Goal: Communication & Community: Answer question/provide support

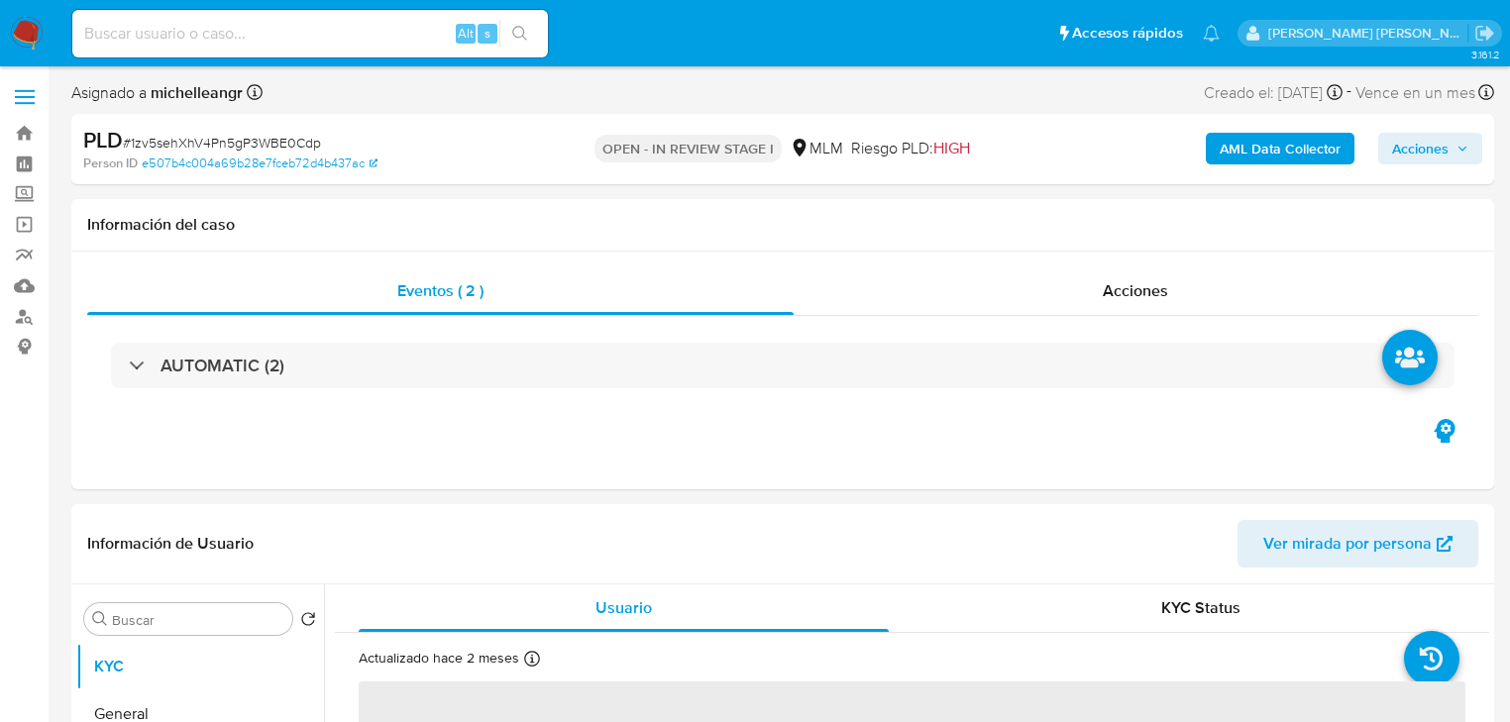
select select "10"
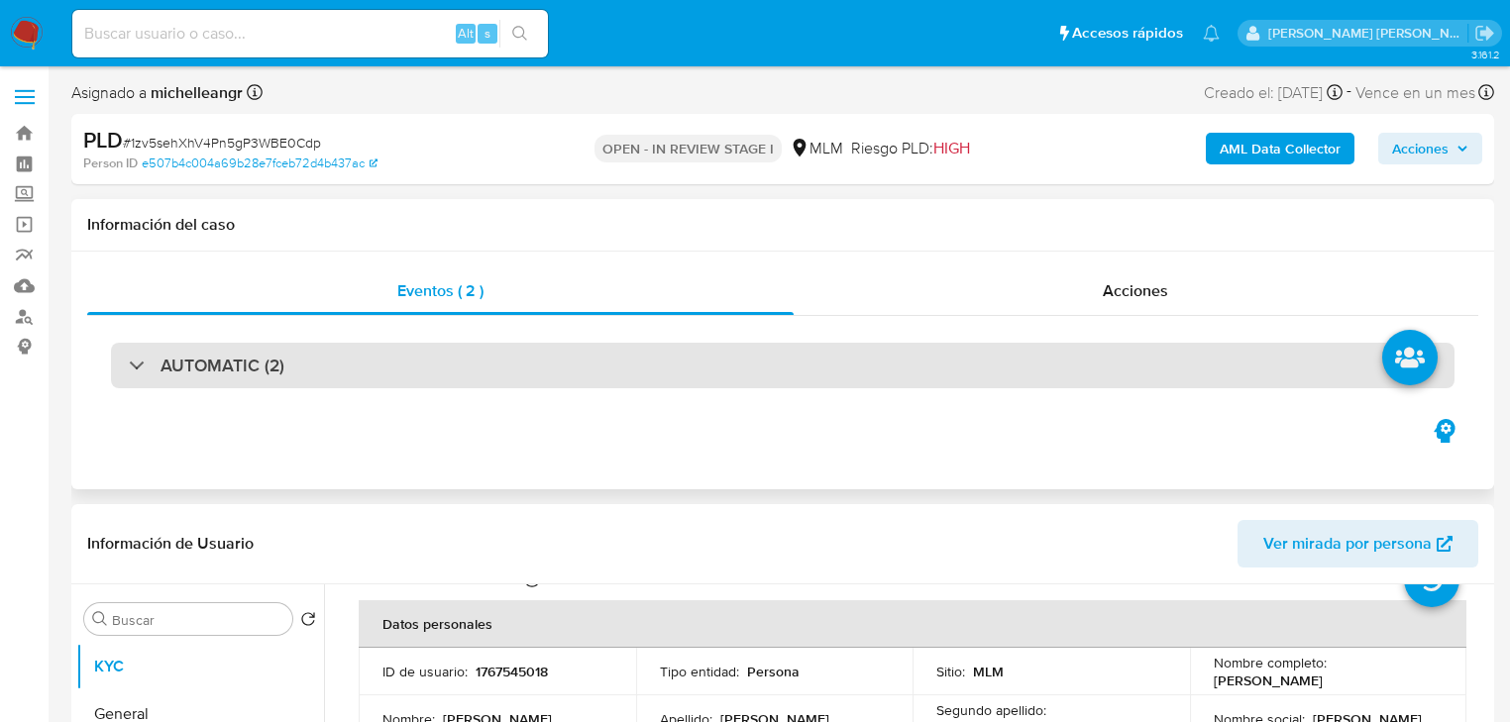
click at [132, 377] on div "AUTOMATIC (2)" at bounding box center [783, 366] width 1344 height 46
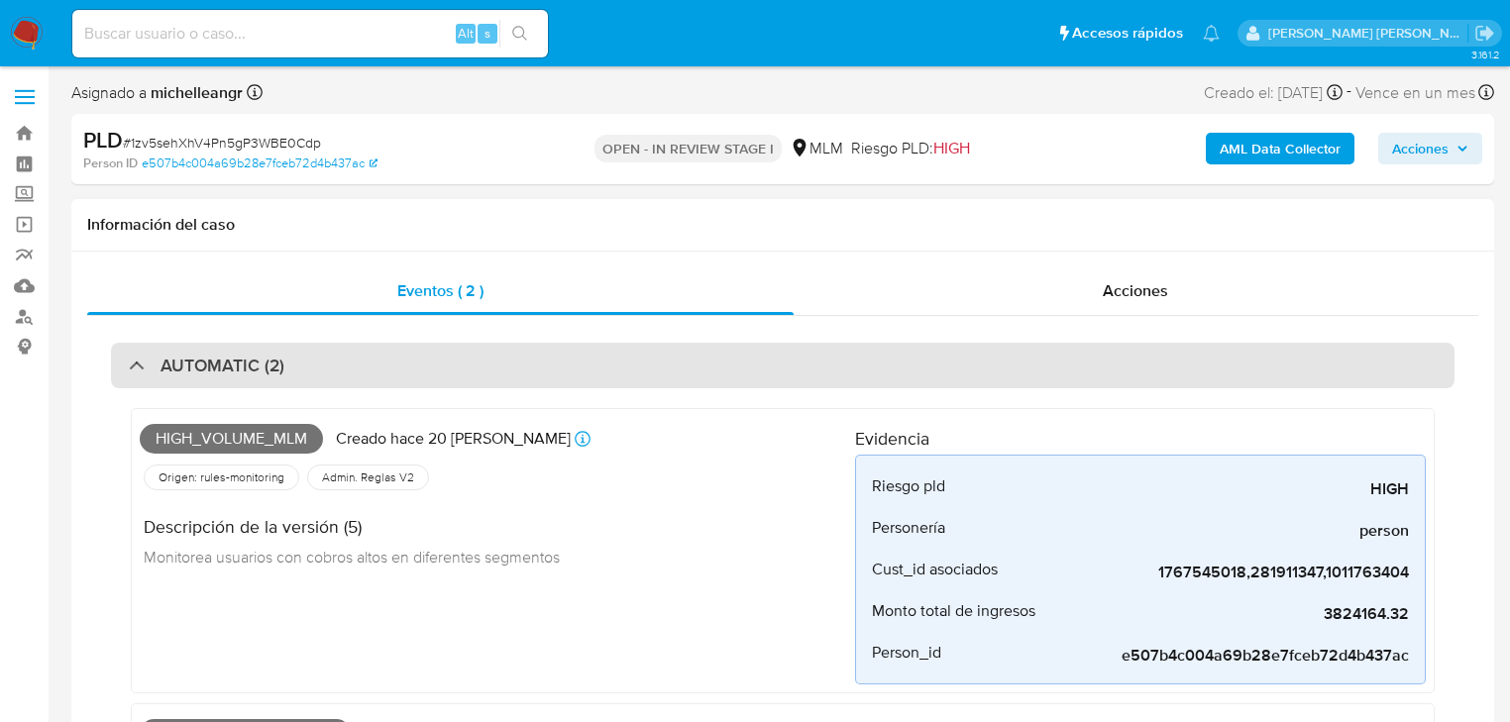
click at [129, 371] on div "AUTOMATIC (2)" at bounding box center [207, 366] width 156 height 22
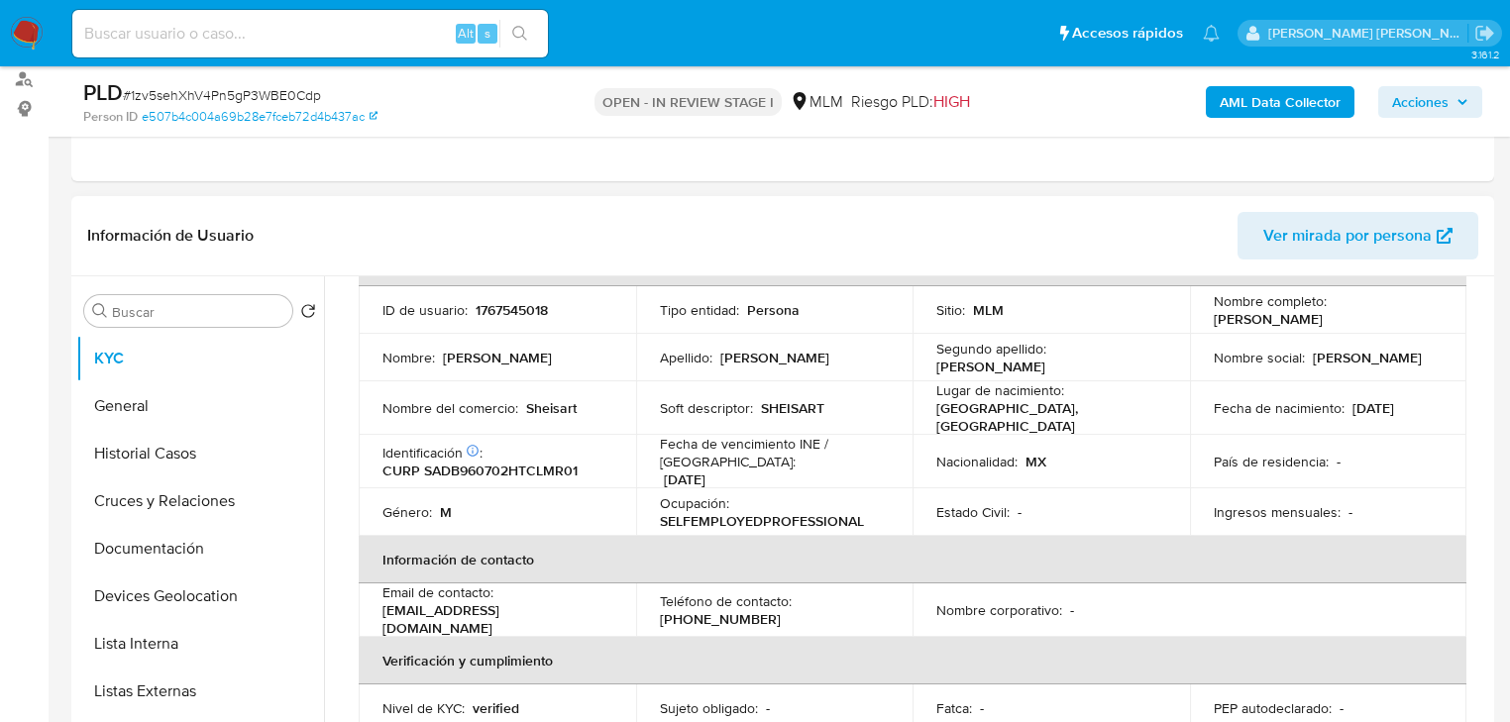
scroll to position [159, 0]
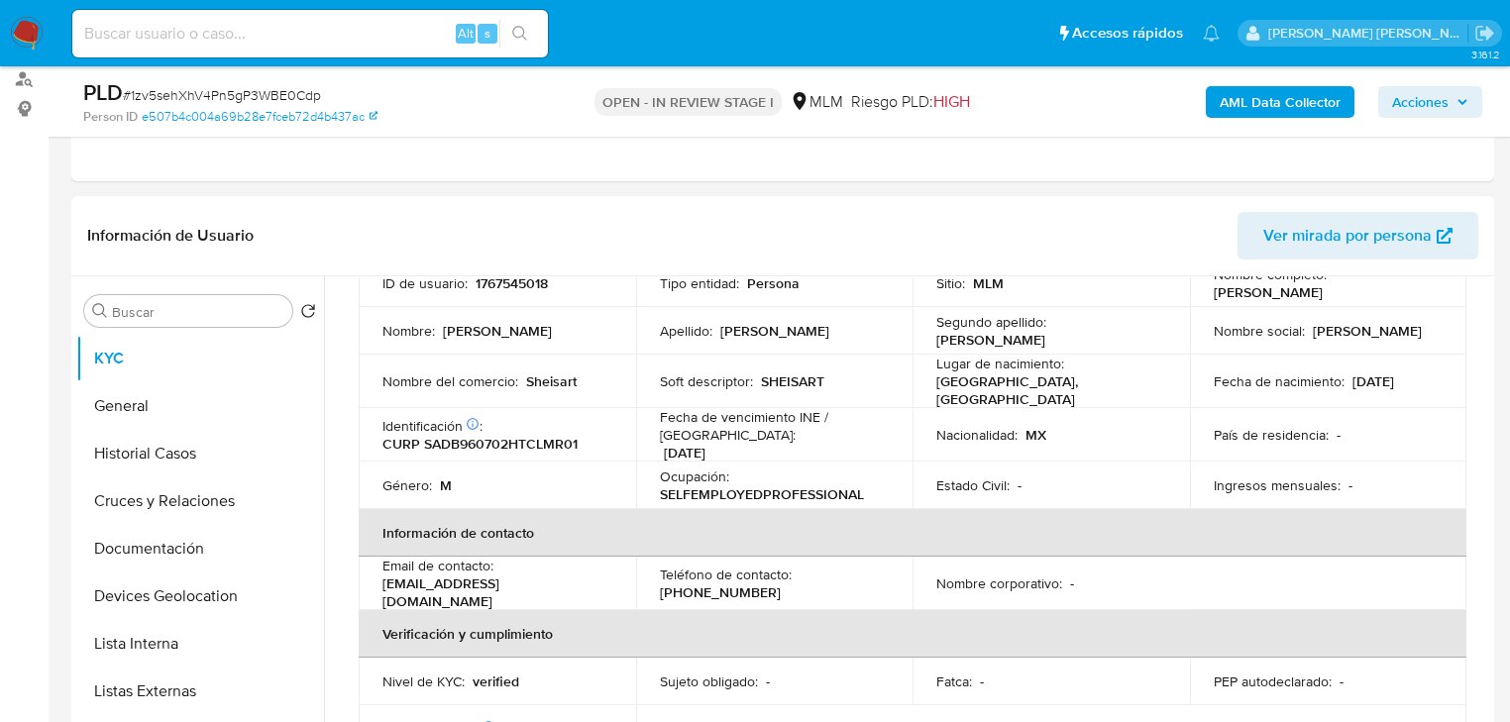
click at [1327, 399] on td "Fecha de nacimiento : 02/07/1996" at bounding box center [1328, 382] width 277 height 54
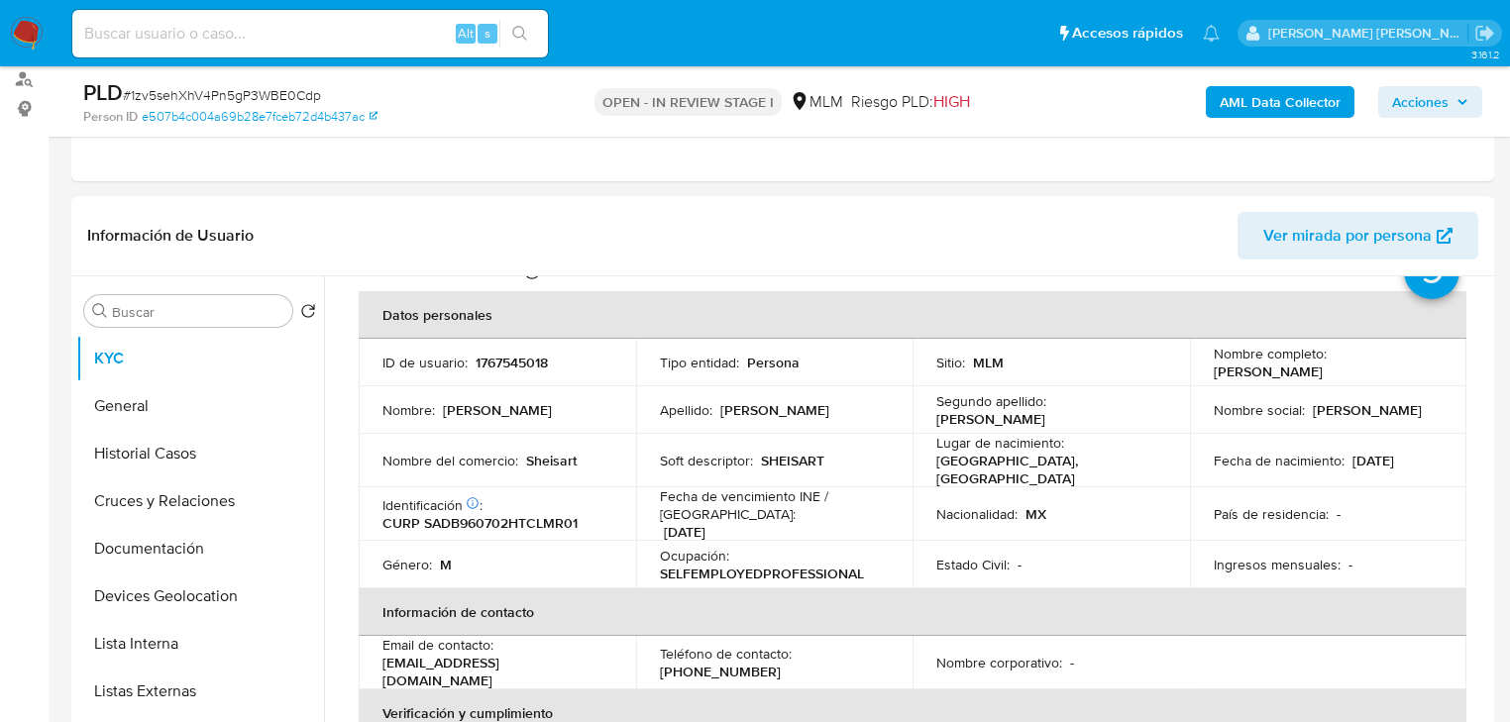
scroll to position [79, 0]
click at [1323, 380] on p "[PERSON_NAME]" at bounding box center [1268, 372] width 109 height 18
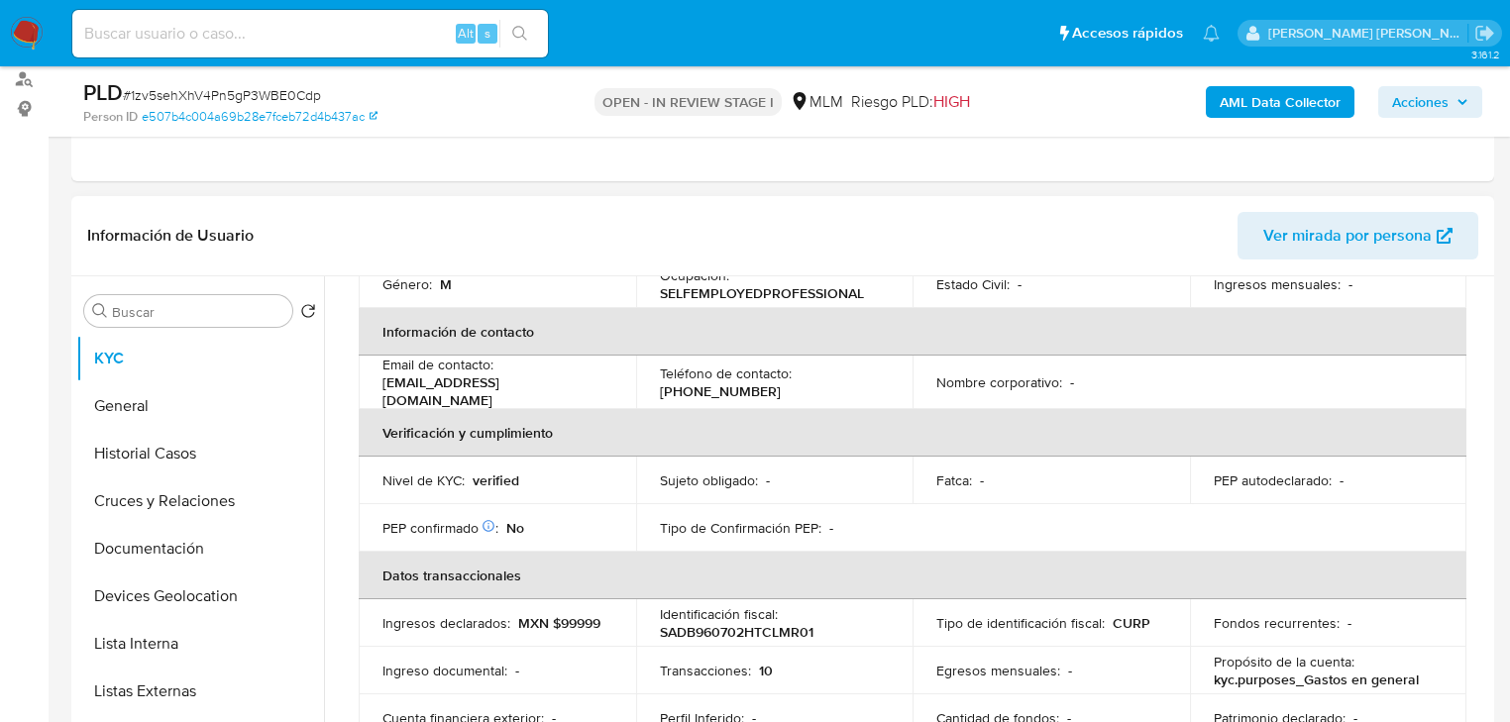
scroll to position [598, 0]
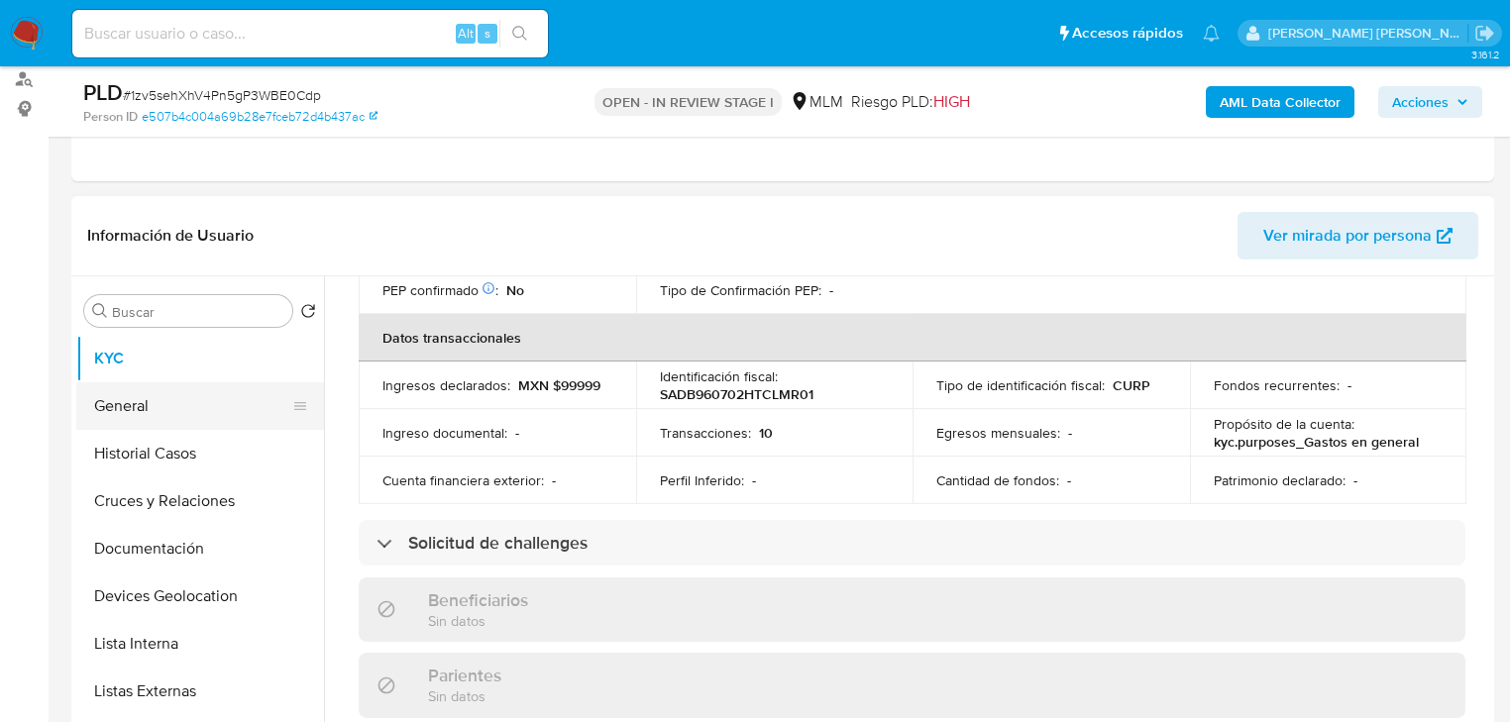
click at [164, 409] on button "General" at bounding box center [192, 407] width 232 height 48
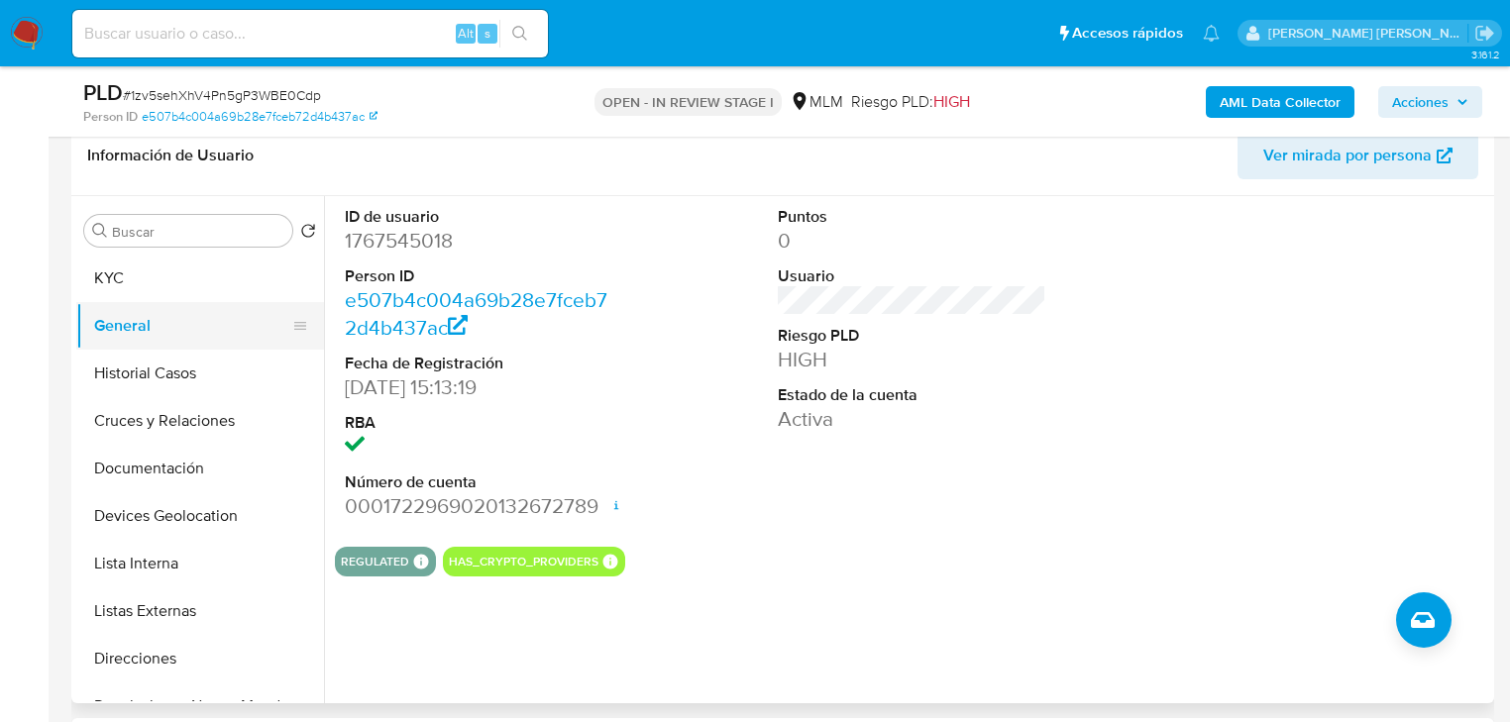
scroll to position [317, 0]
click at [164, 368] on button "Historial Casos" at bounding box center [192, 375] width 232 height 48
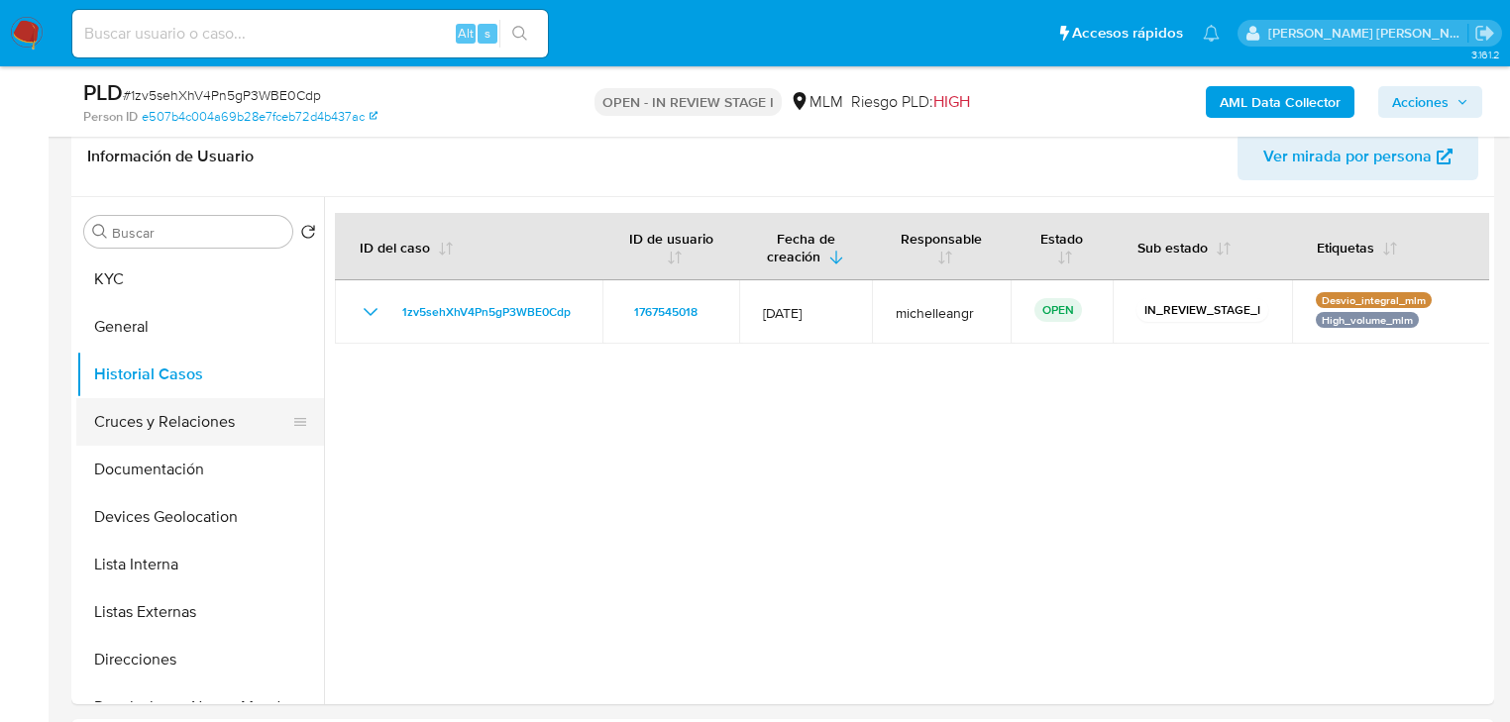
click at [235, 416] on button "Cruces y Relaciones" at bounding box center [192, 422] width 232 height 48
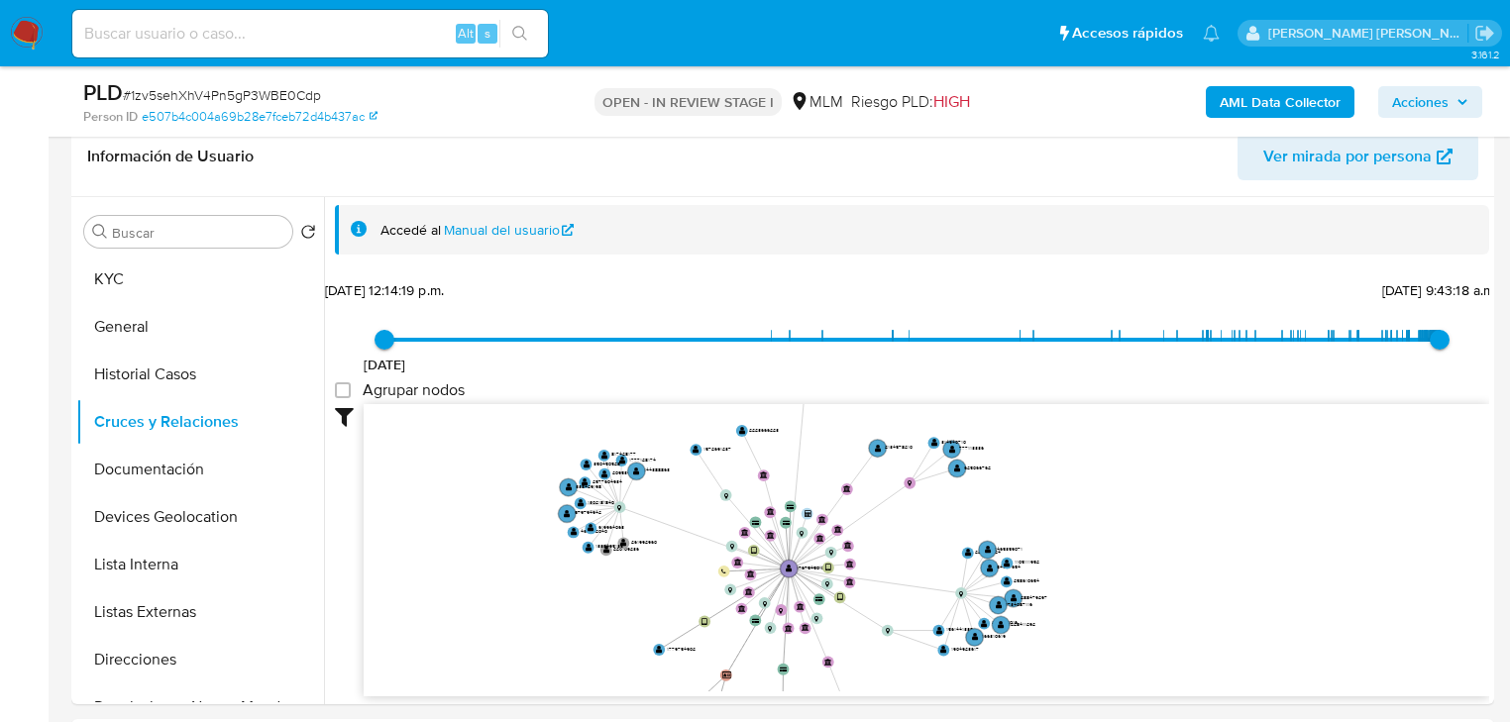
drag, startPoint x: 943, startPoint y: 520, endPoint x: 781, endPoint y: 528, distance: 162.7
click at [781, 528] on icon "user-1767545018  1767545018 device-6623d09b2a909f5866c2d897  user-1779754902 …" at bounding box center [927, 547] width 1126 height 287
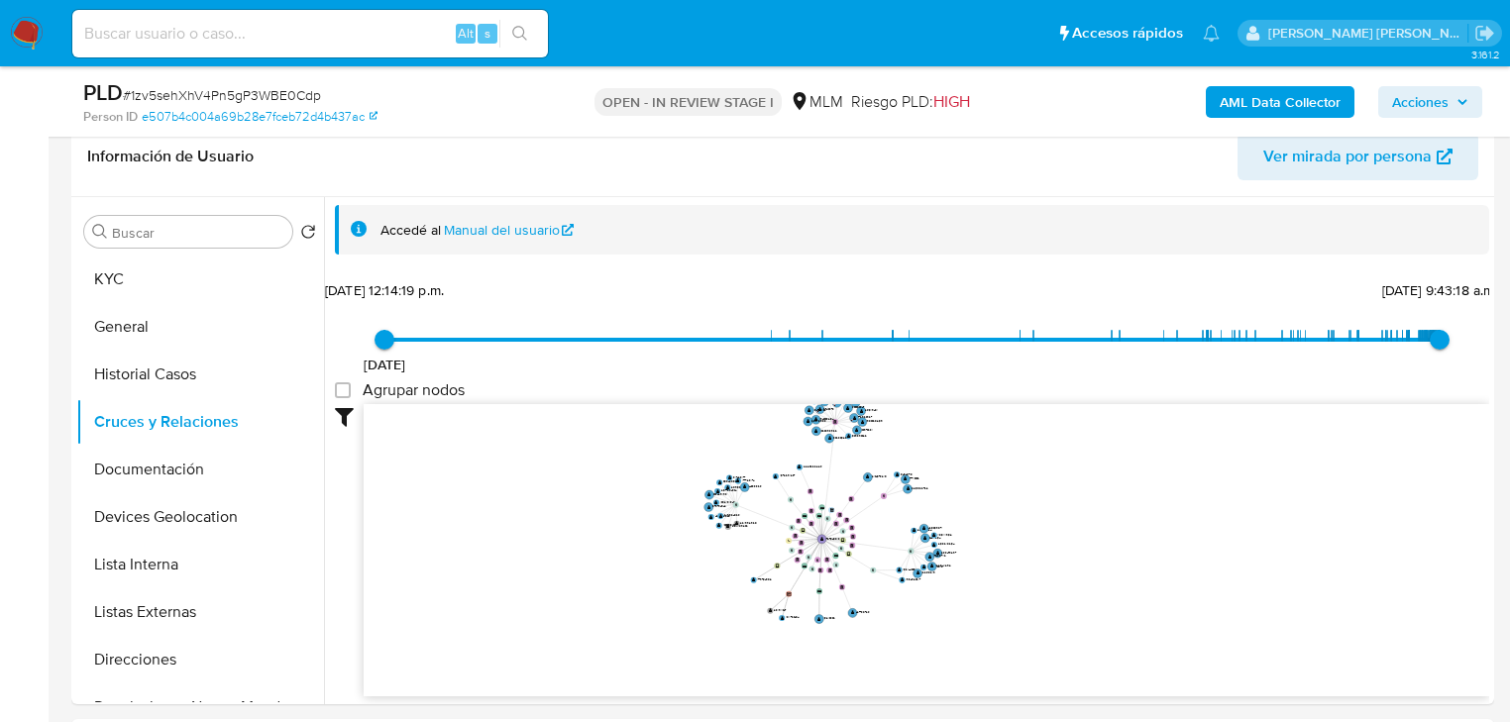
drag, startPoint x: 176, startPoint y: 485, endPoint x: 534, endPoint y: 452, distance: 359.2
click at [176, 479] on button "Documentación" at bounding box center [200, 470] width 248 height 48
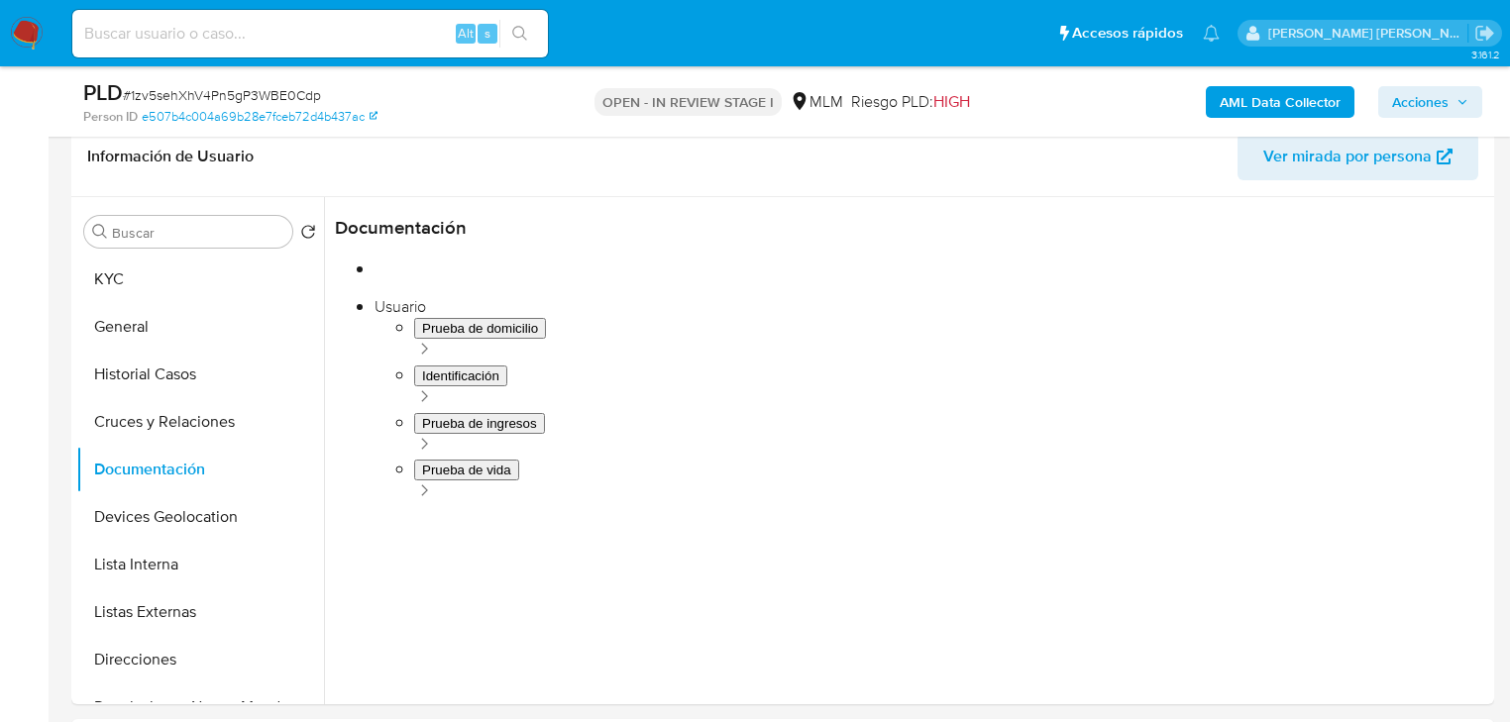
scroll to position [0, 0]
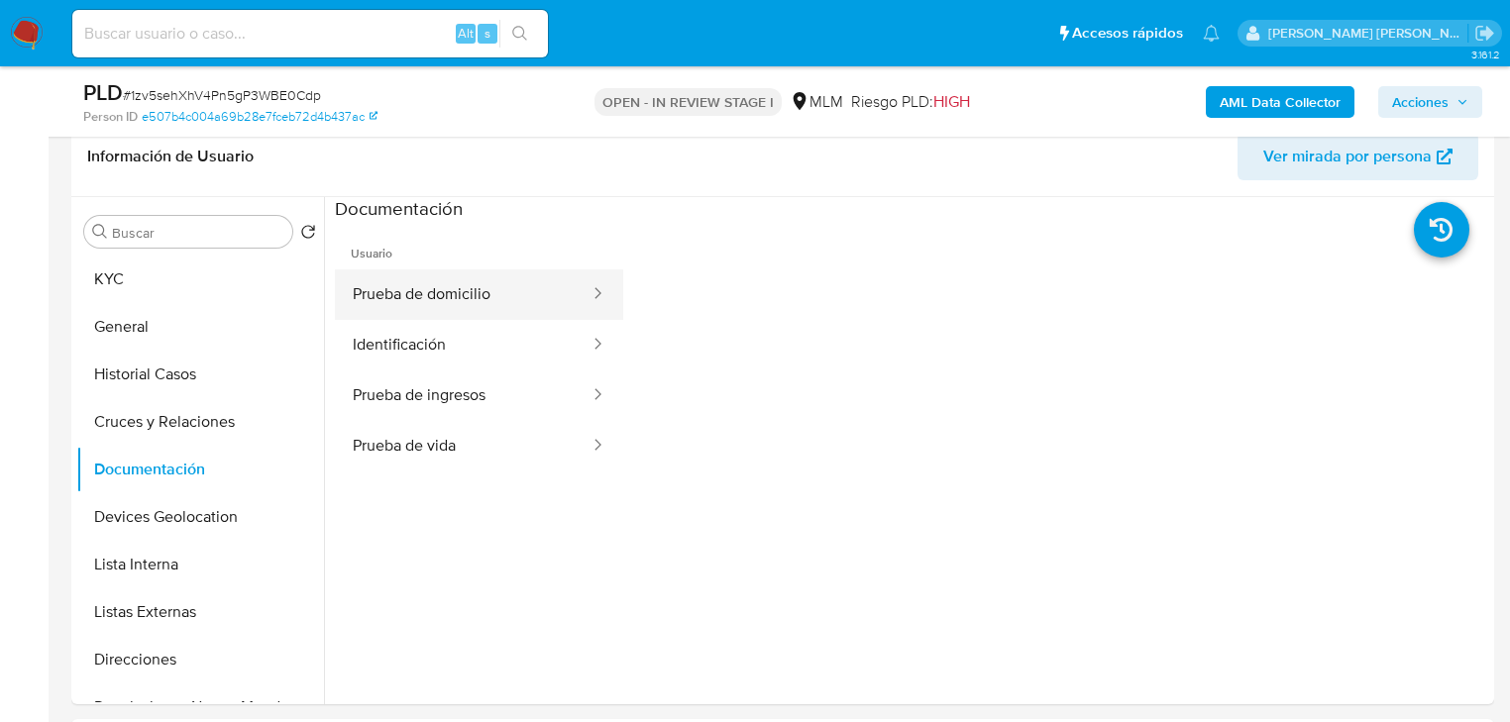
drag, startPoint x: 487, startPoint y: 300, endPoint x: 521, endPoint y: 308, distance: 35.6
click at [492, 300] on button "Prueba de domicilio" at bounding box center [463, 295] width 257 height 51
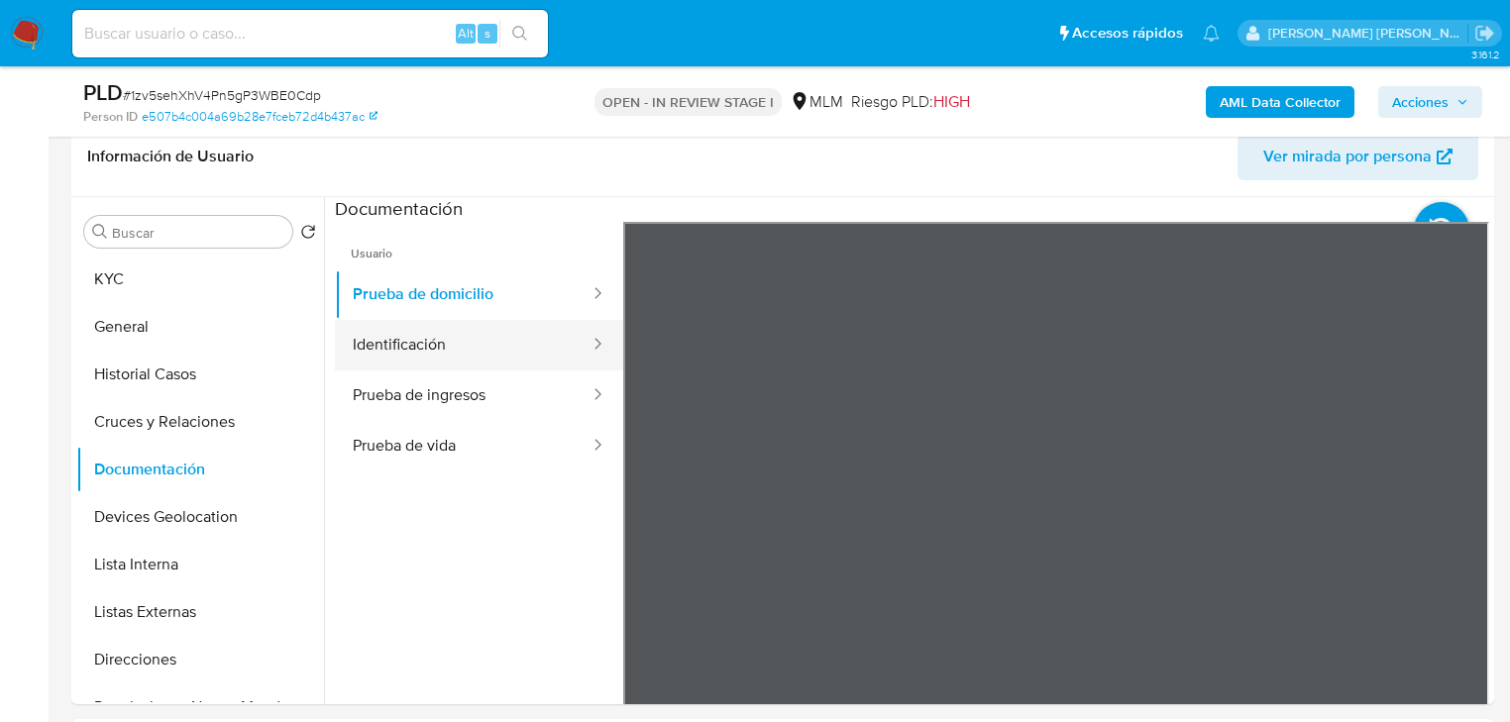
drag, startPoint x: 414, startPoint y: 354, endPoint x: 589, endPoint y: 343, distance: 174.8
click at [423, 349] on button "Identificación" at bounding box center [463, 345] width 257 height 51
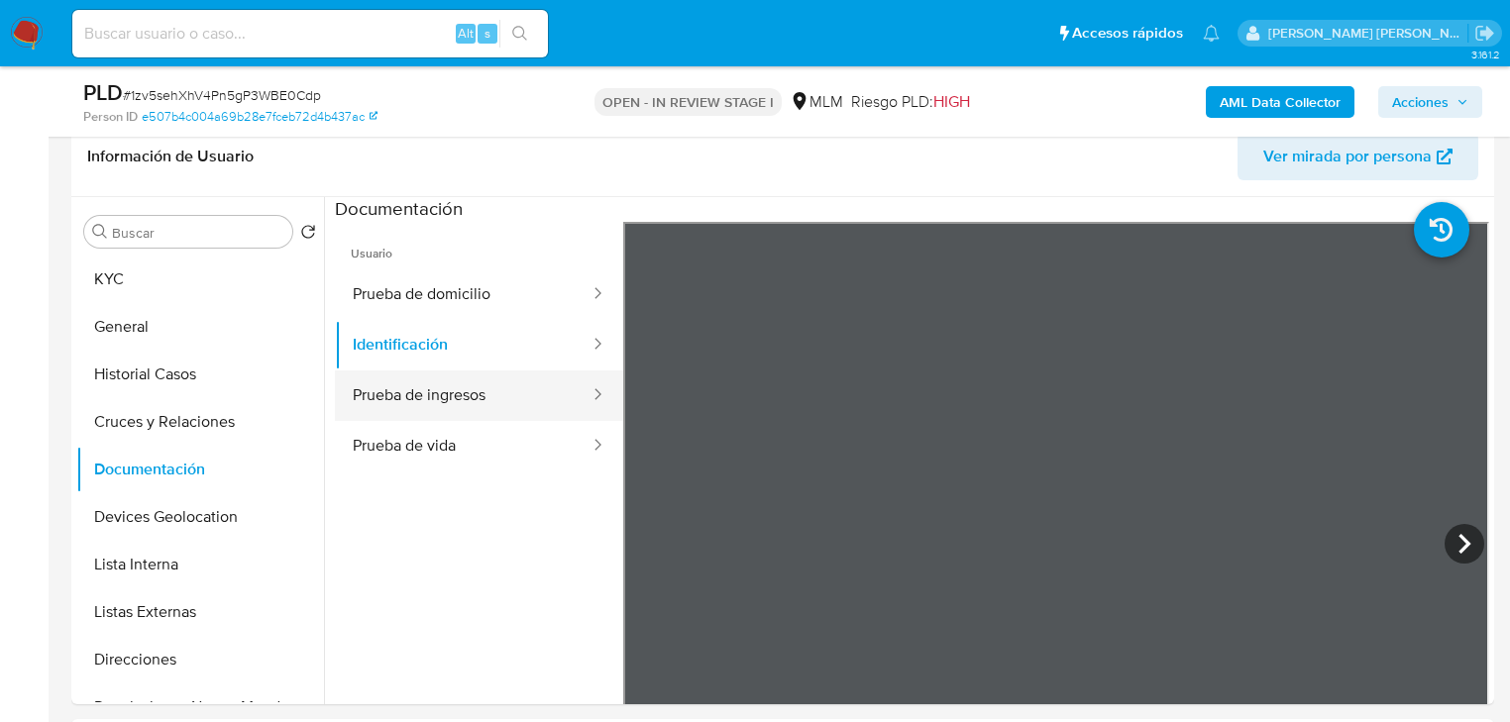
drag, startPoint x: 511, startPoint y: 393, endPoint x: 595, endPoint y: 386, distance: 83.6
click at [511, 393] on button "Prueba de ingresos" at bounding box center [463, 396] width 257 height 51
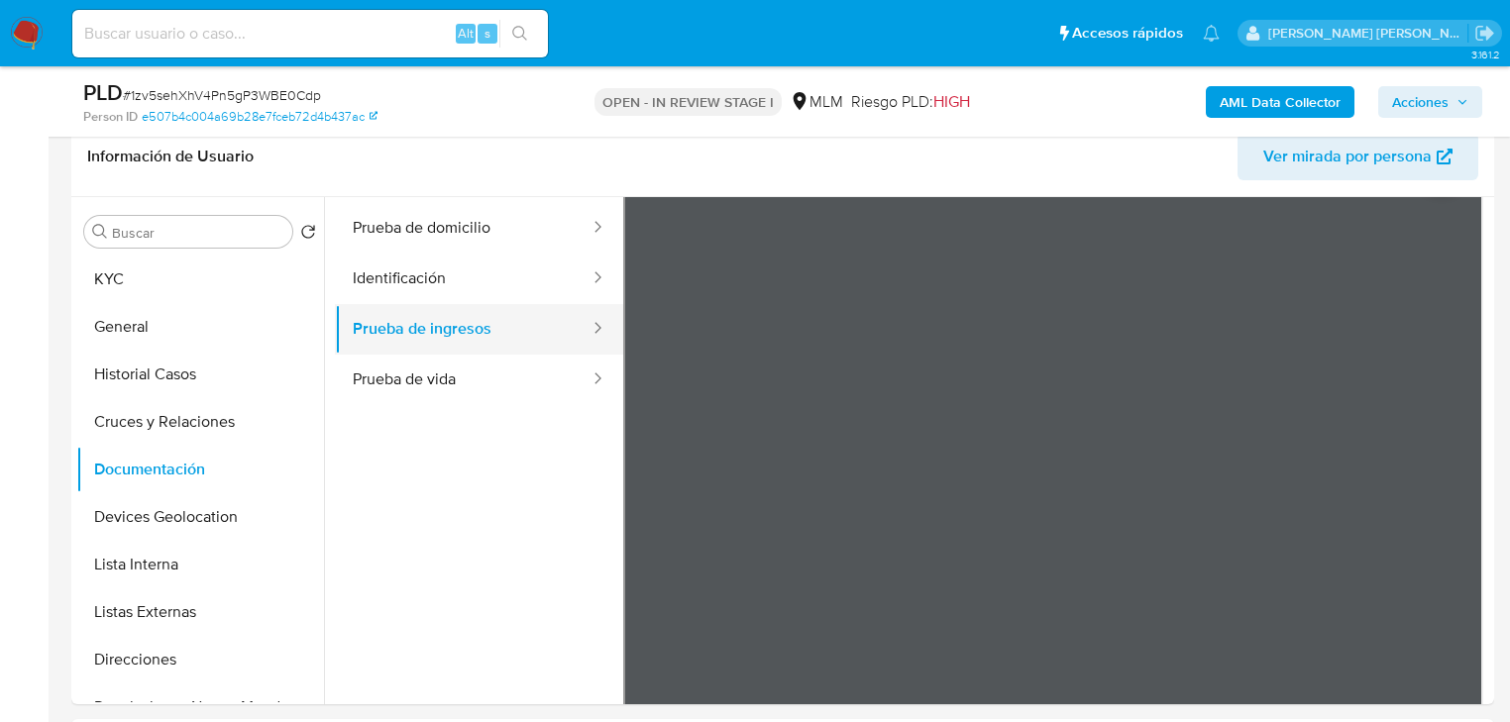
scroll to position [79, 0]
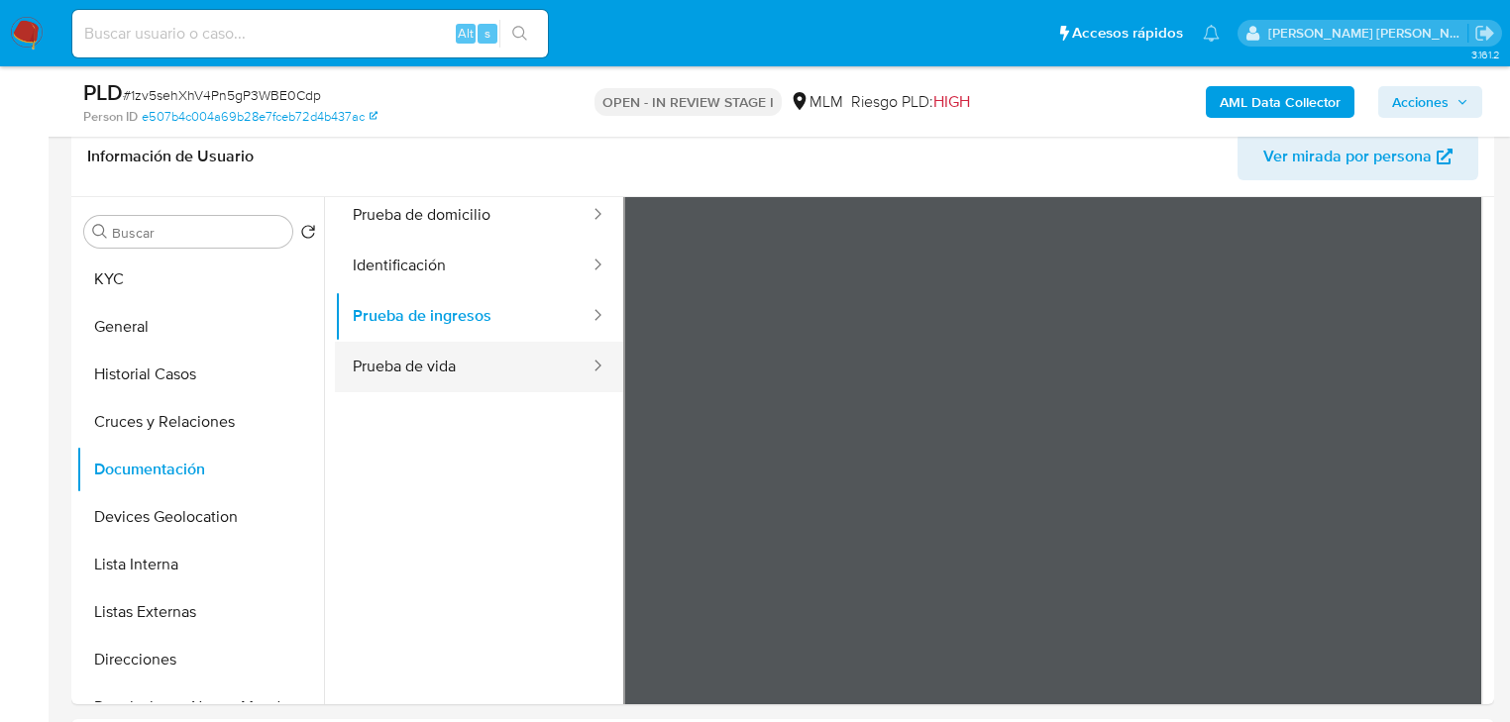
drag, startPoint x: 412, startPoint y: 348, endPoint x: 559, endPoint y: 356, distance: 146.9
click at [416, 345] on button "Prueba de vida" at bounding box center [463, 367] width 257 height 51
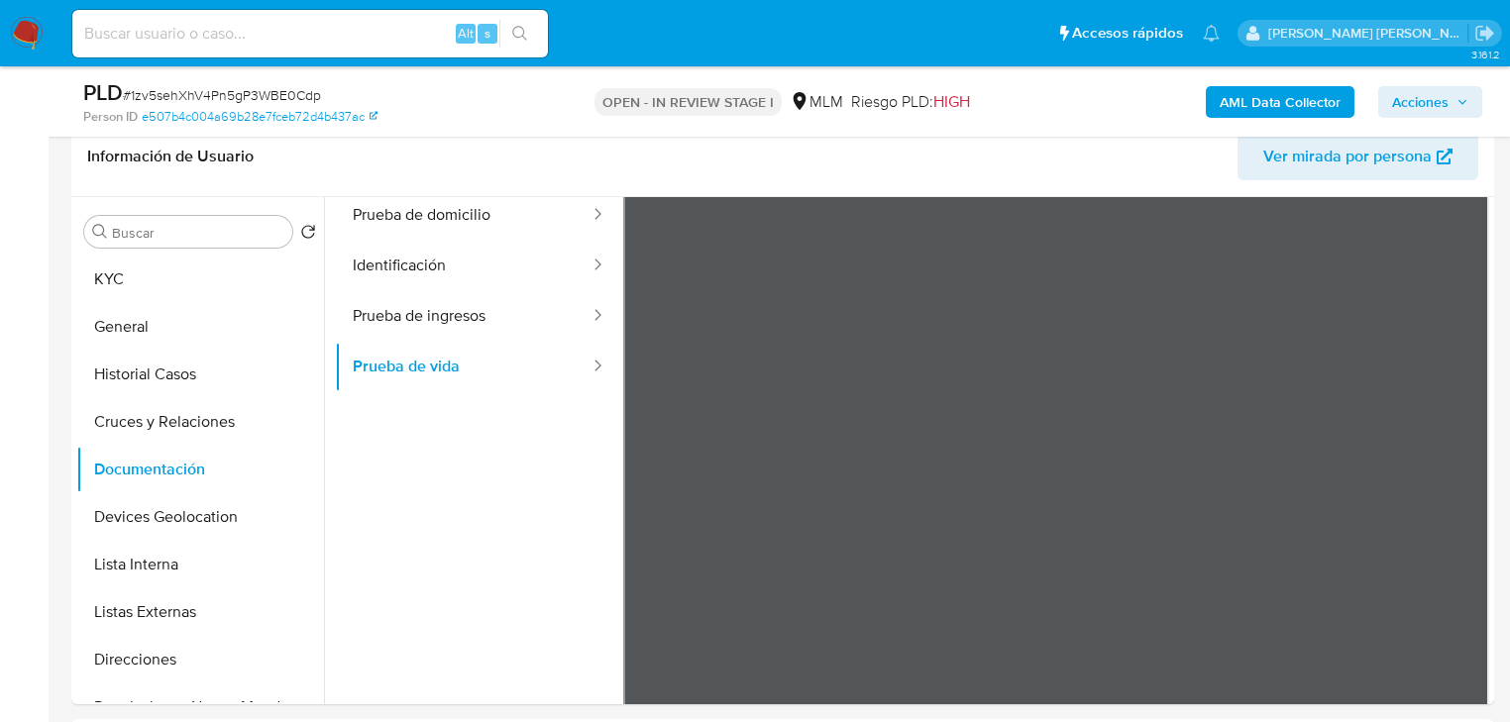
drag, startPoint x: 171, startPoint y: 535, endPoint x: 484, endPoint y: 439, distance: 326.6
click at [170, 535] on button "Devices Geolocation" at bounding box center [200, 518] width 248 height 48
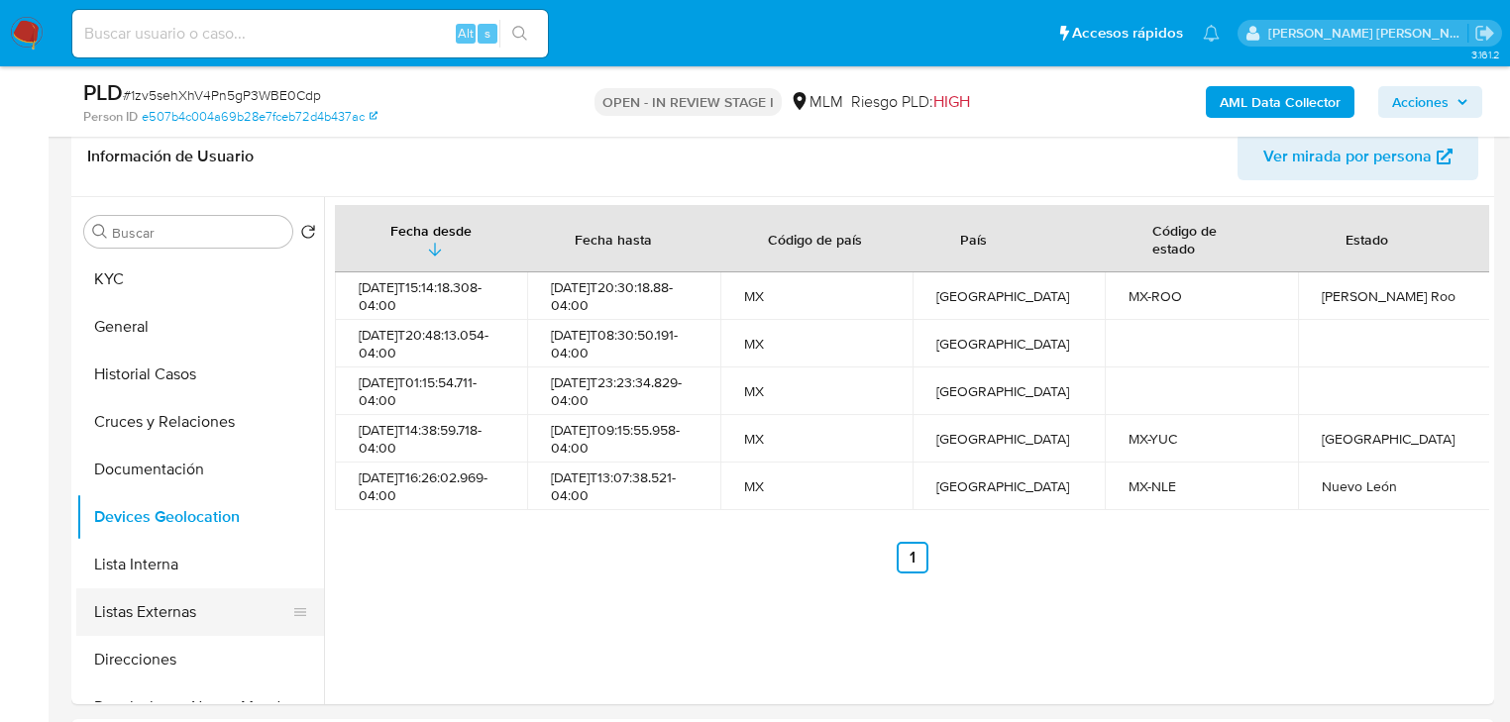
click at [192, 589] on button "Listas Externas" at bounding box center [192, 613] width 232 height 48
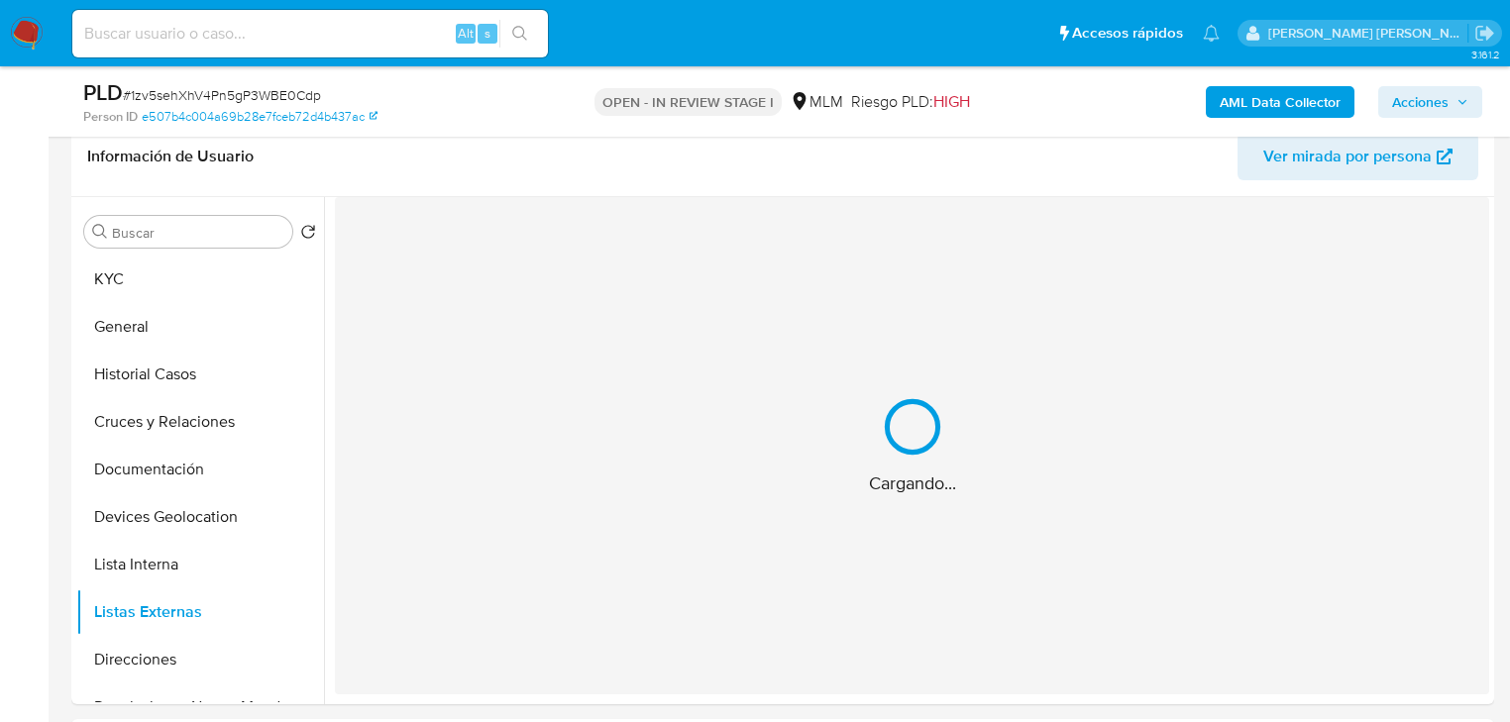
click at [535, 601] on div "Cargando..." at bounding box center [912, 445] width 1155 height 497
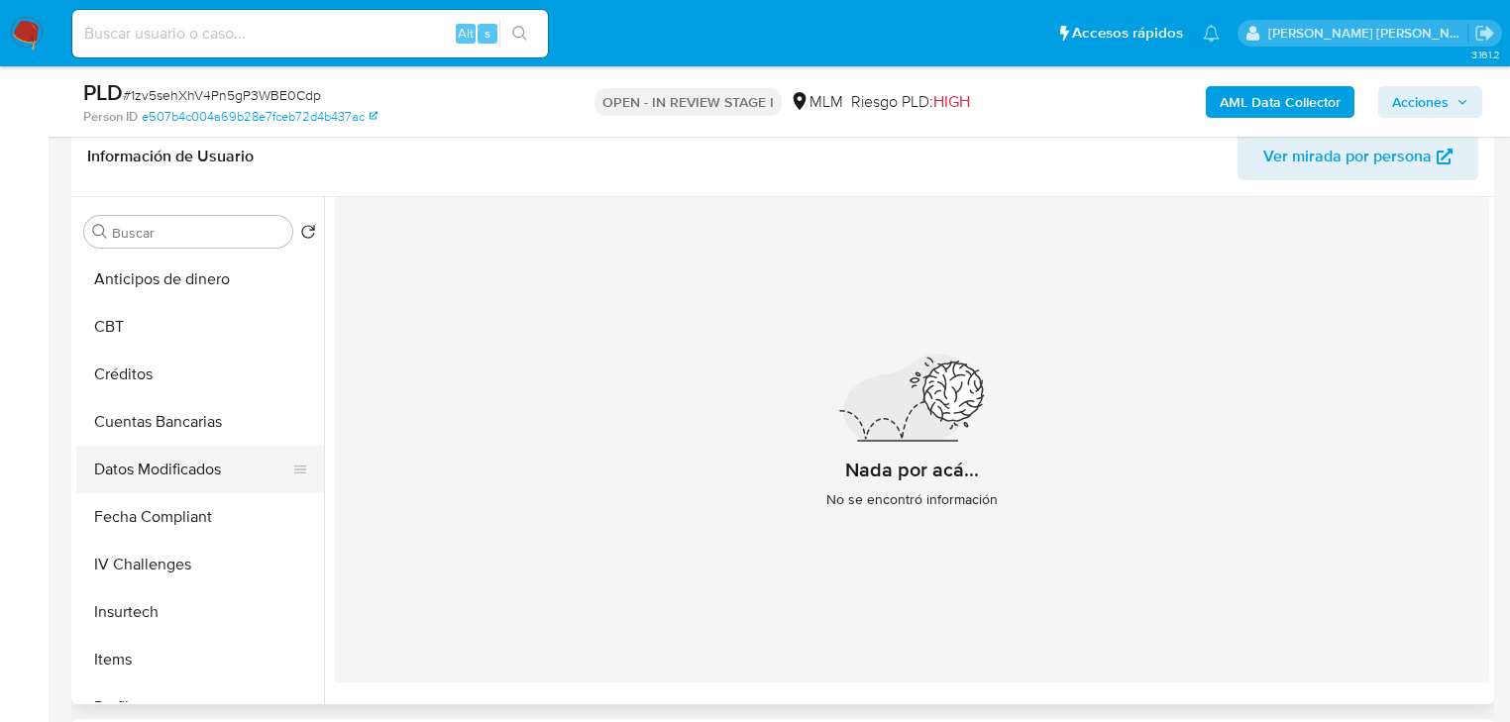
scroll to position [793, 0]
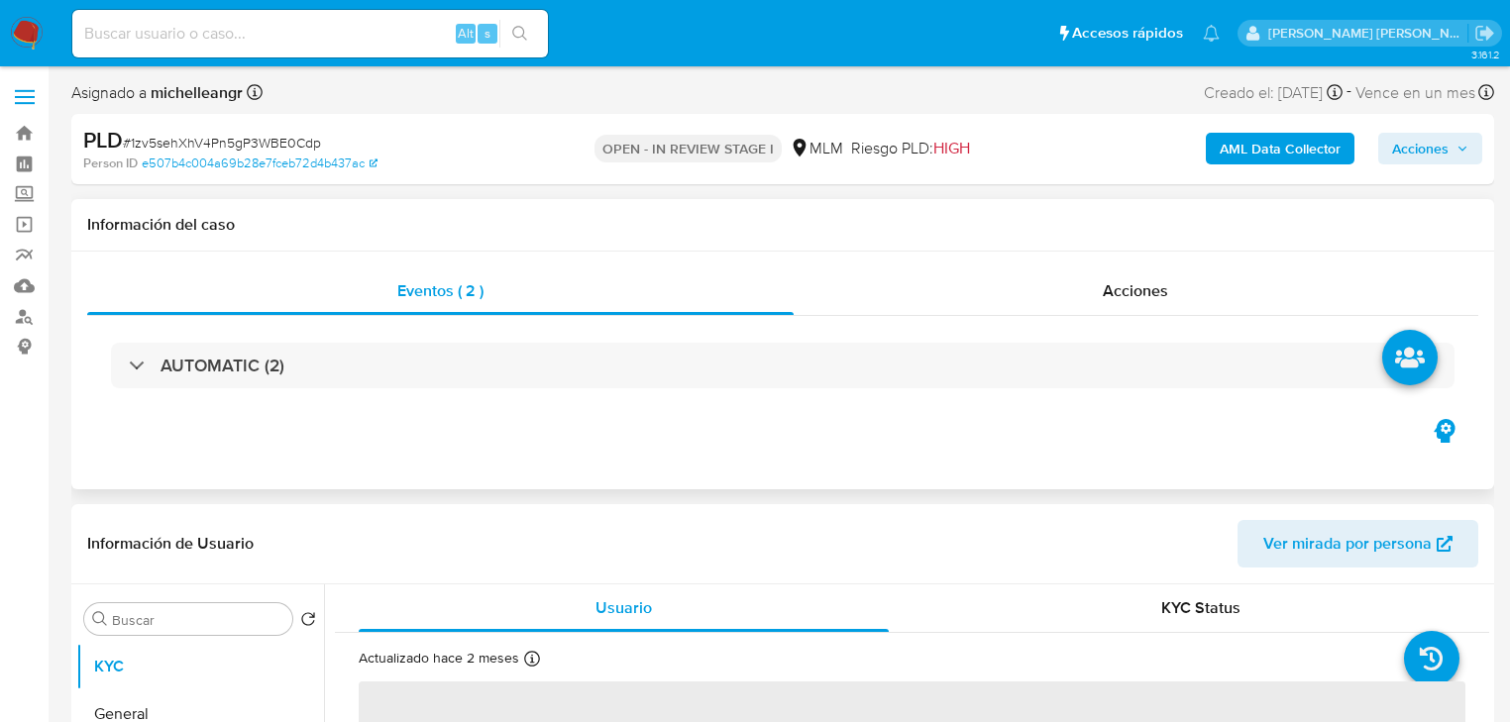
select select "10"
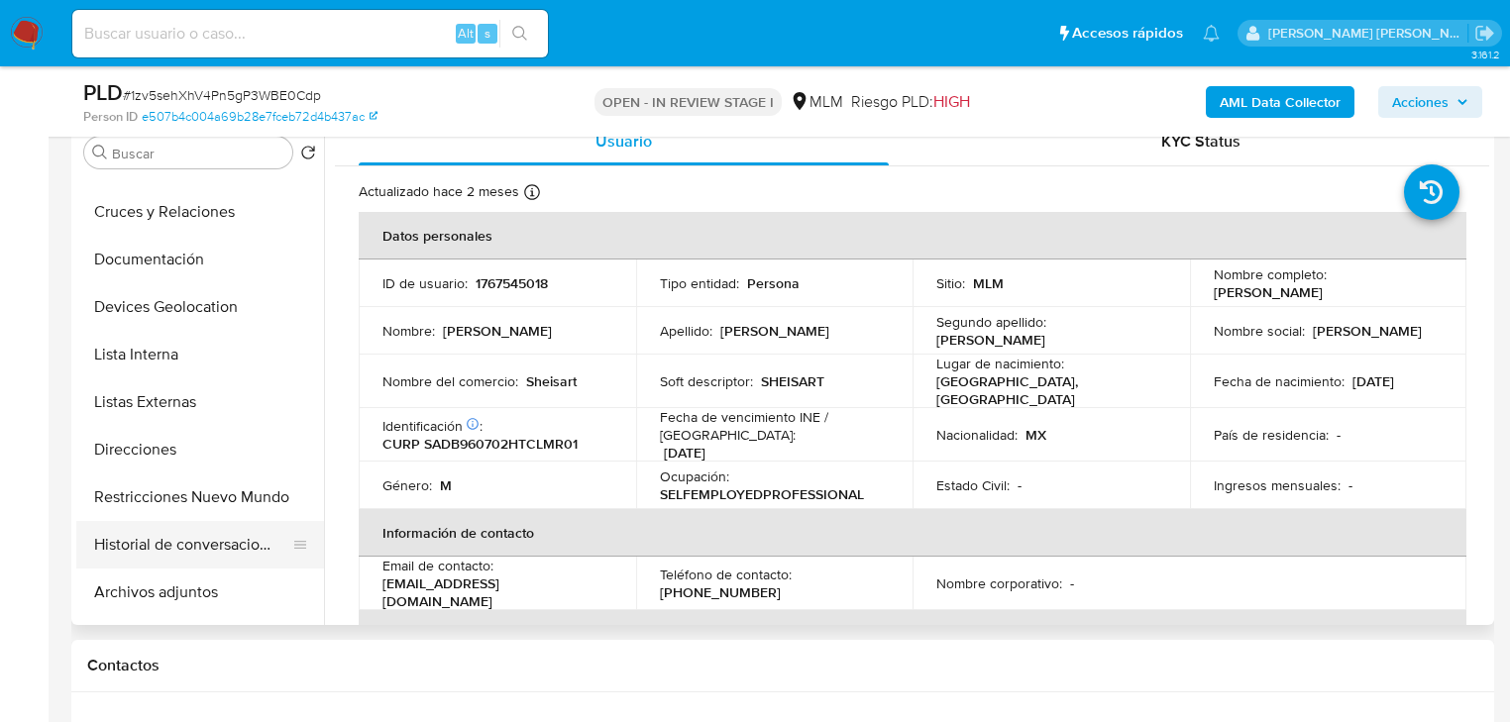
scroll to position [238, 0]
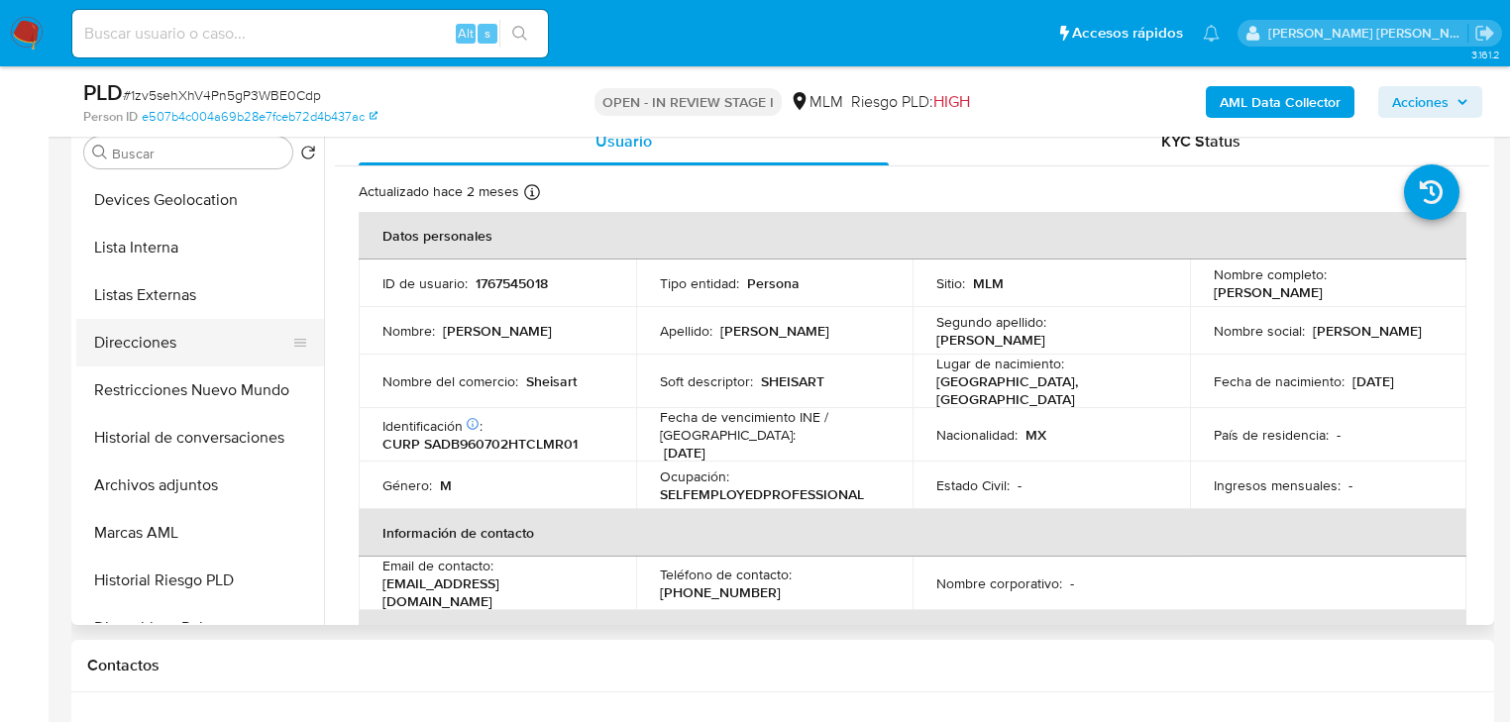
click at [152, 341] on button "Direcciones" at bounding box center [192, 343] width 232 height 48
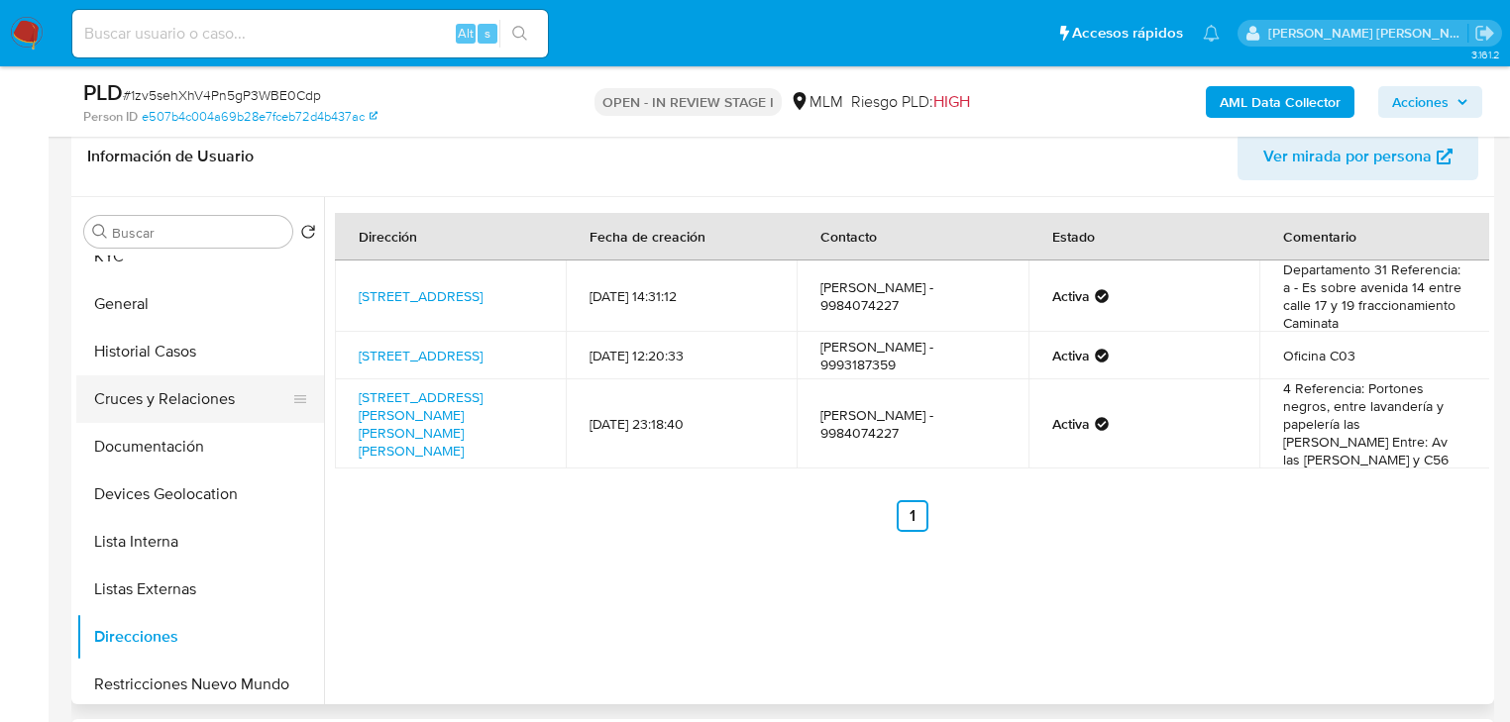
scroll to position [0, 0]
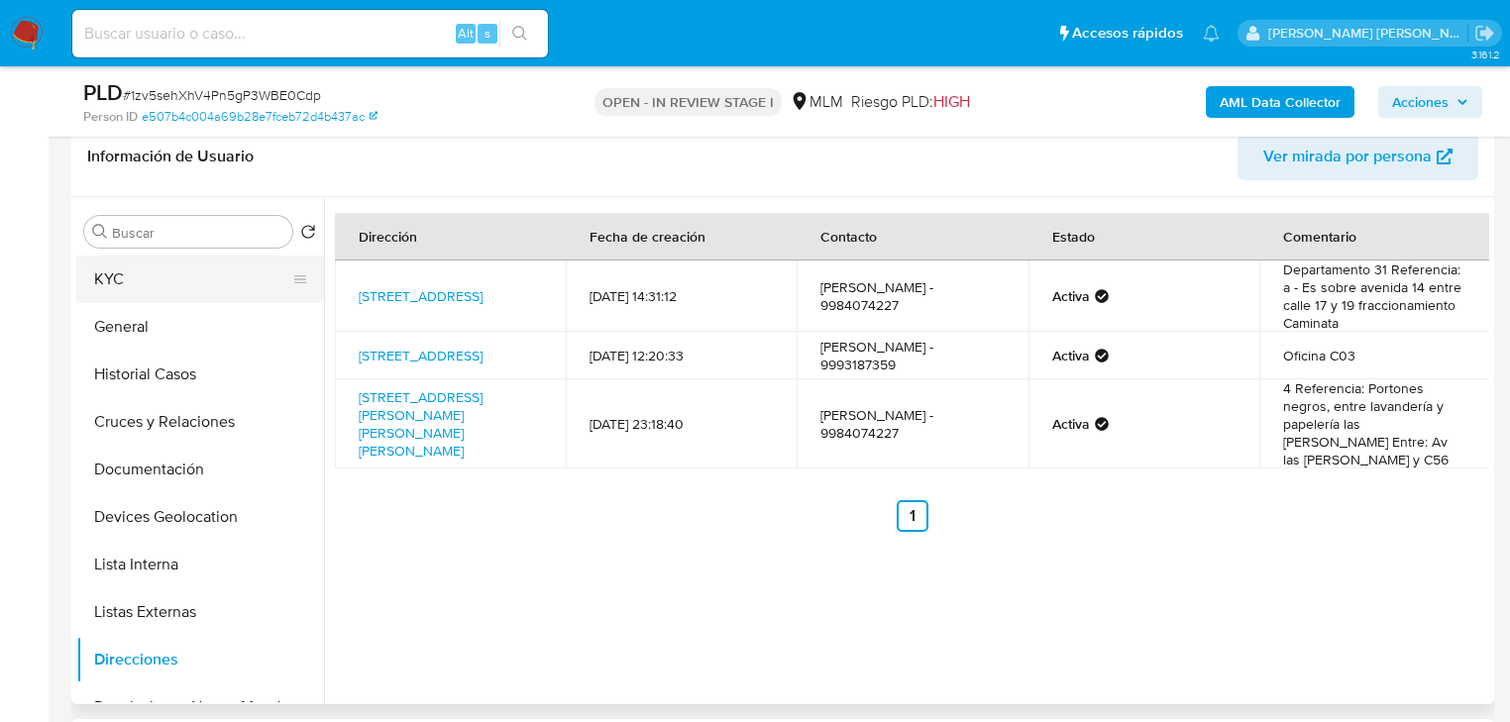
click at [236, 274] on button "KYC" at bounding box center [192, 280] width 232 height 48
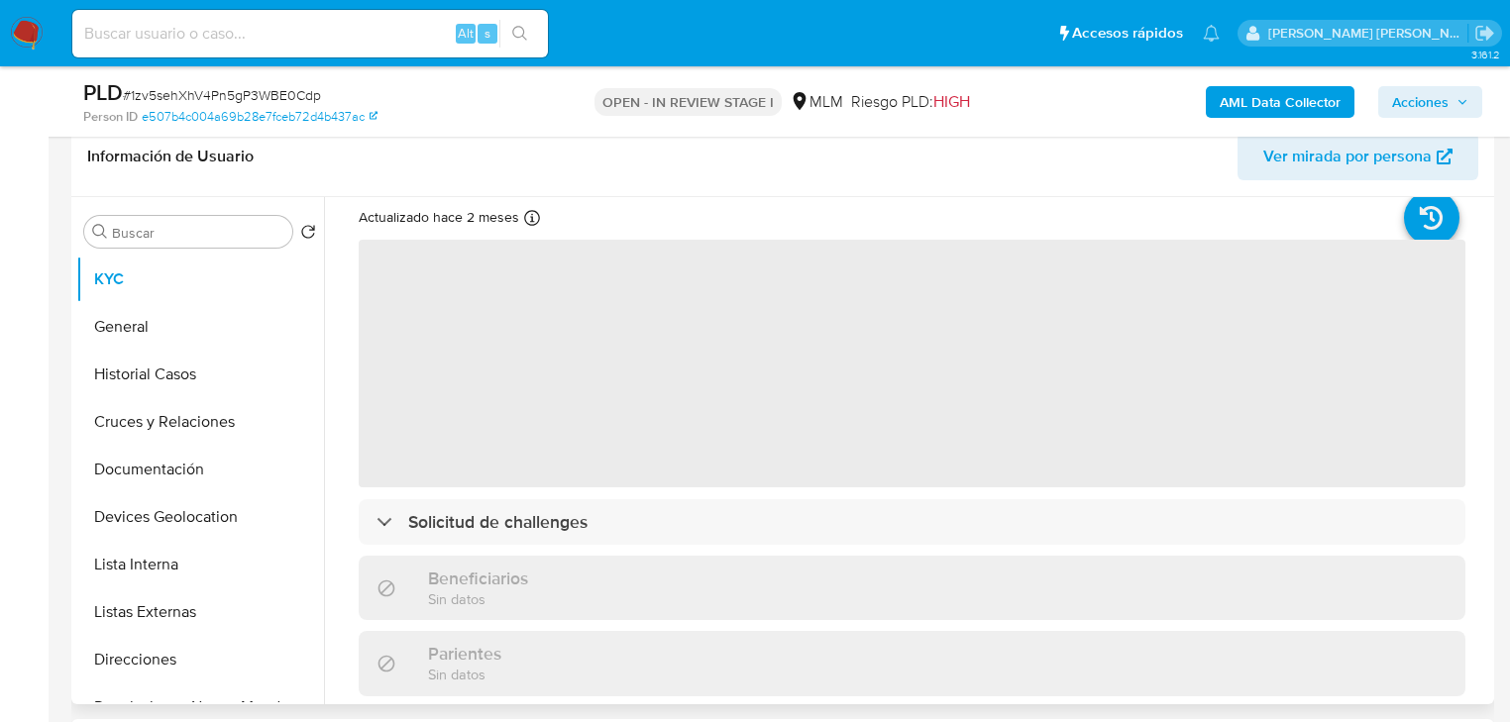
scroll to position [79, 0]
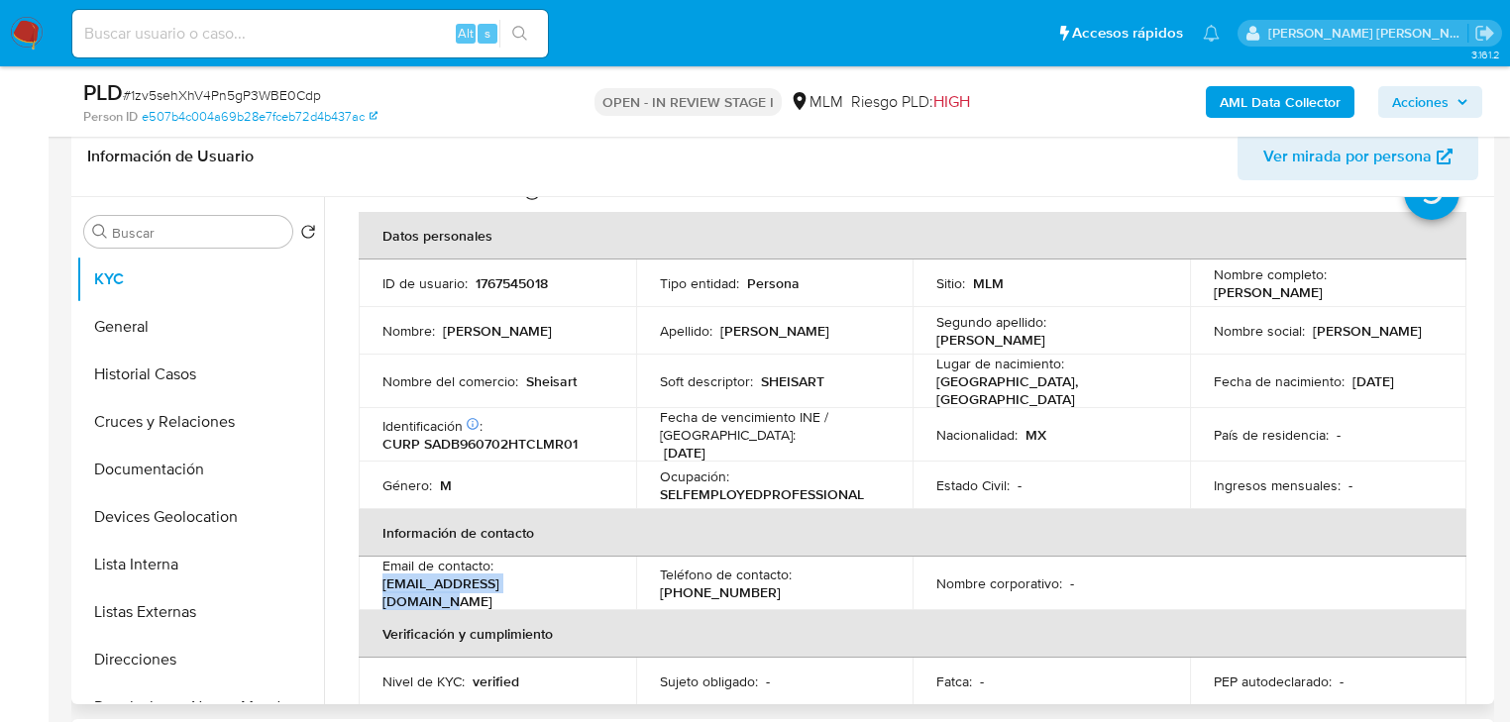
drag, startPoint x: 567, startPoint y: 587, endPoint x: 382, endPoint y: 587, distance: 185.3
click at [383, 587] on div "Email de contacto : brandonslz17@outlook.com" at bounding box center [498, 584] width 230 height 54
copy p "brandonslz17@outlook.com"
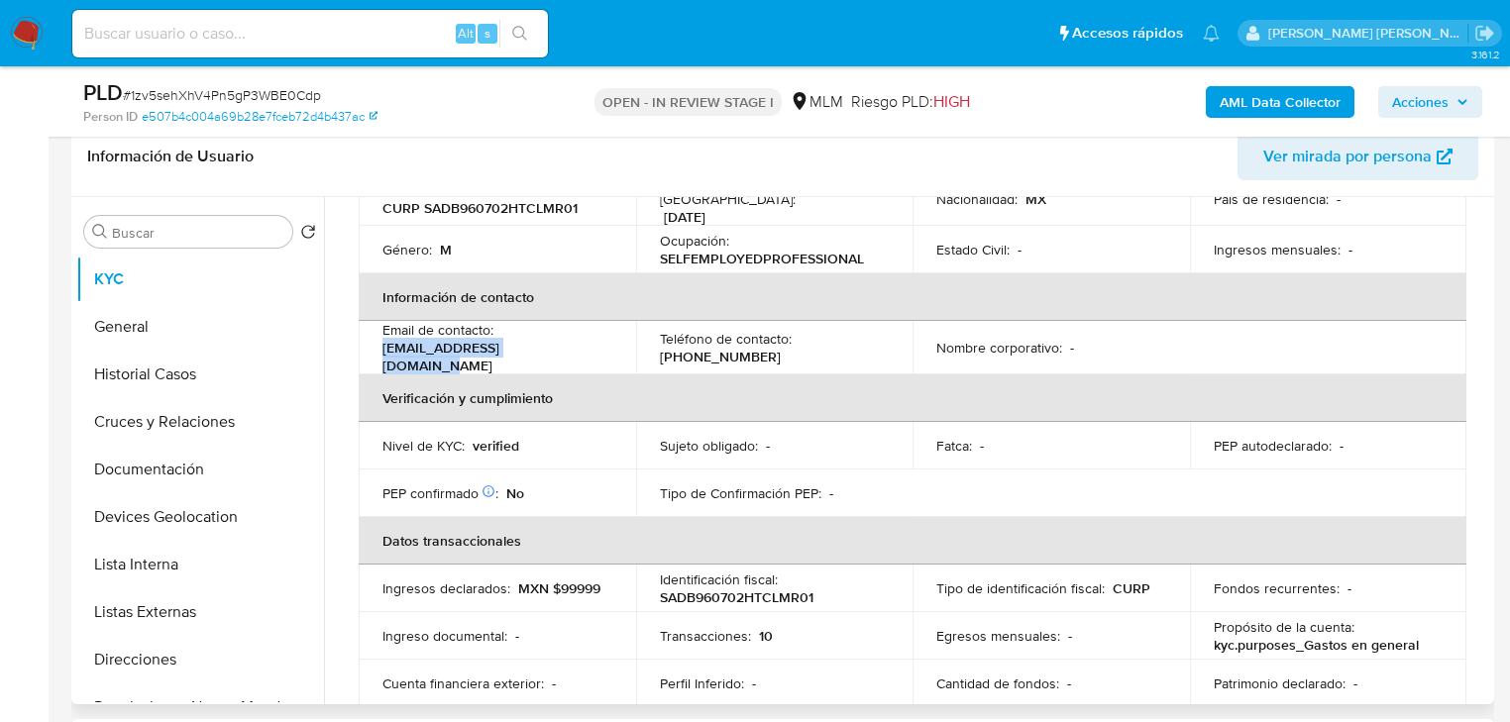
scroll to position [238, 0]
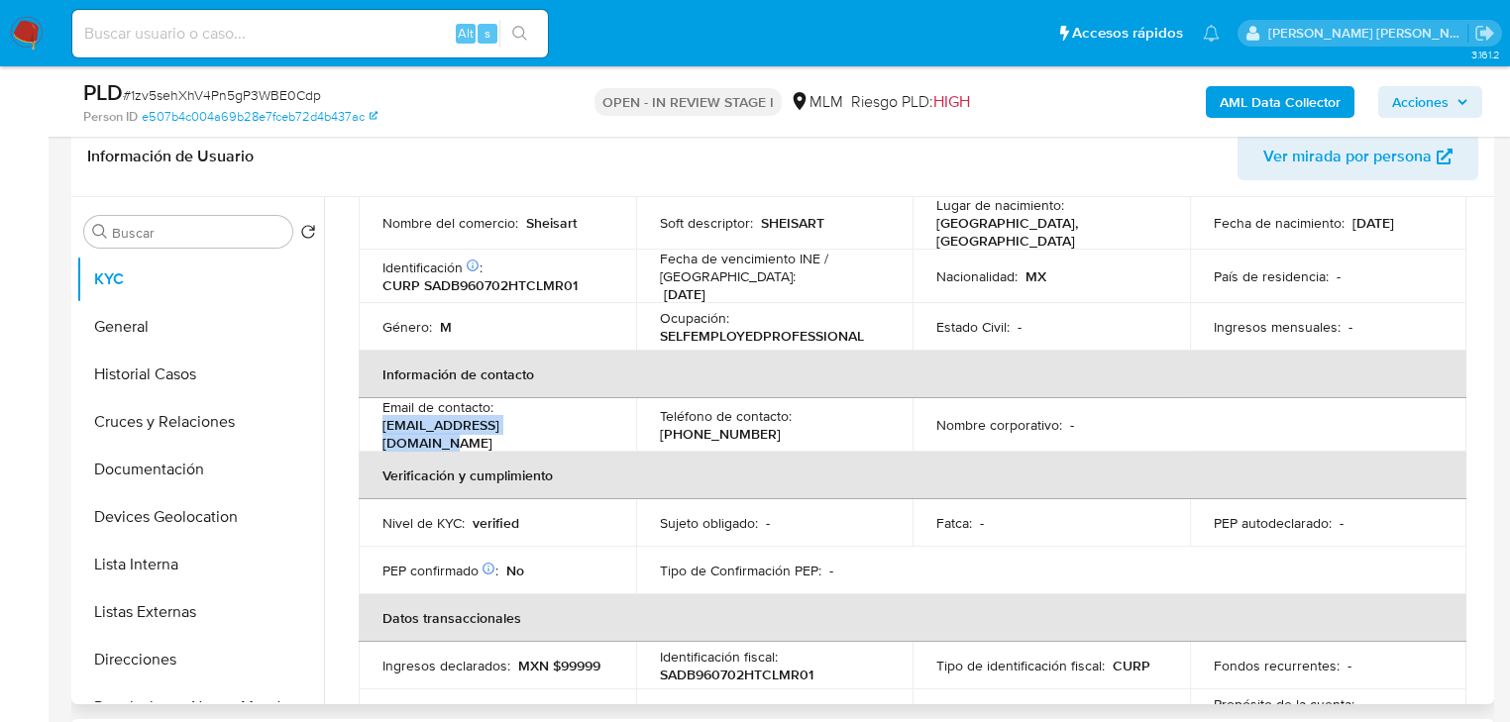
click at [555, 400] on div "Email de contacto : brandonslz17@outlook.com" at bounding box center [498, 425] width 230 height 54
drag, startPoint x: 520, startPoint y: 434, endPoint x: 365, endPoint y: 418, distance: 156.4
click at [365, 418] on td "Email de contacto : brandonslz17@outlook.com" at bounding box center [497, 425] width 277 height 54
copy p "[EMAIL_ADDRESS][DOMAIN_NAME]"
click at [742, 425] on p "[PHONE_NUMBER]" at bounding box center [720, 434] width 121 height 18
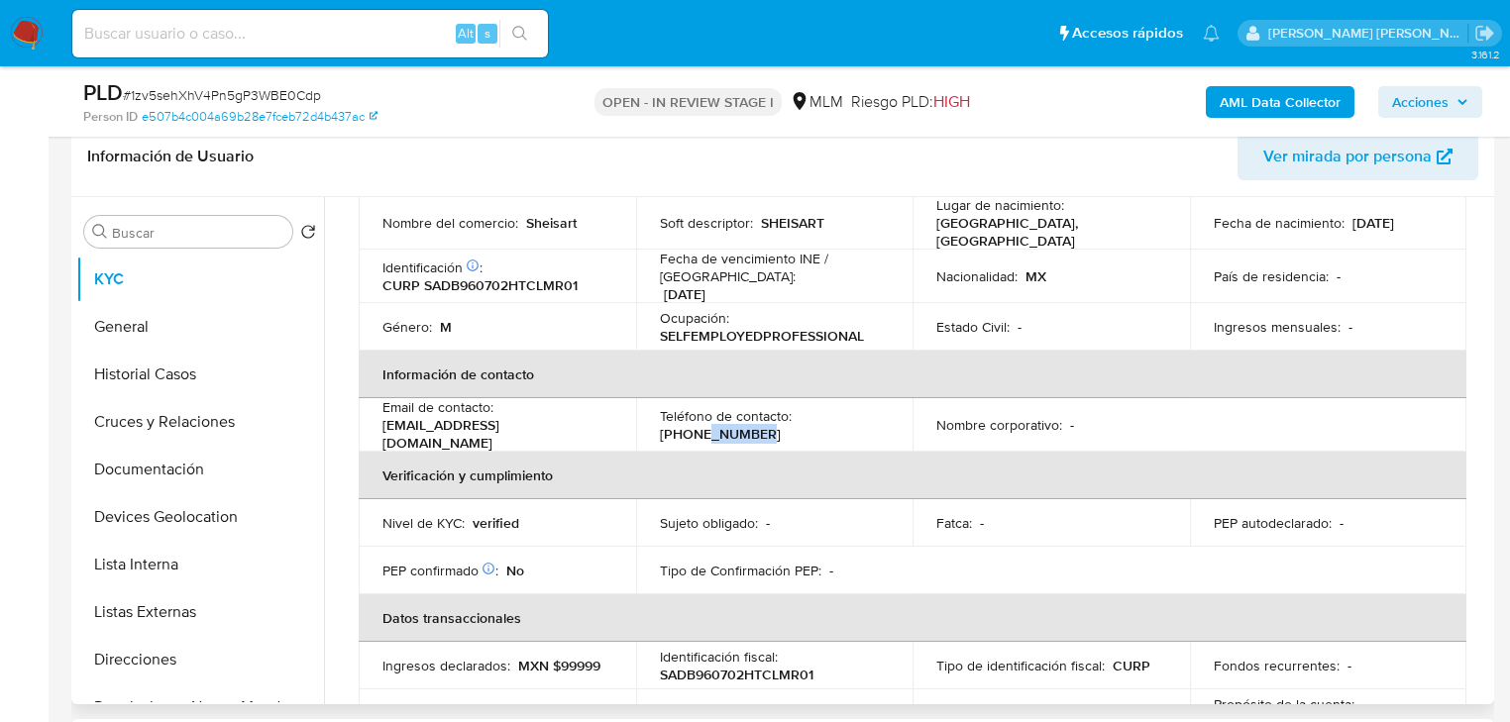
click at [742, 425] on p "[PHONE_NUMBER]" at bounding box center [720, 434] width 121 height 18
copy p "3187359"
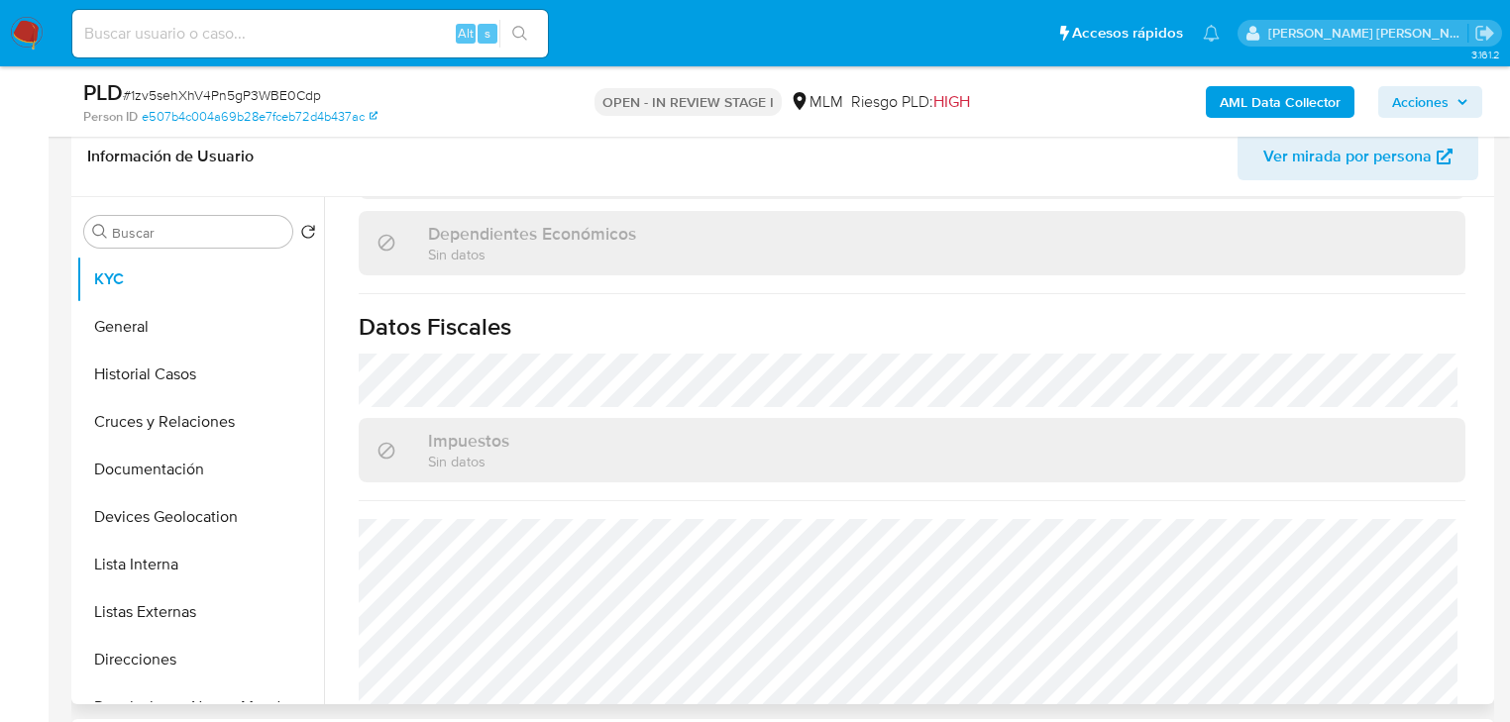
scroll to position [1232, 0]
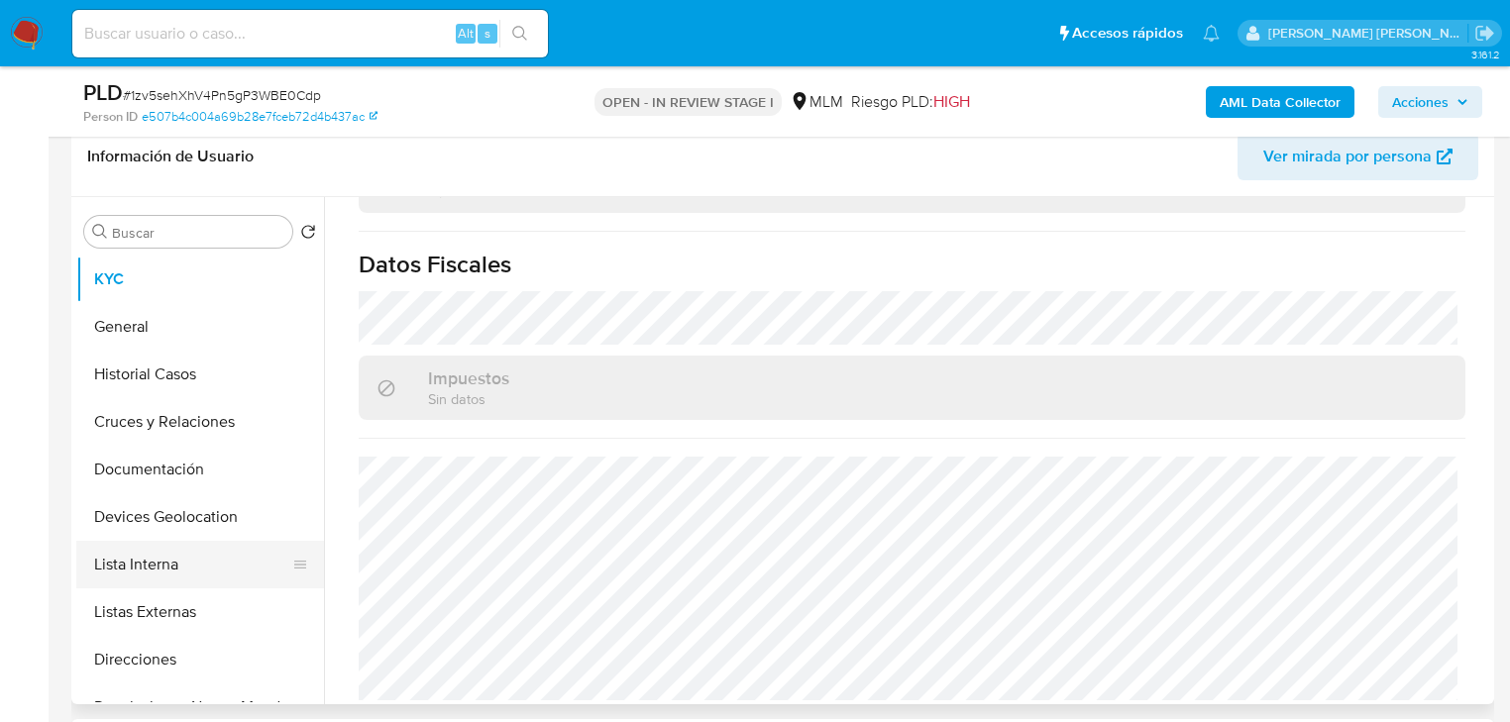
click at [107, 511] on button "Devices Geolocation" at bounding box center [200, 518] width 248 height 48
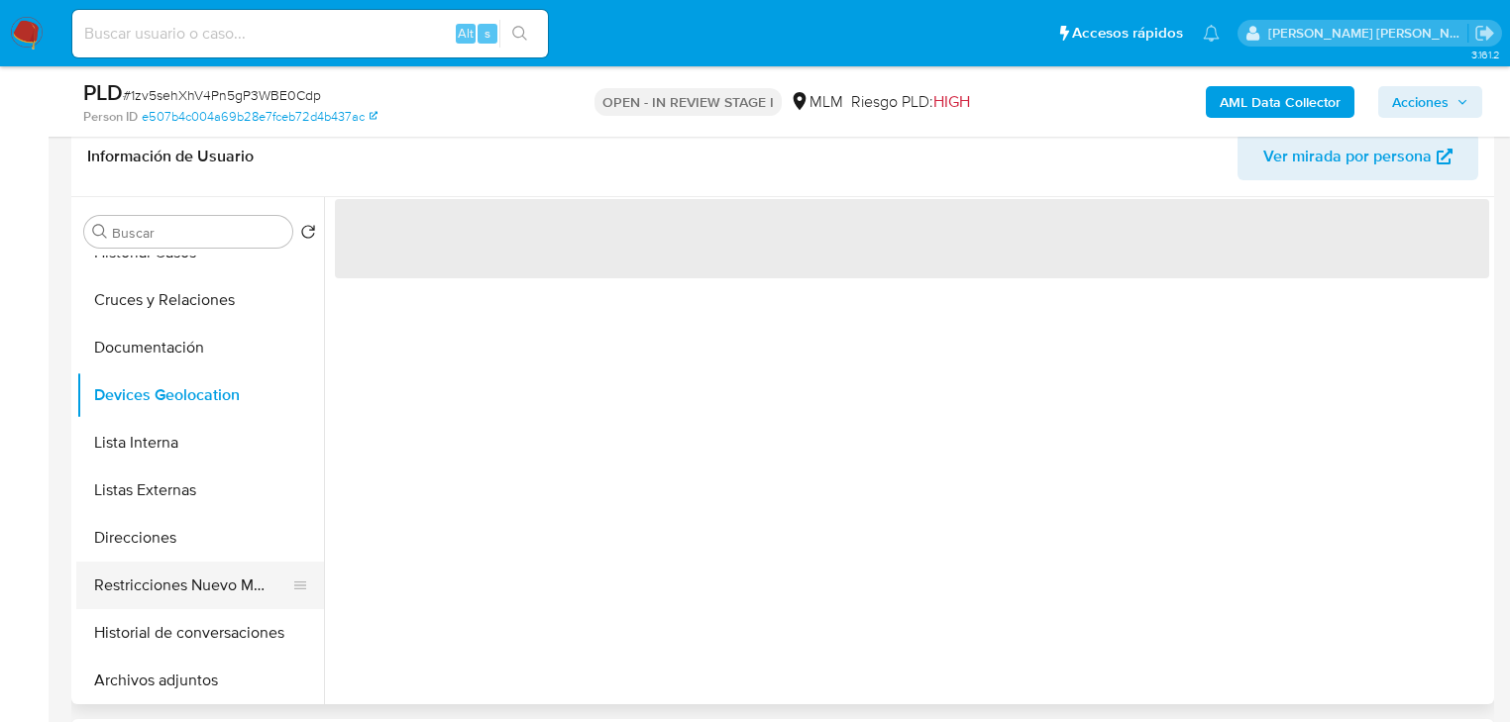
scroll to position [238, 0]
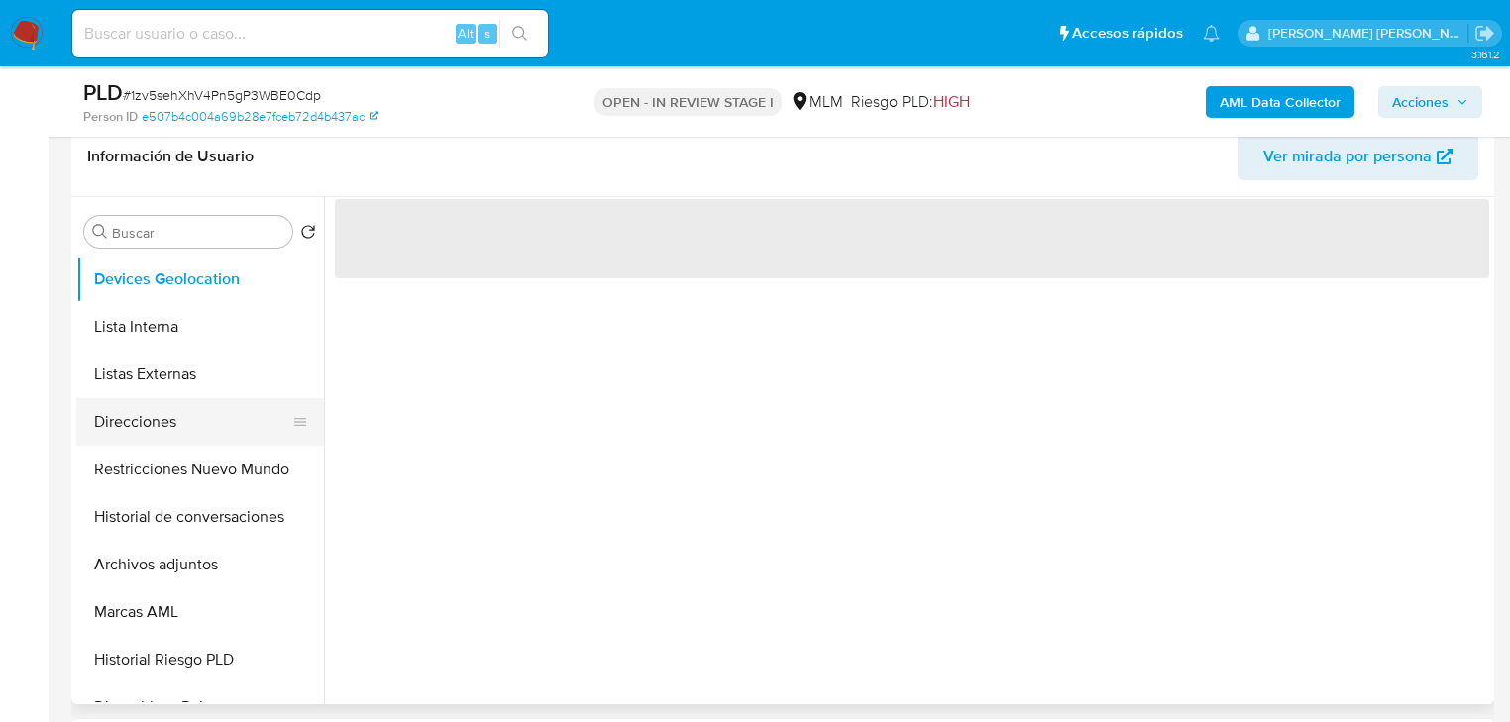
click at [159, 434] on button "Direcciones" at bounding box center [192, 422] width 232 height 48
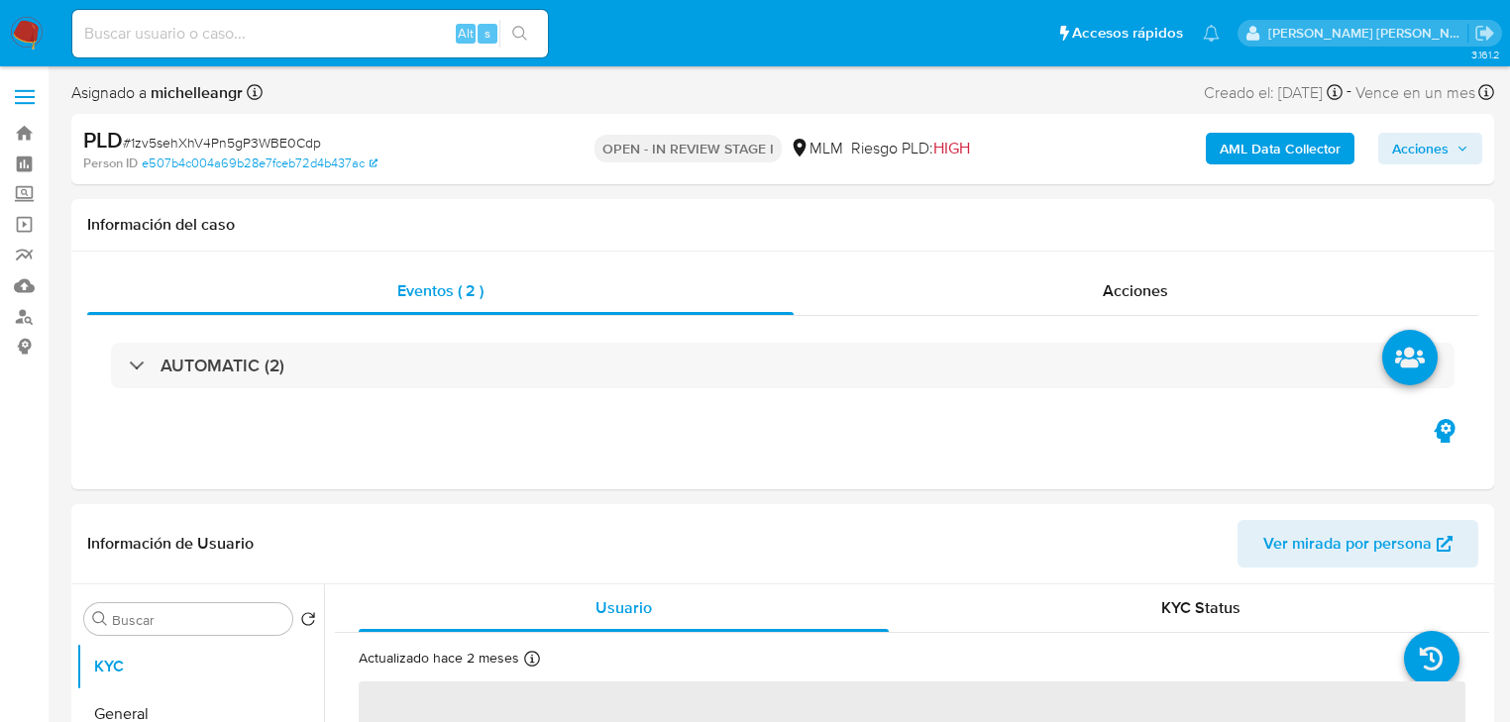
select select "10"
drag, startPoint x: 23, startPoint y: 192, endPoint x: 65, endPoint y: 232, distance: 58.2
click at [23, 192] on label "Screening" at bounding box center [118, 194] width 236 height 31
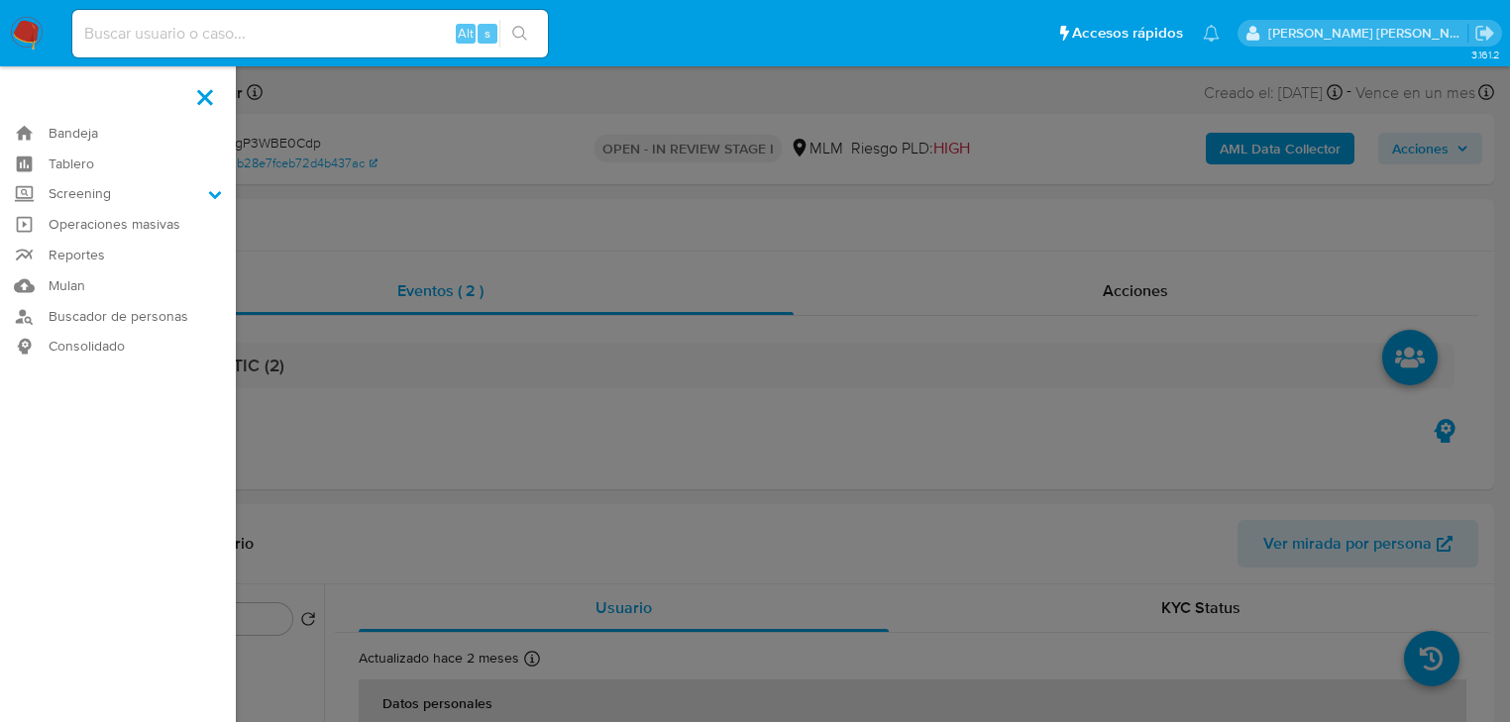
click at [0, 0] on input "Screening" at bounding box center [0, 0] width 0 height 0
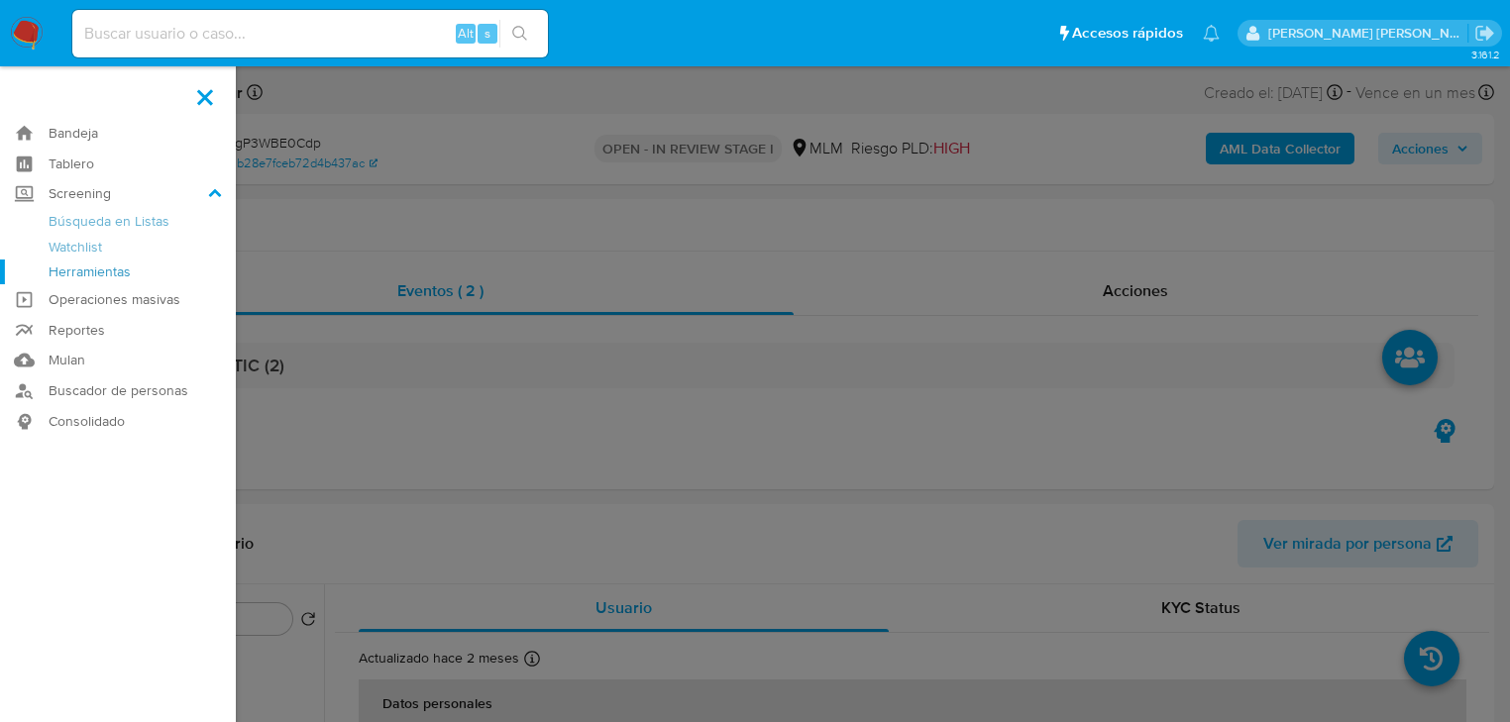
click at [59, 277] on link "Herramientas" at bounding box center [118, 272] width 236 height 25
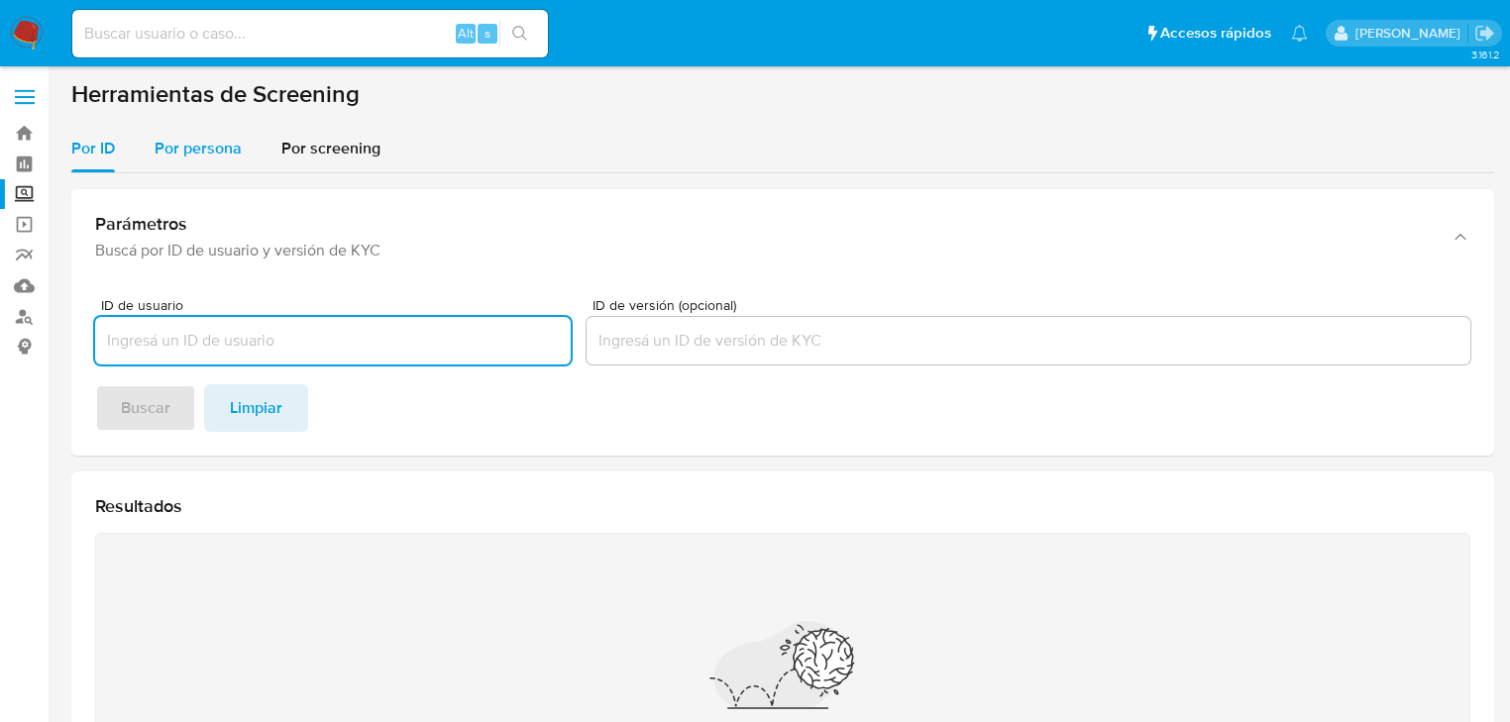
click at [178, 154] on span "Por persona" at bounding box center [198, 148] width 87 height 23
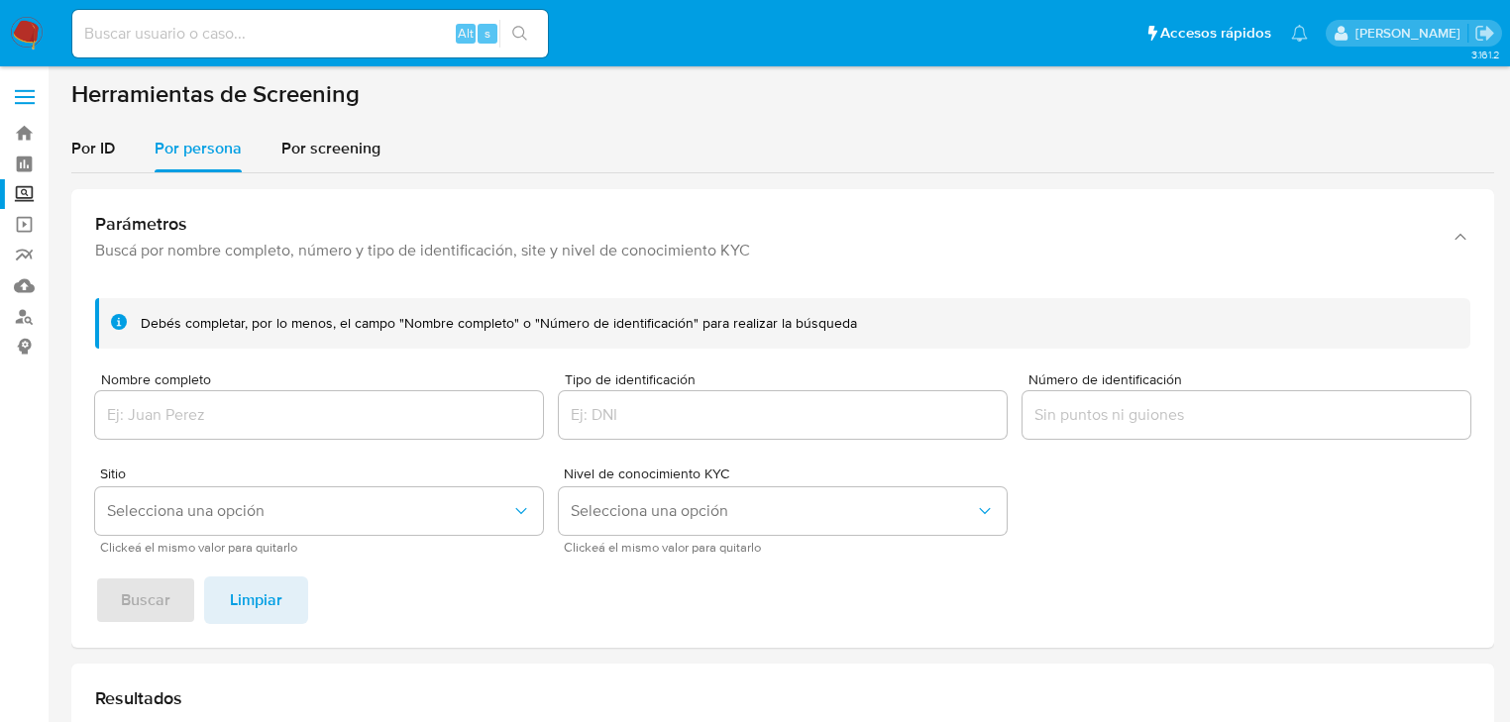
click at [197, 393] on div at bounding box center [319, 415] width 448 height 48
click at [189, 424] on input "Nombre completo" at bounding box center [319, 415] width 448 height 26
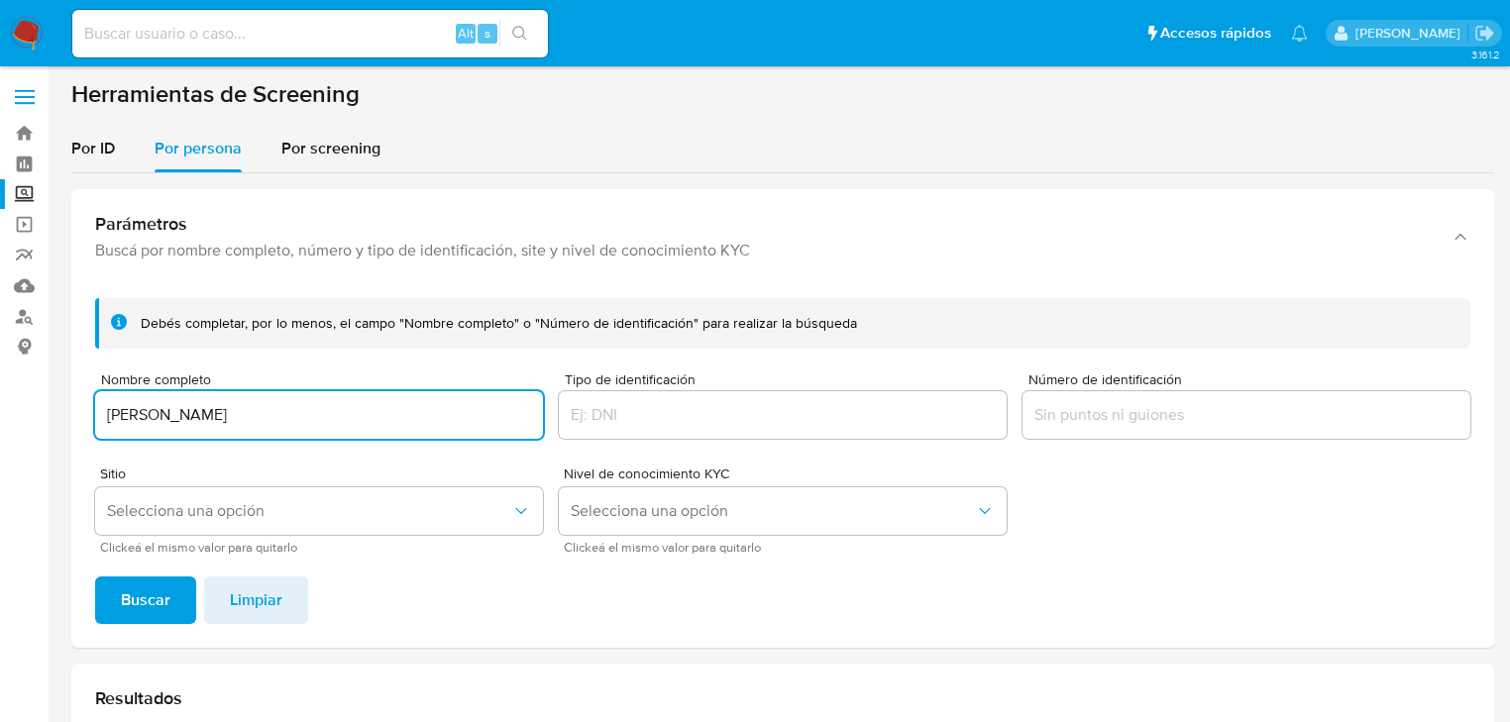
click at [121, 605] on span "Buscar" at bounding box center [146, 601] width 50 height 44
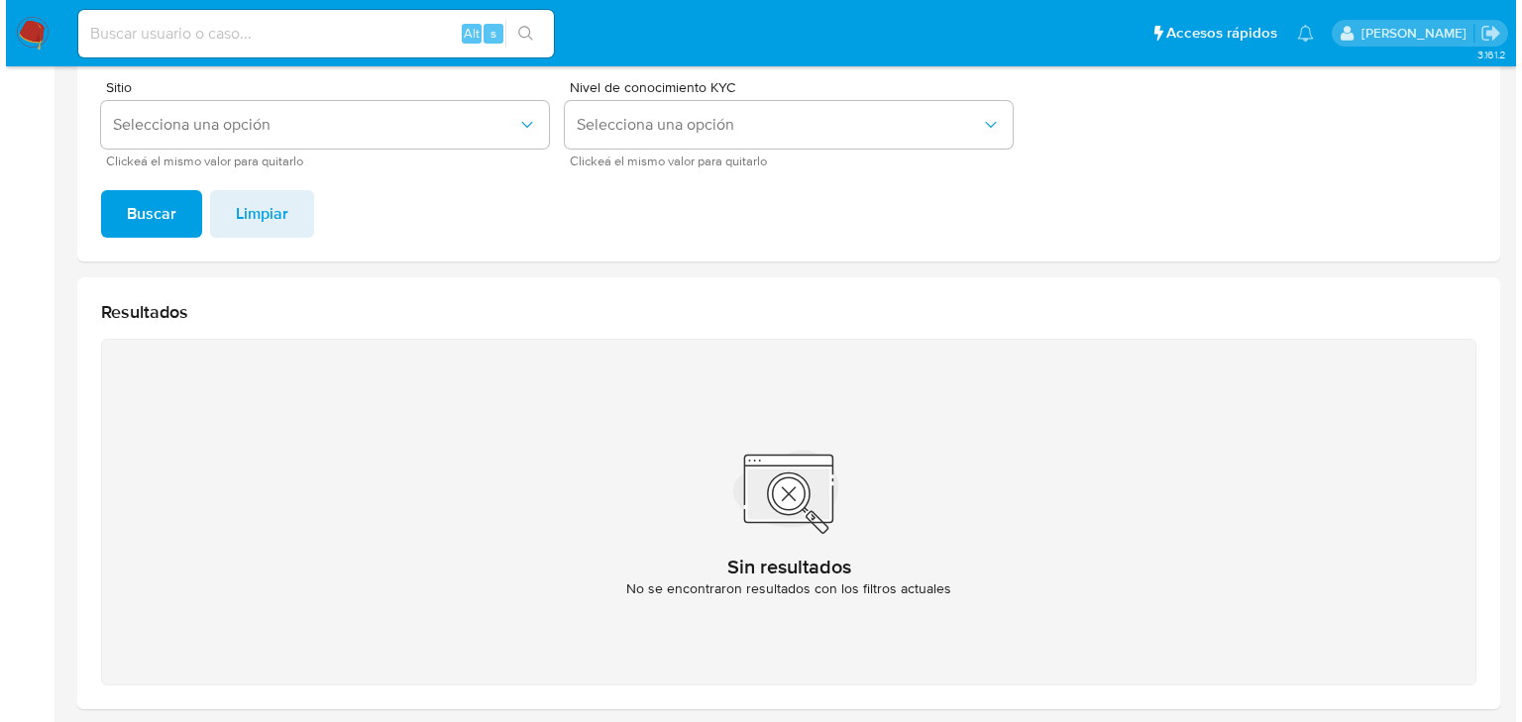
scroll to position [314, 0]
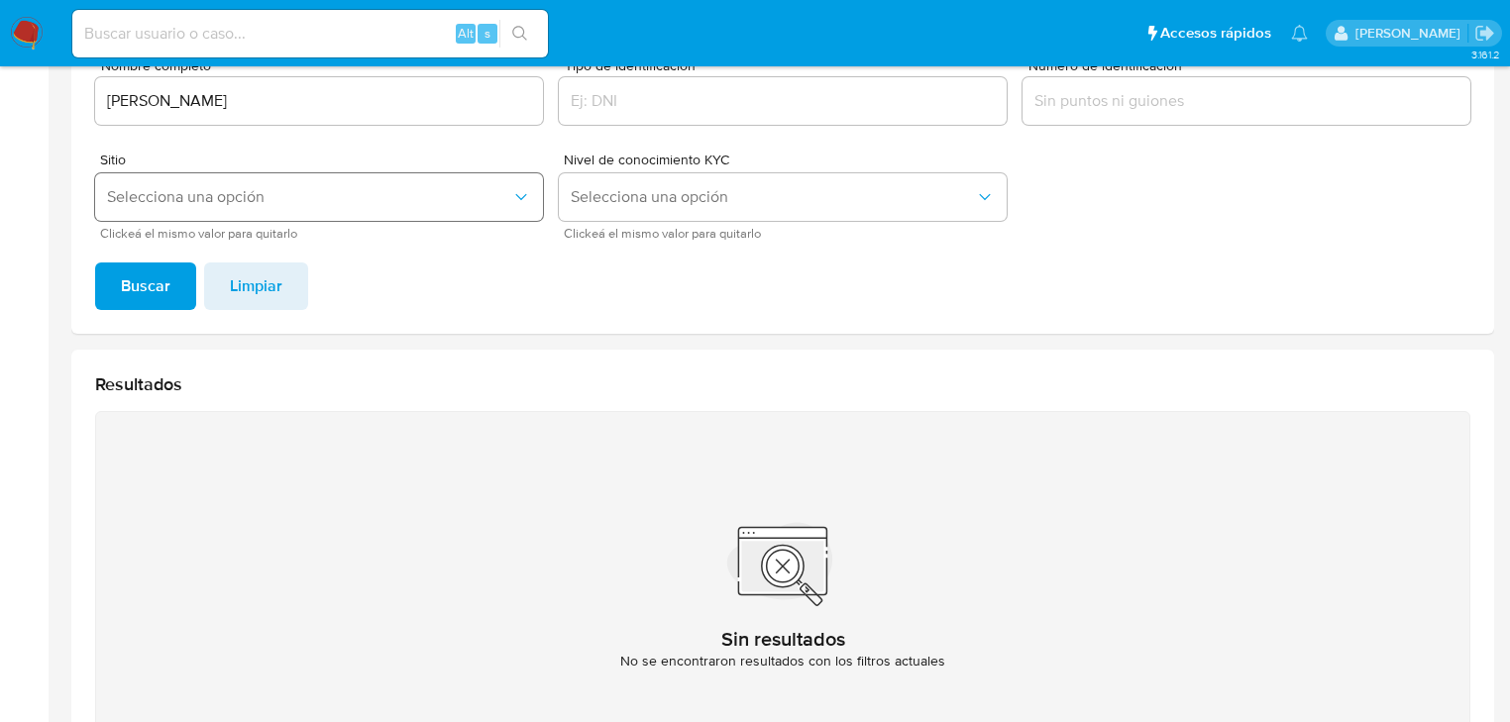
click at [199, 192] on span "Selecciona una opción" at bounding box center [309, 197] width 404 height 20
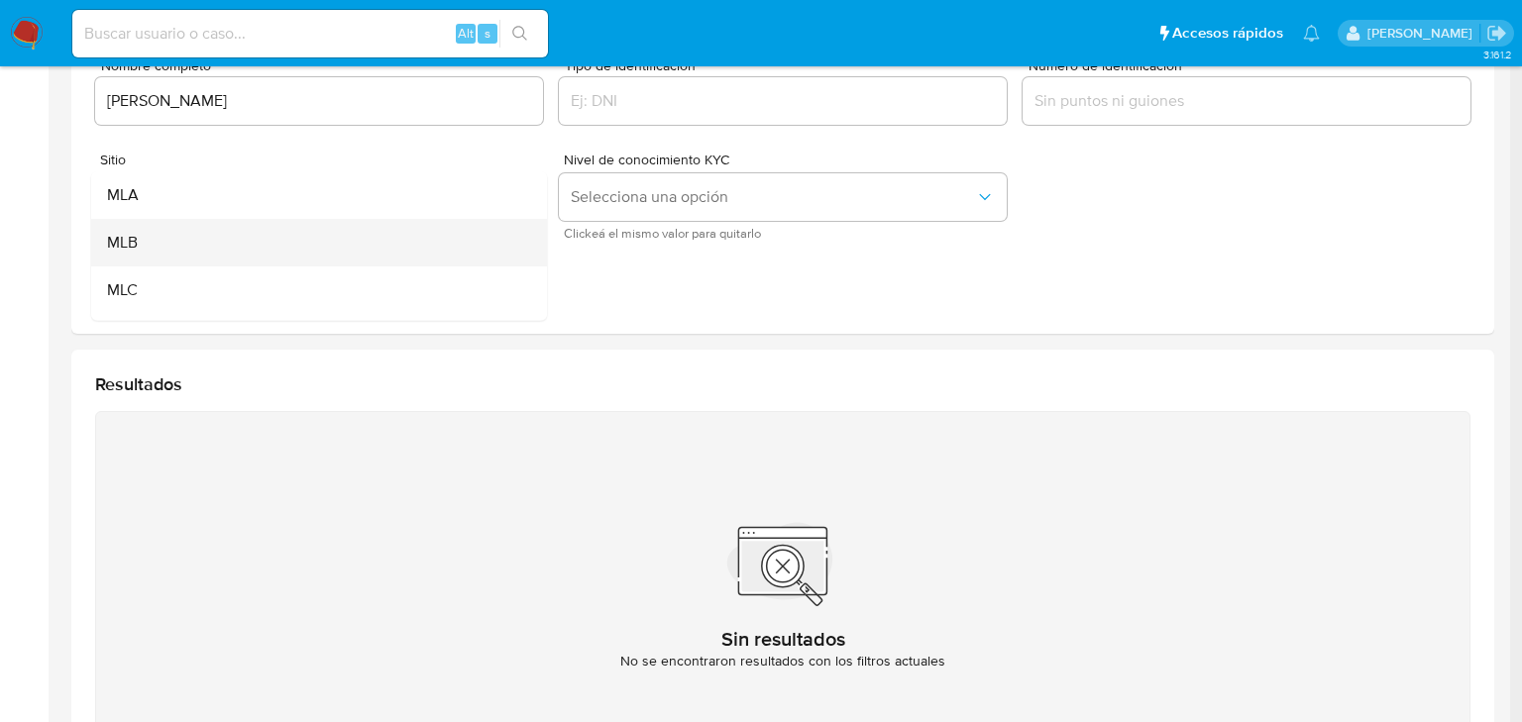
click at [174, 242] on div "MLB" at bounding box center [313, 243] width 412 height 48
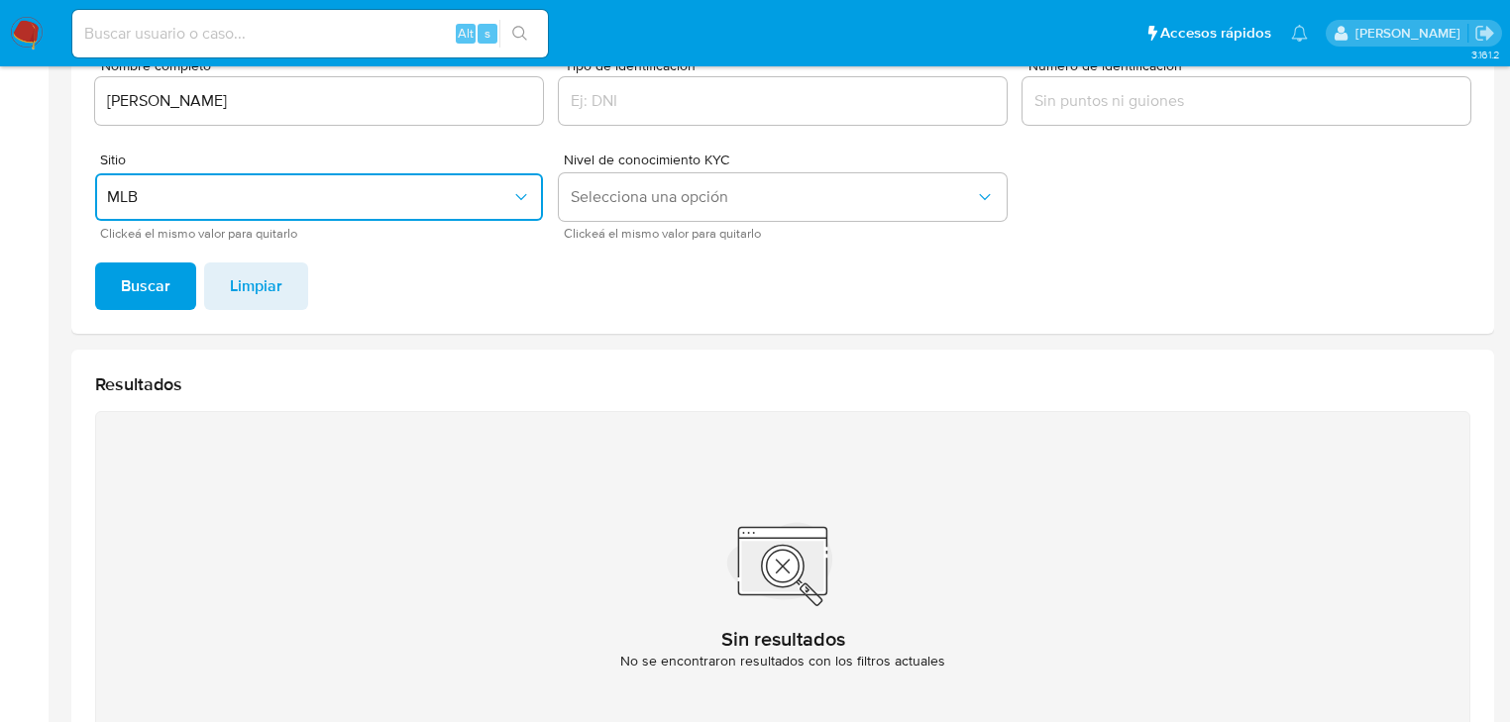
click at [183, 214] on button "MLB" at bounding box center [319, 197] width 448 height 48
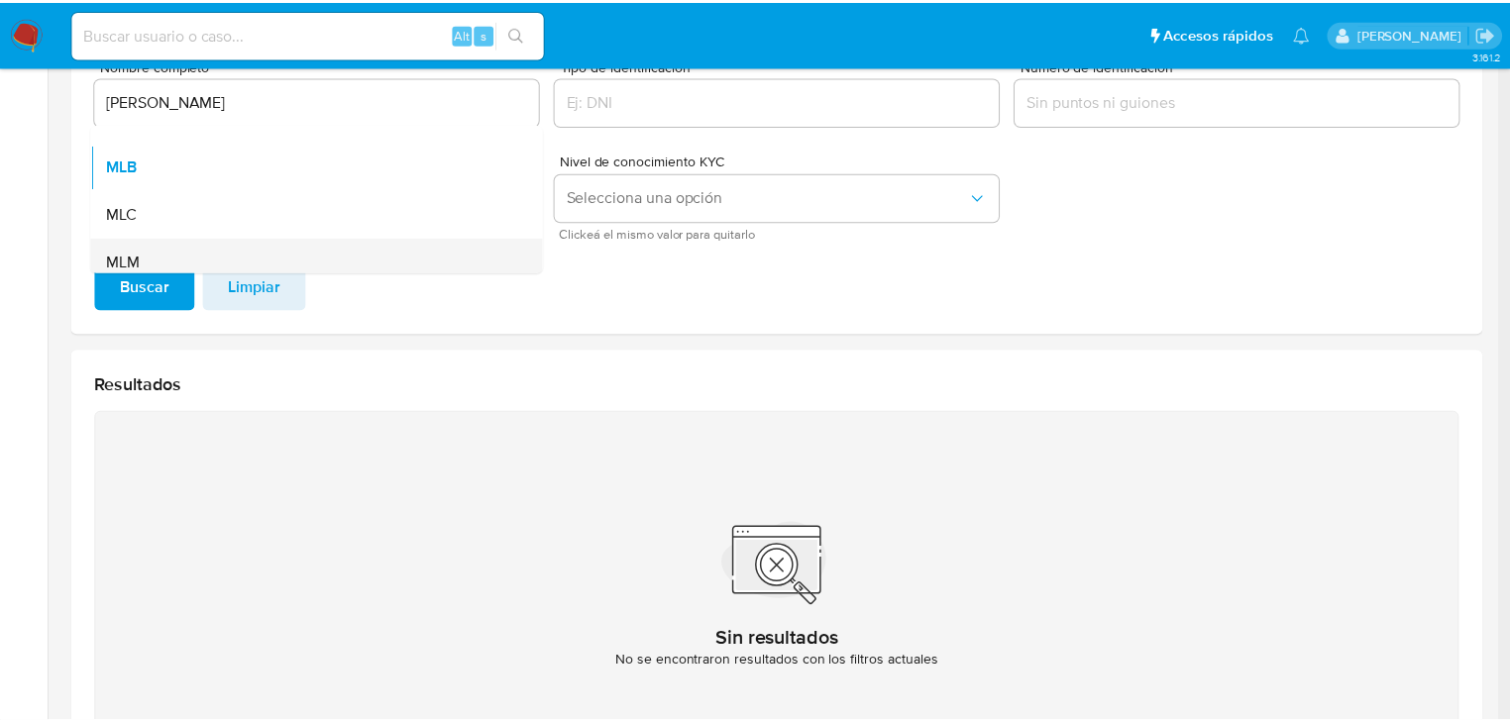
scroll to position [79, 0]
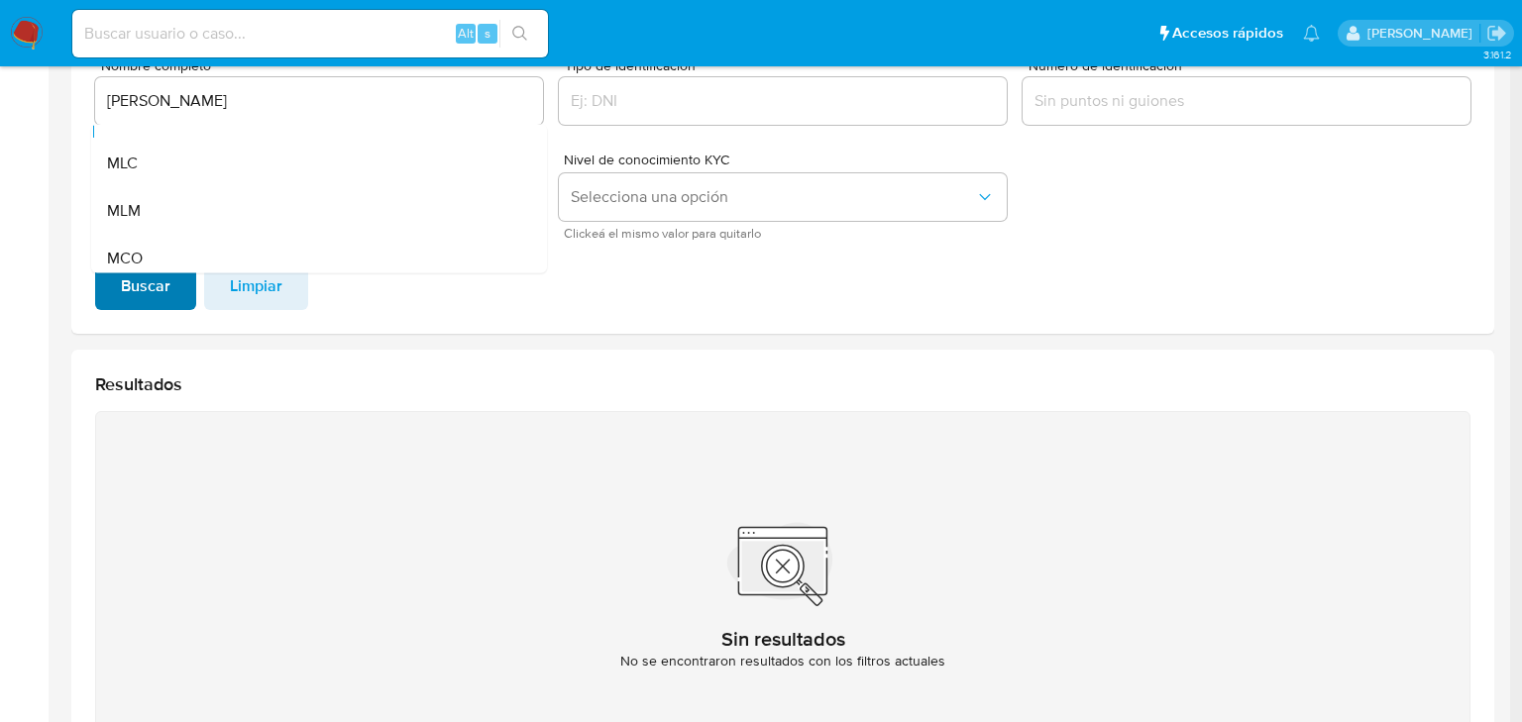
drag, startPoint x: 176, startPoint y: 208, endPoint x: 143, endPoint y: 301, distance: 99.1
click at [176, 206] on div "MLM" at bounding box center [313, 211] width 412 height 48
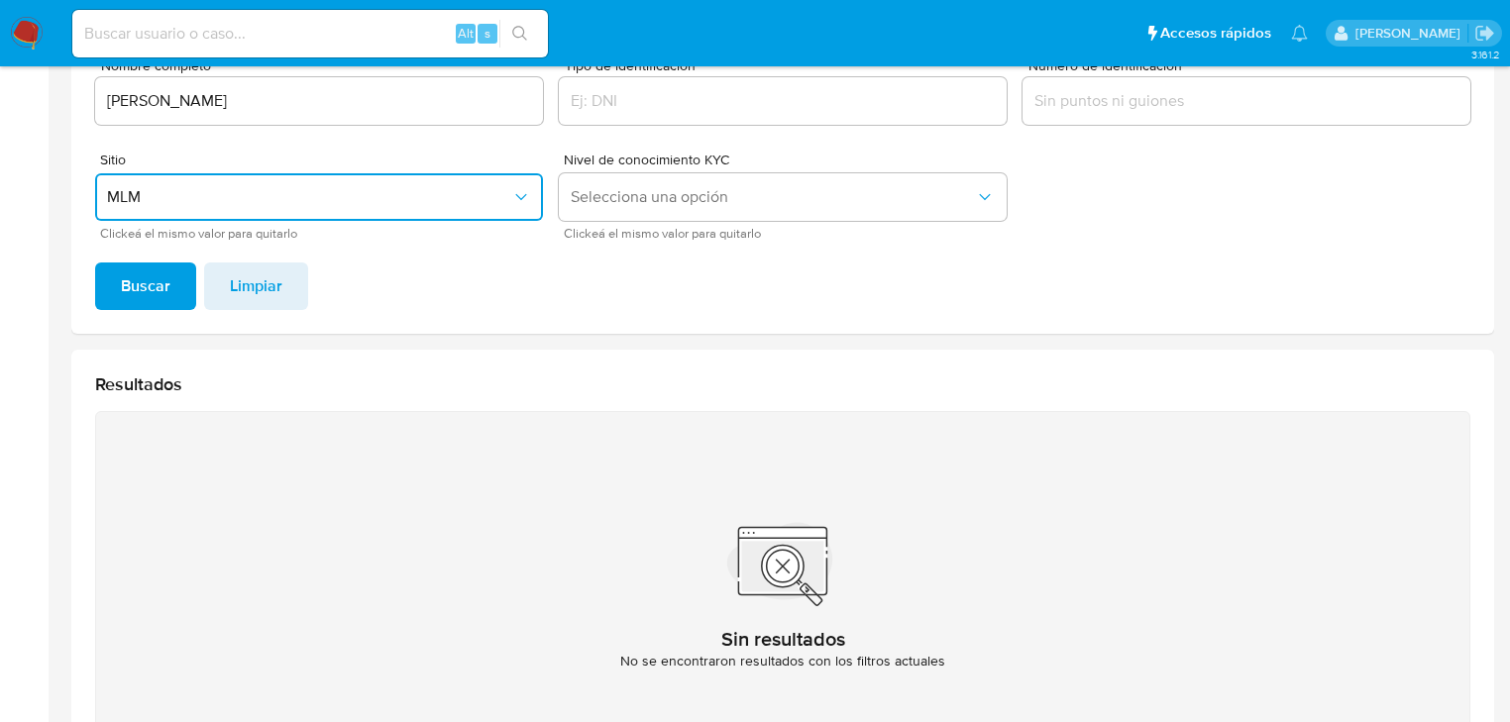
click at [134, 311] on div "Debés completar, por lo menos, el campo "Nombre completo" o "Número de identifi…" at bounding box center [782, 151] width 1423 height 366
click at [139, 293] on span "Buscar" at bounding box center [146, 287] width 50 height 44
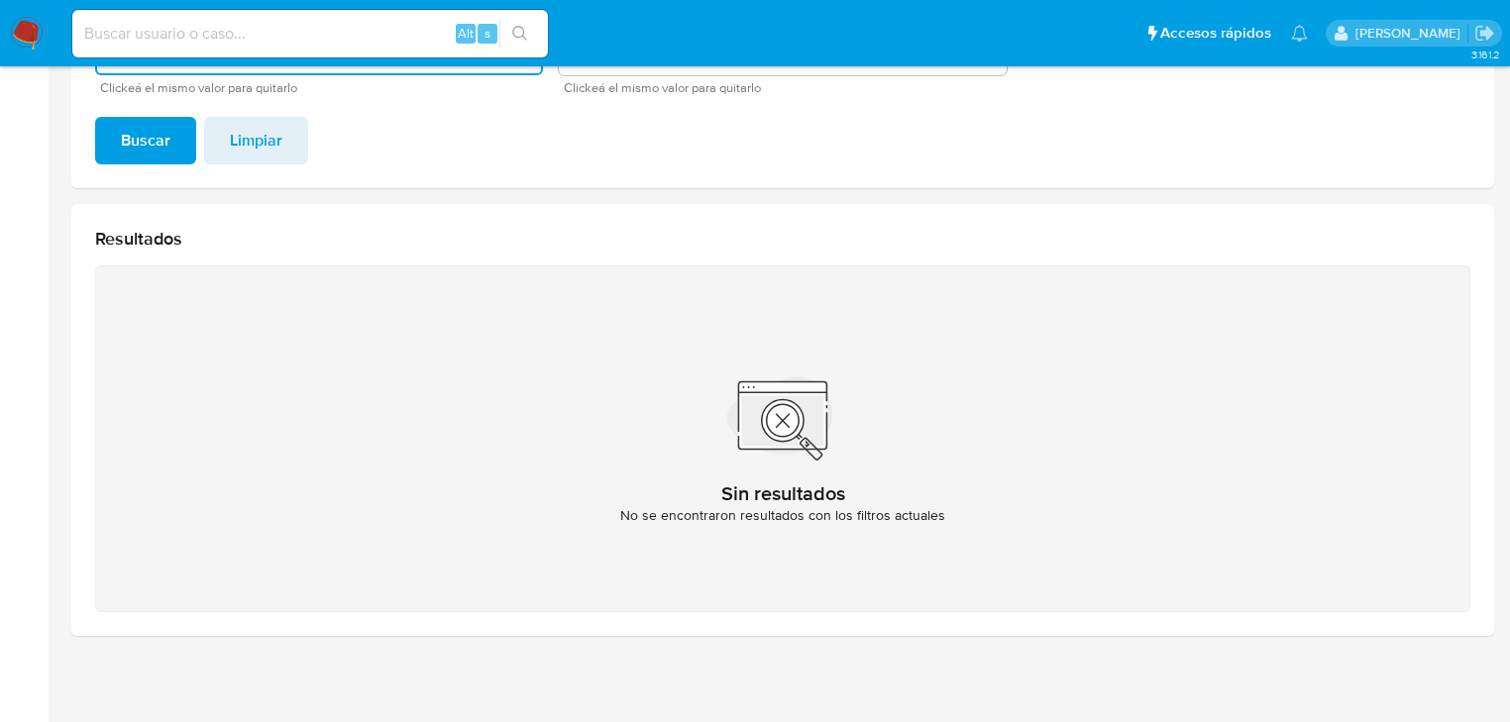
scroll to position [76, 0]
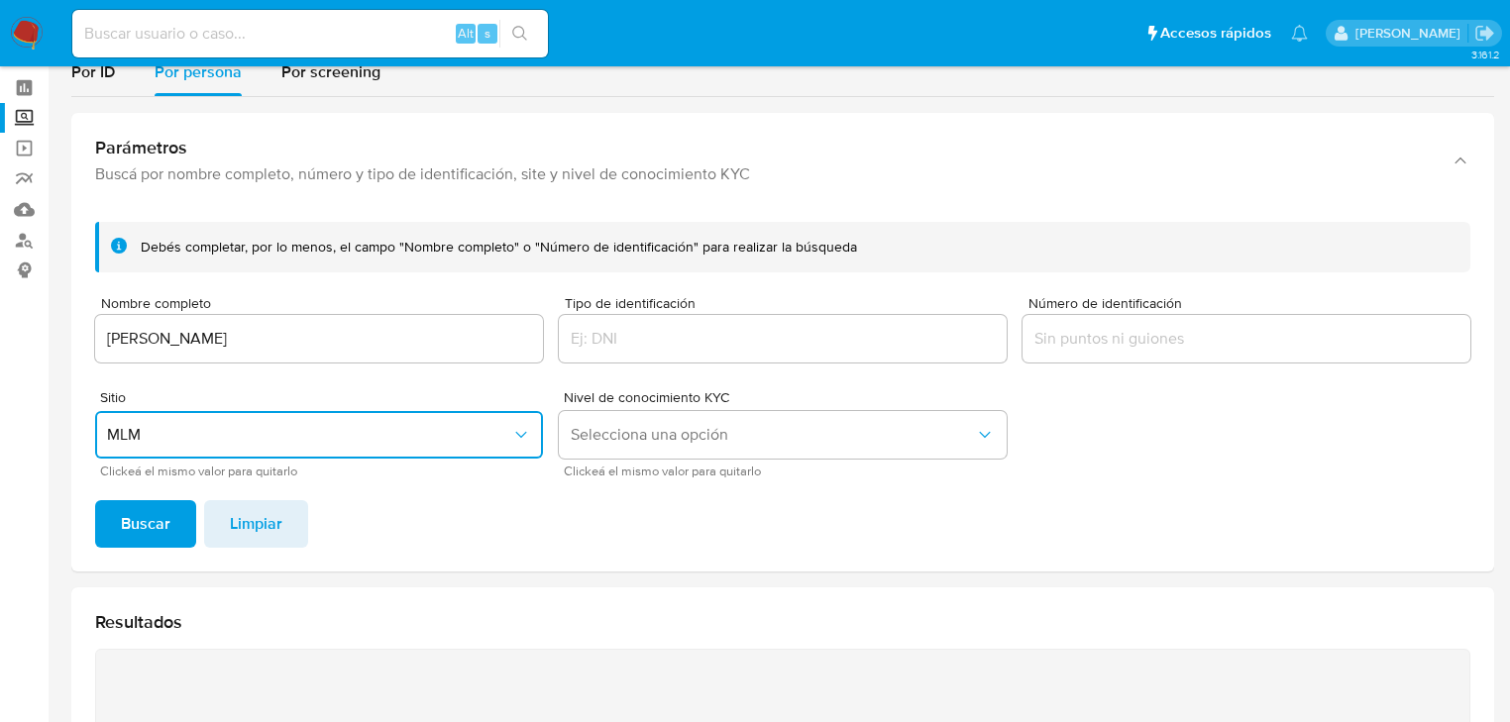
click at [338, 337] on input "IRVING GERARDO SOSA PAVON" at bounding box center [319, 339] width 448 height 26
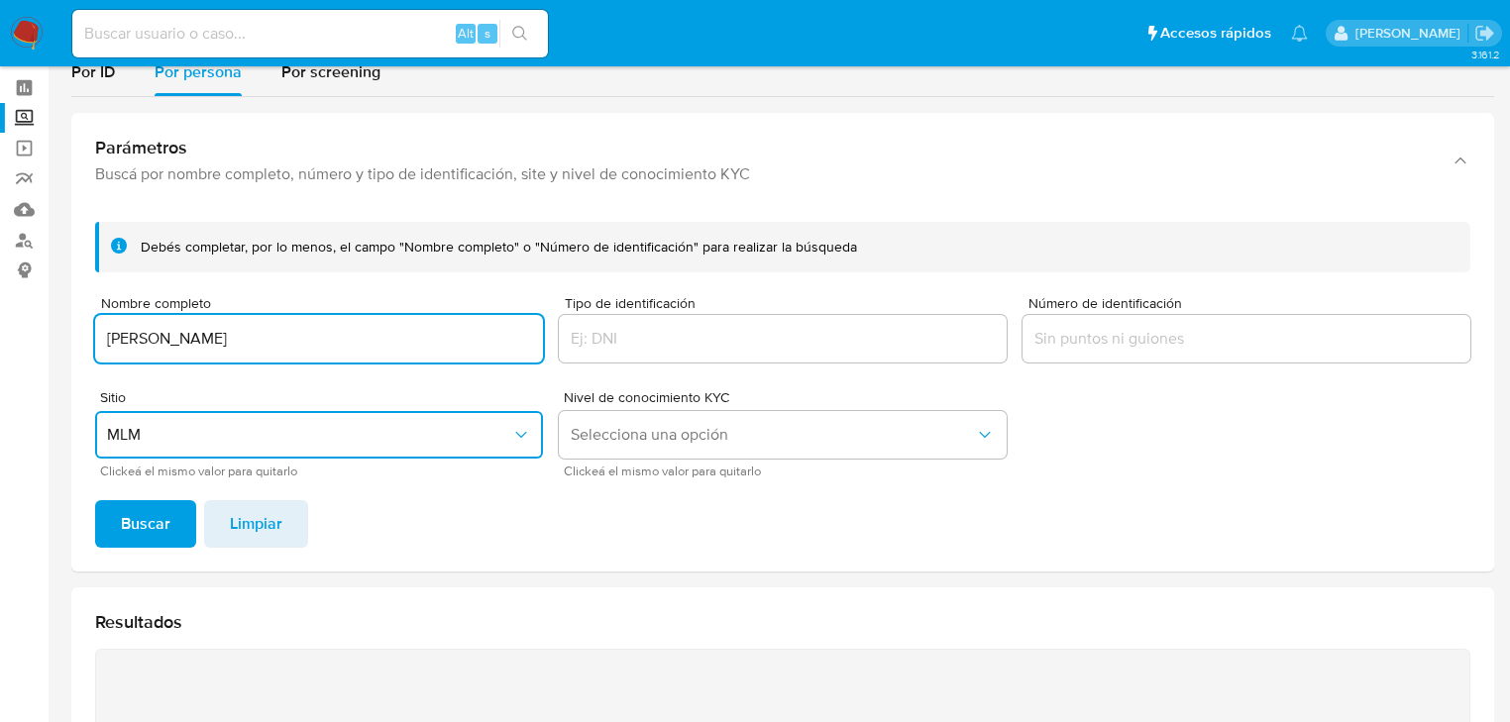
drag, startPoint x: 238, startPoint y: 341, endPoint x: 789, endPoint y: 348, distance: 551.0
click at [715, 344] on form "Debés completar, por lo menos, el campo "Nombre completo" o "Número de identifi…" at bounding box center [783, 349] width 1376 height 255
type input "IRVING GERARDO"
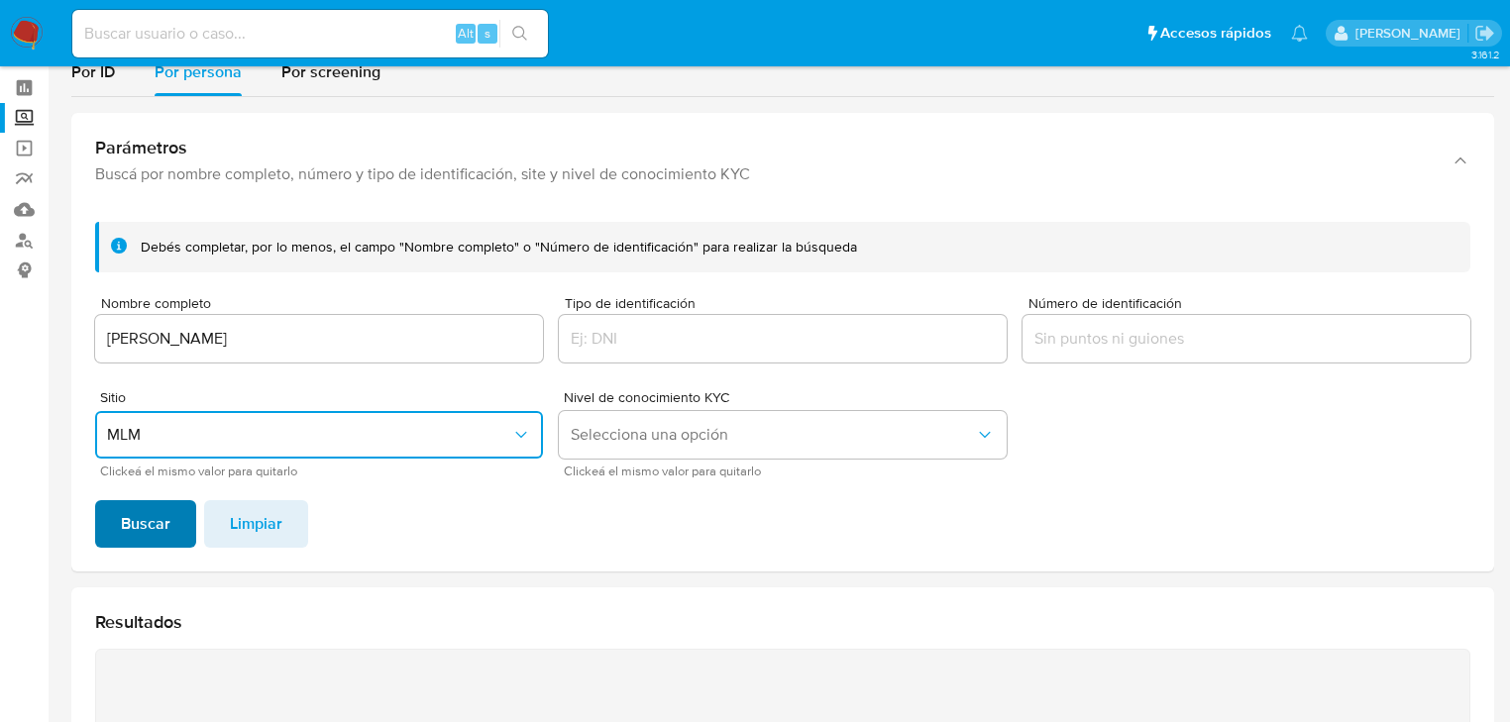
click at [131, 505] on span "Buscar" at bounding box center [146, 524] width 50 height 44
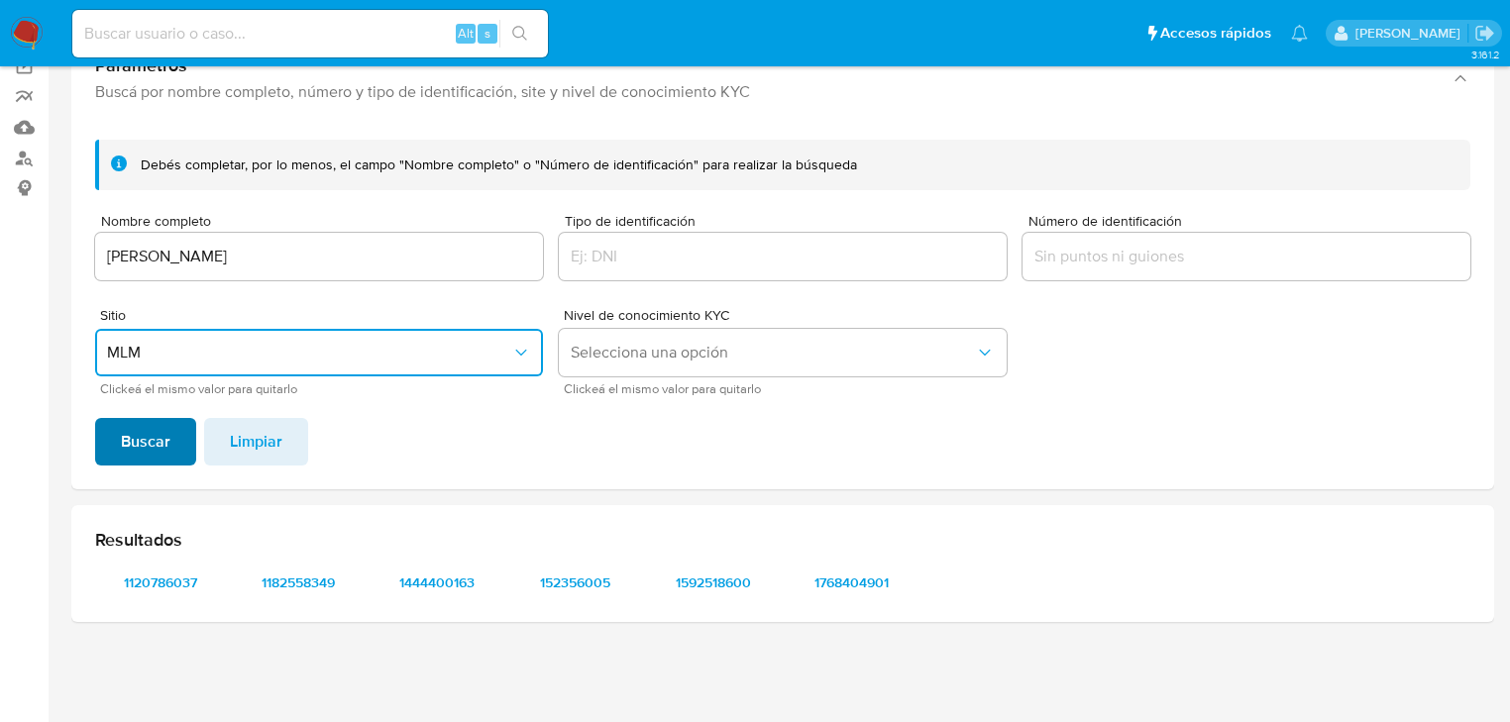
scroll to position [159, 0]
click at [155, 579] on span "1120786037" at bounding box center [160, 583] width 103 height 28
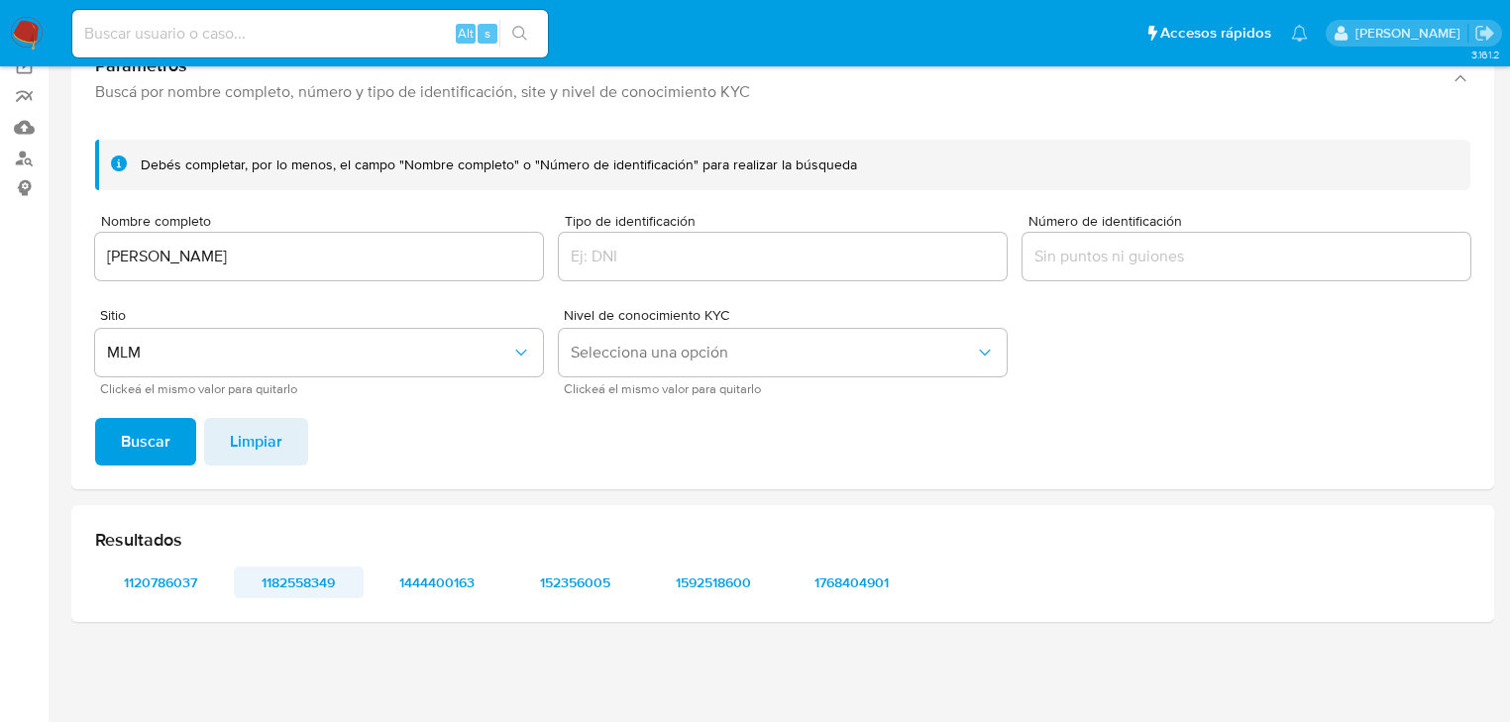
click at [338, 590] on span "1182558349" at bounding box center [299, 583] width 103 height 28
click at [444, 597] on span "1444400163" at bounding box center [437, 583] width 103 height 28
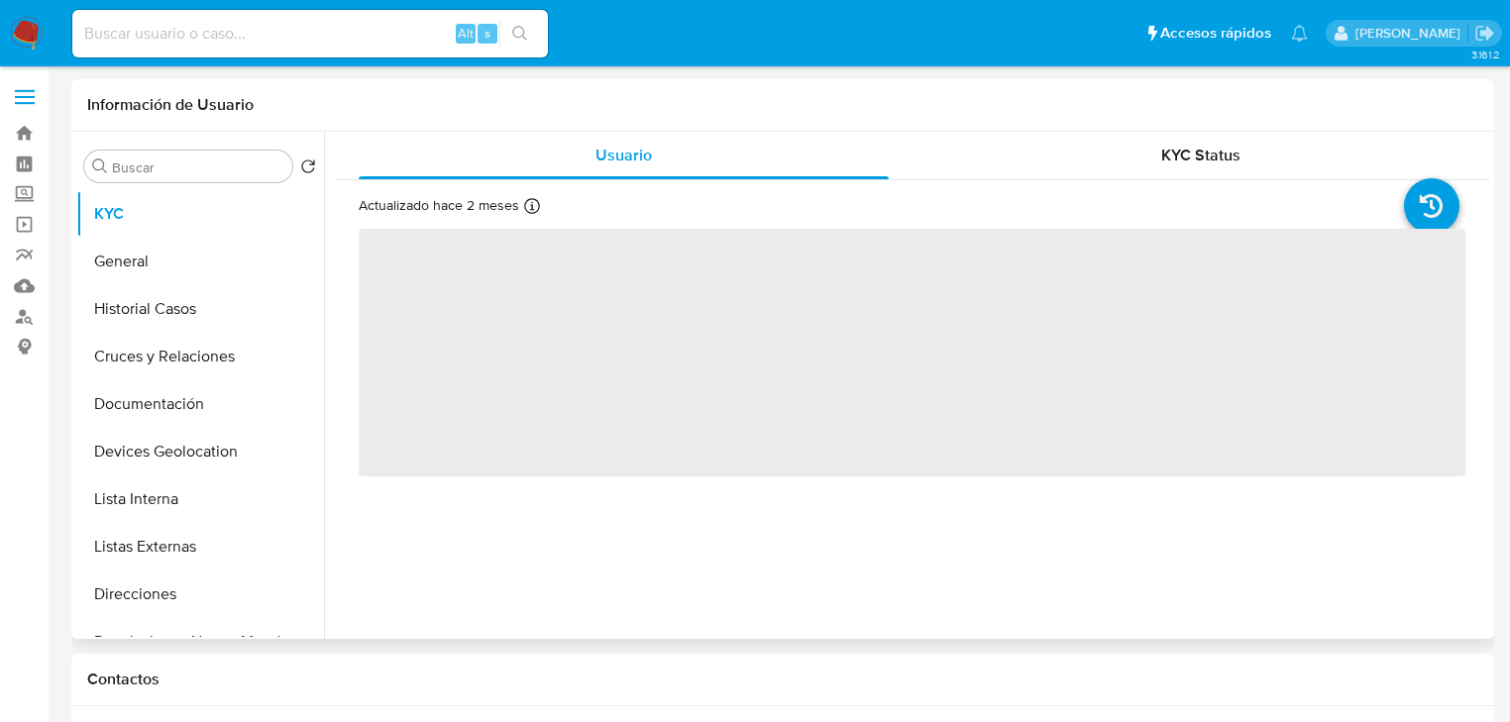
select select "10"
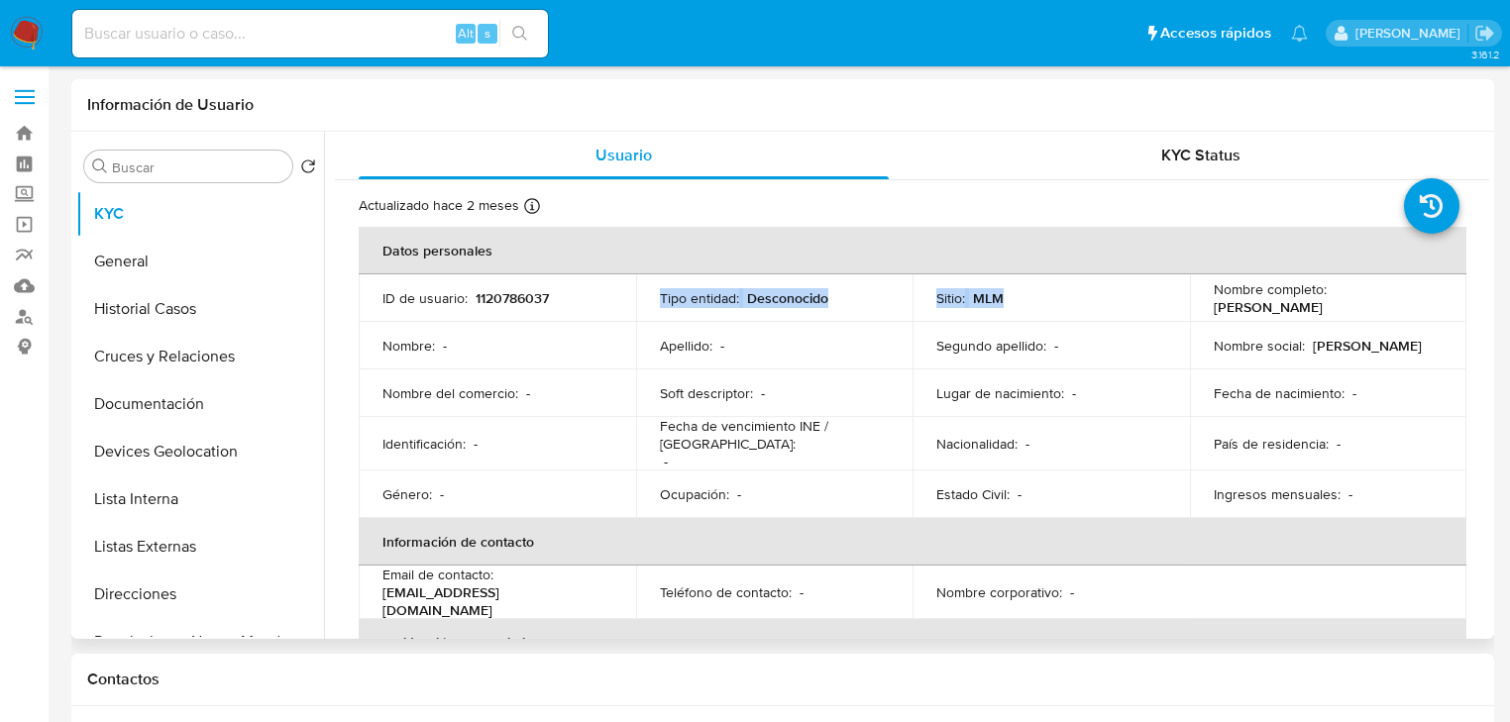
drag, startPoint x: 589, startPoint y: 317, endPoint x: 1060, endPoint y: 313, distance: 471.7
click at [1058, 317] on tr "ID de usuario : 1120786037 Tipo entidad : Desconocido Sitio : MLM Nombre comple…" at bounding box center [913, 299] width 1108 height 48
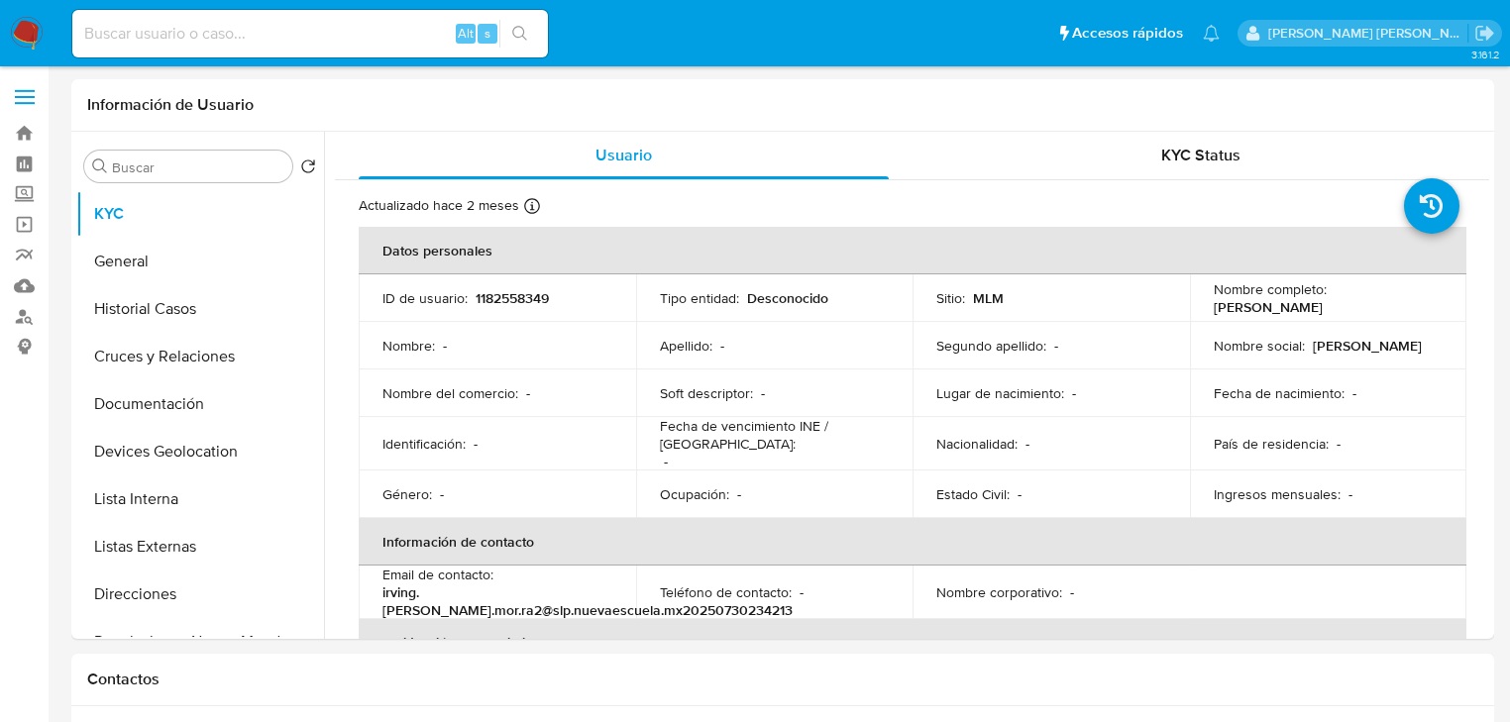
select select "10"
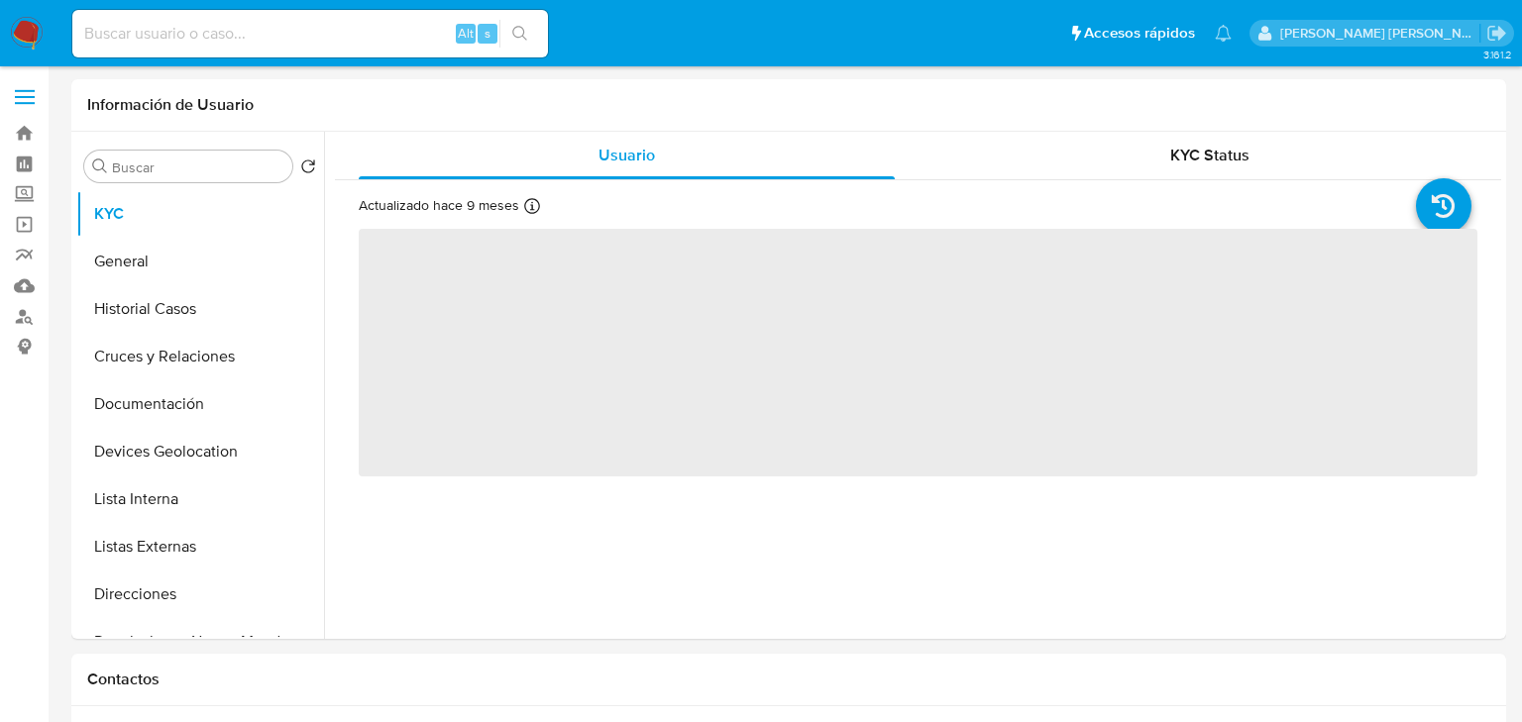
select select "10"
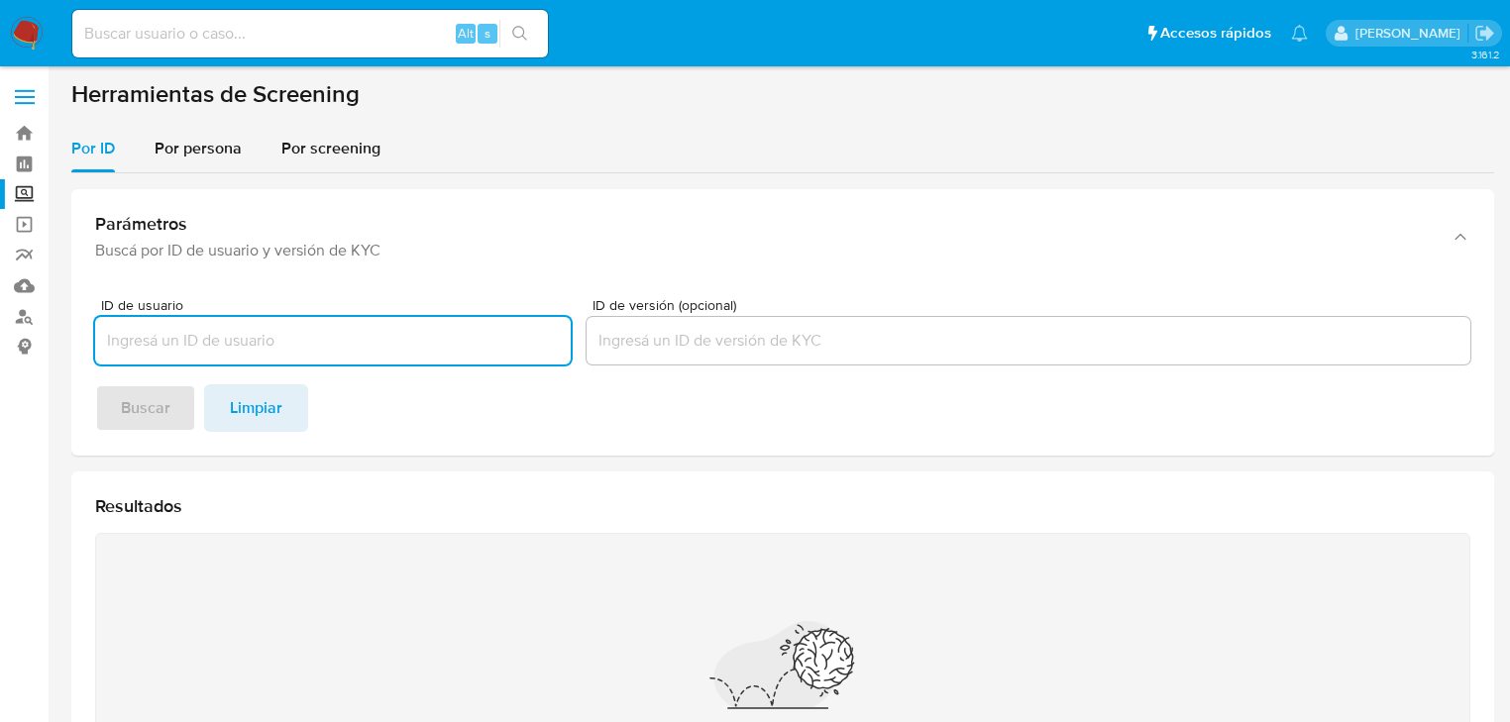
drag, startPoint x: 204, startPoint y: 150, endPoint x: 211, endPoint y: 174, distance: 25.7
click at [210, 144] on span "Por persona" at bounding box center [198, 148] width 87 height 23
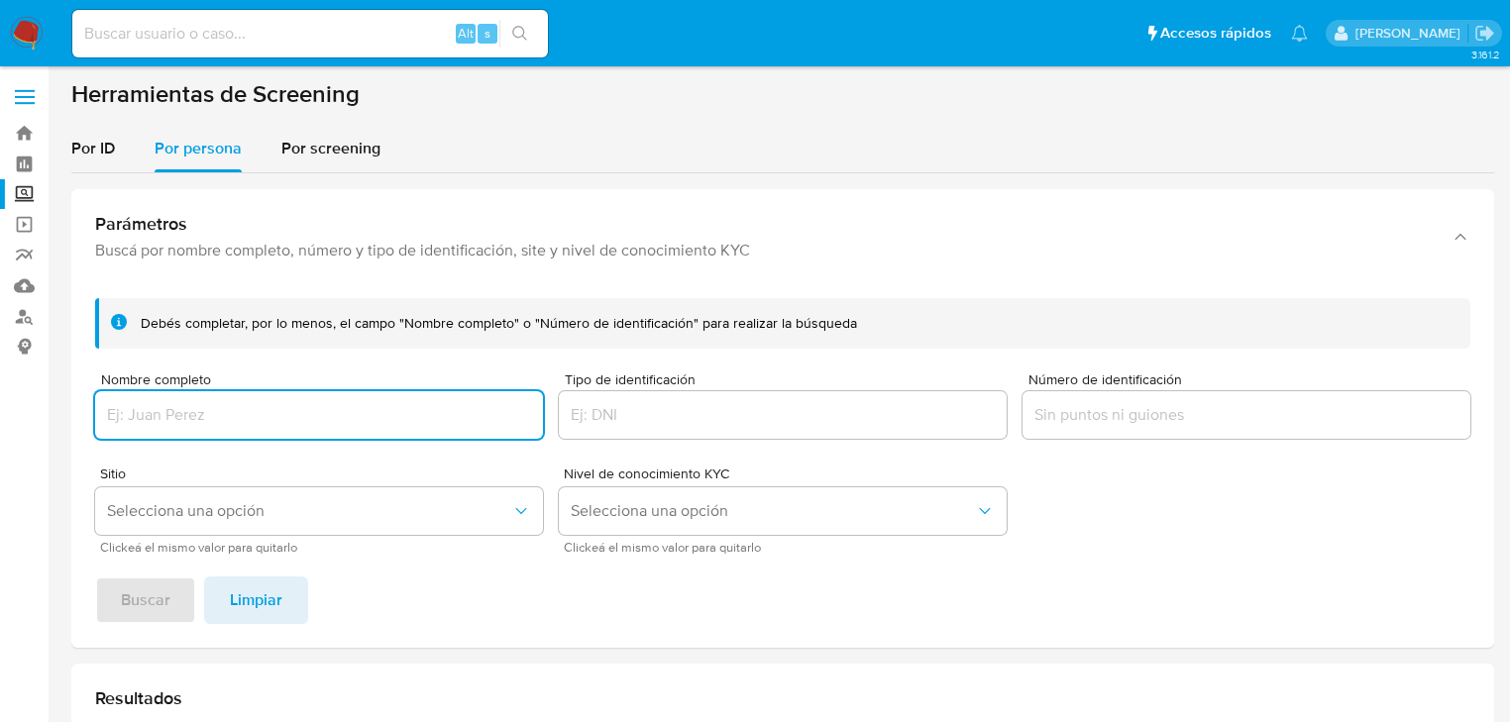
click at [156, 410] on input "Nombre completo" at bounding box center [319, 415] width 448 height 26
drag, startPoint x: 258, startPoint y: 427, endPoint x: 43, endPoint y: 322, distance: 239.3
click at [0, 325] on section "Bandeja Tablero Screening Búsqueda en Listas Watchlist Herramientas Operaciones…" at bounding box center [755, 598] width 1510 height 1196
drag, startPoint x: 143, startPoint y: 424, endPoint x: 0, endPoint y: 373, distance: 151.7
click at [0, 373] on section "Bandeja Tablero Screening Búsqueda en Listas Watchlist Herramientas Operaciones…" at bounding box center [755, 598] width 1510 height 1196
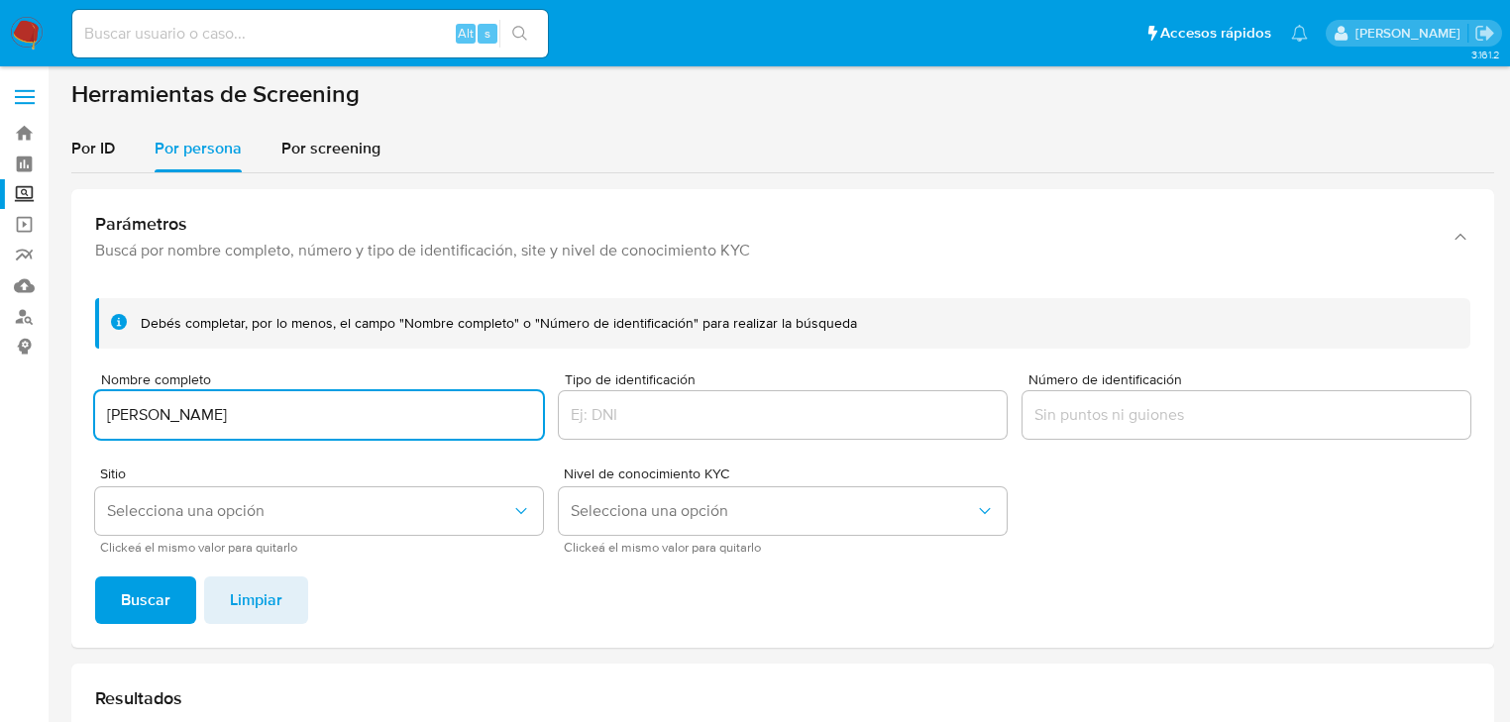
click at [309, 409] on input "SANDRA POZA LEDESMA" at bounding box center [319, 415] width 448 height 26
click at [163, 609] on span "Buscar" at bounding box center [146, 601] width 50 height 44
drag, startPoint x: 287, startPoint y: 422, endPoint x: 428, endPoint y: 29, distance: 417.8
click at [0, 400] on section "Bandeja Tablero Screening Búsqueda en Listas Watchlist Herramientas Operaciones…" at bounding box center [755, 598] width 1510 height 1196
click at [316, 408] on input "SANDRA POZA LEDESMA" at bounding box center [319, 415] width 448 height 26
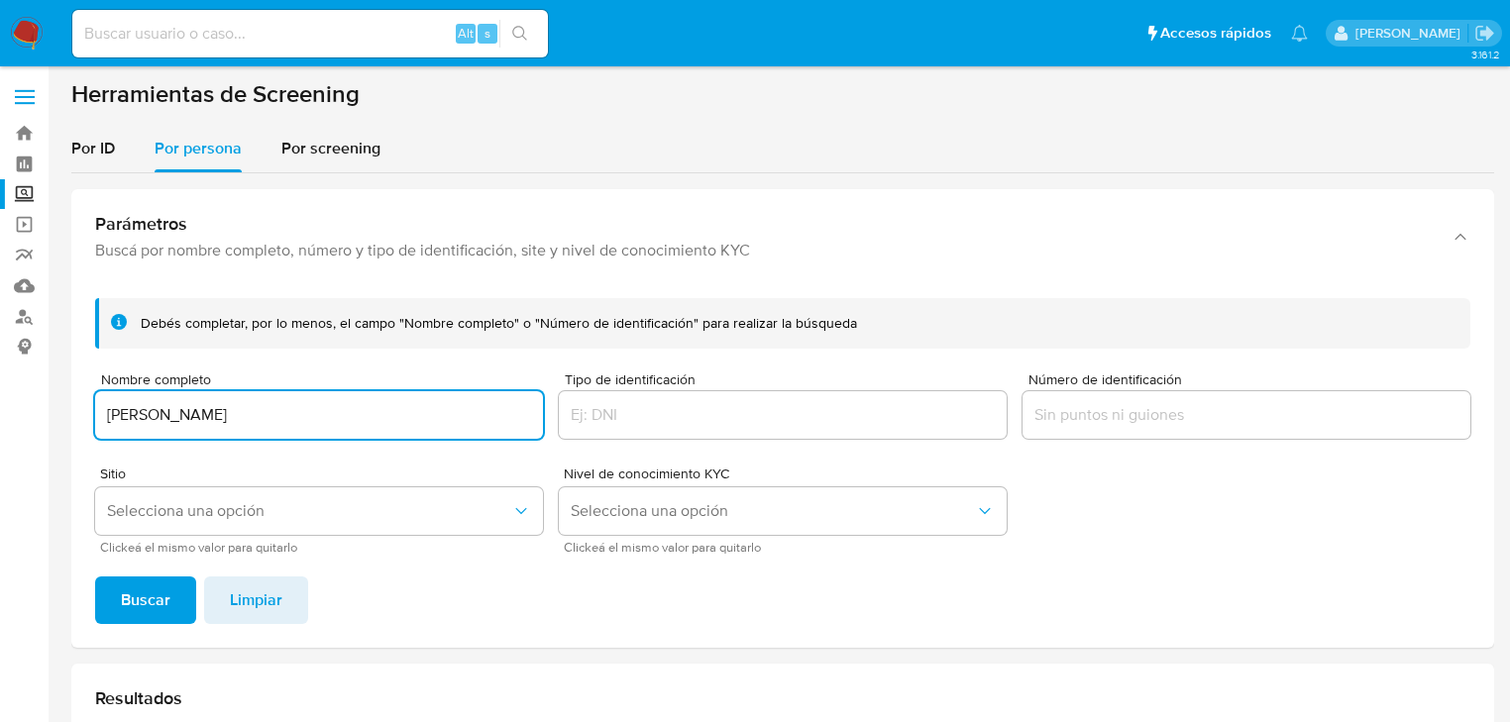
drag, startPoint x: 220, startPoint y: 417, endPoint x: 119, endPoint y: 412, distance: 101.2
click at [0, 405] on section "Bandeja Tablero Screening Búsqueda en Listas Watchlist Herramientas Operaciones…" at bounding box center [755, 598] width 1510 height 1196
paste input "EXCELSIOR RESORT SA DE CV"
drag, startPoint x: 0, startPoint y: 415, endPoint x: 1, endPoint y: 373, distance: 42.6
click at [0, 389] on section "Bandeja Tablero Screening Búsqueda en Listas Watchlist Herramientas Operaciones…" at bounding box center [755, 598] width 1510 height 1196
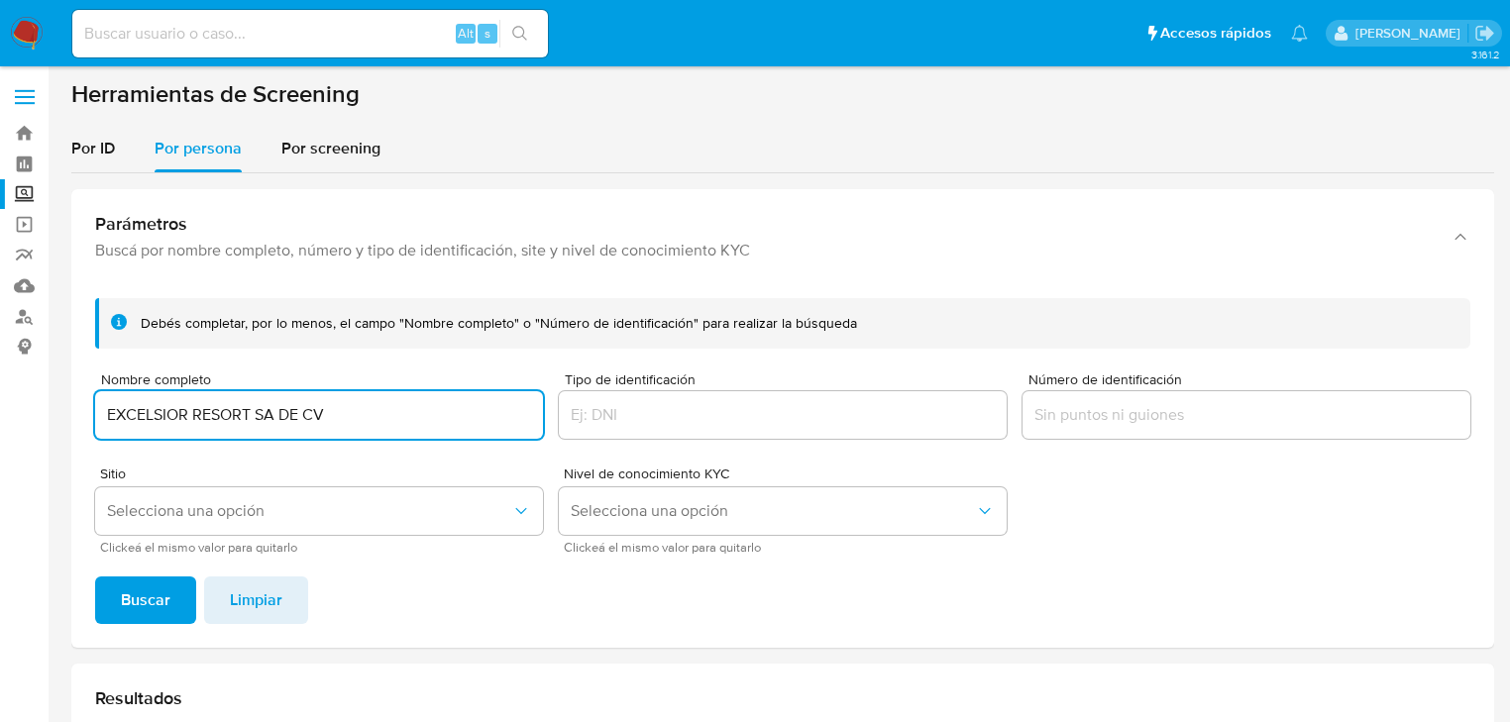
click at [112, 599] on button "Buscar" at bounding box center [145, 601] width 101 height 48
drag, startPoint x: 332, startPoint y: 416, endPoint x: 256, endPoint y: 419, distance: 76.4
click at [262, 424] on input "EXCELSIOR RESORT SA DE CV" at bounding box center [319, 415] width 448 height 26
type input "EXCELSIOR RESORT"
click at [147, 575] on div "Debés completar, por lo menos, el campo "Nombre completo" o "Número de identifi…" at bounding box center [782, 465] width 1423 height 366
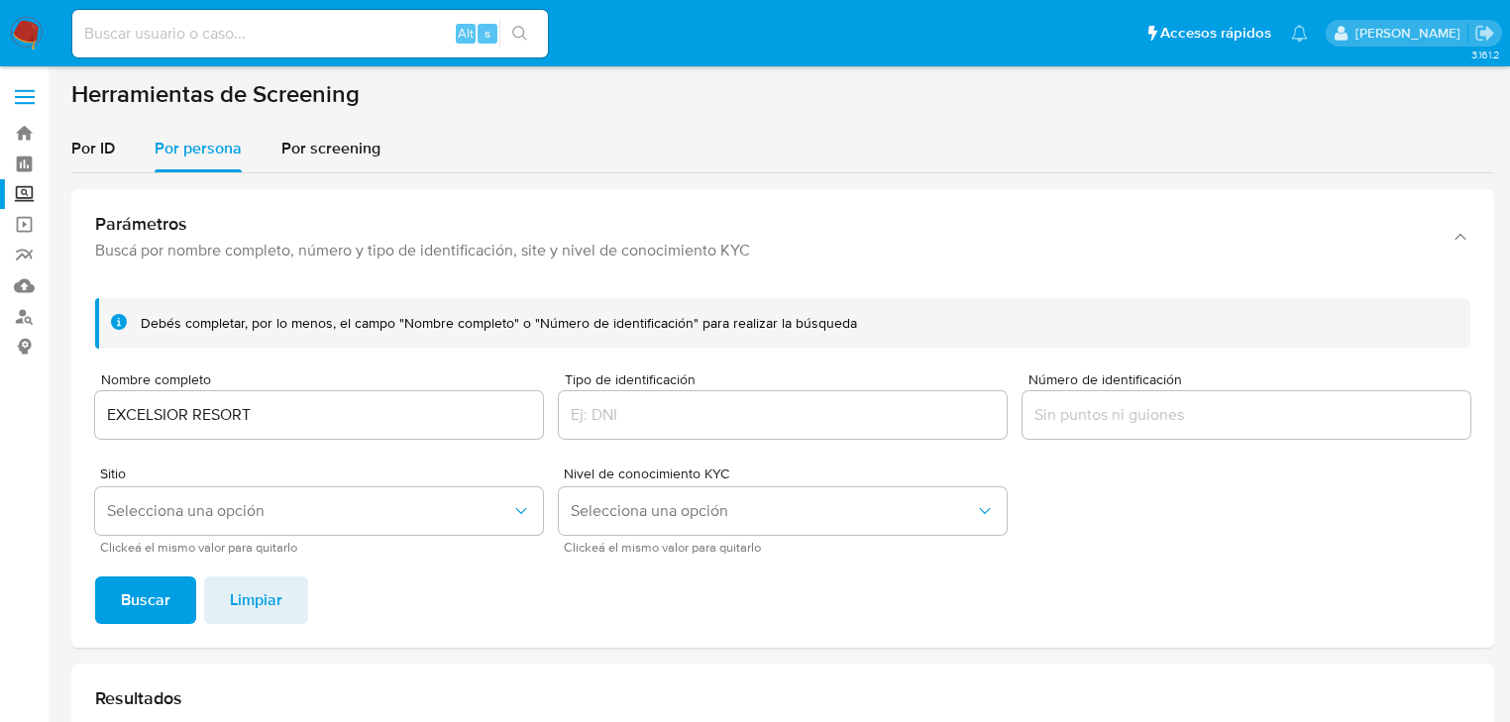
click at [151, 597] on span "Buscar" at bounding box center [146, 601] width 50 height 44
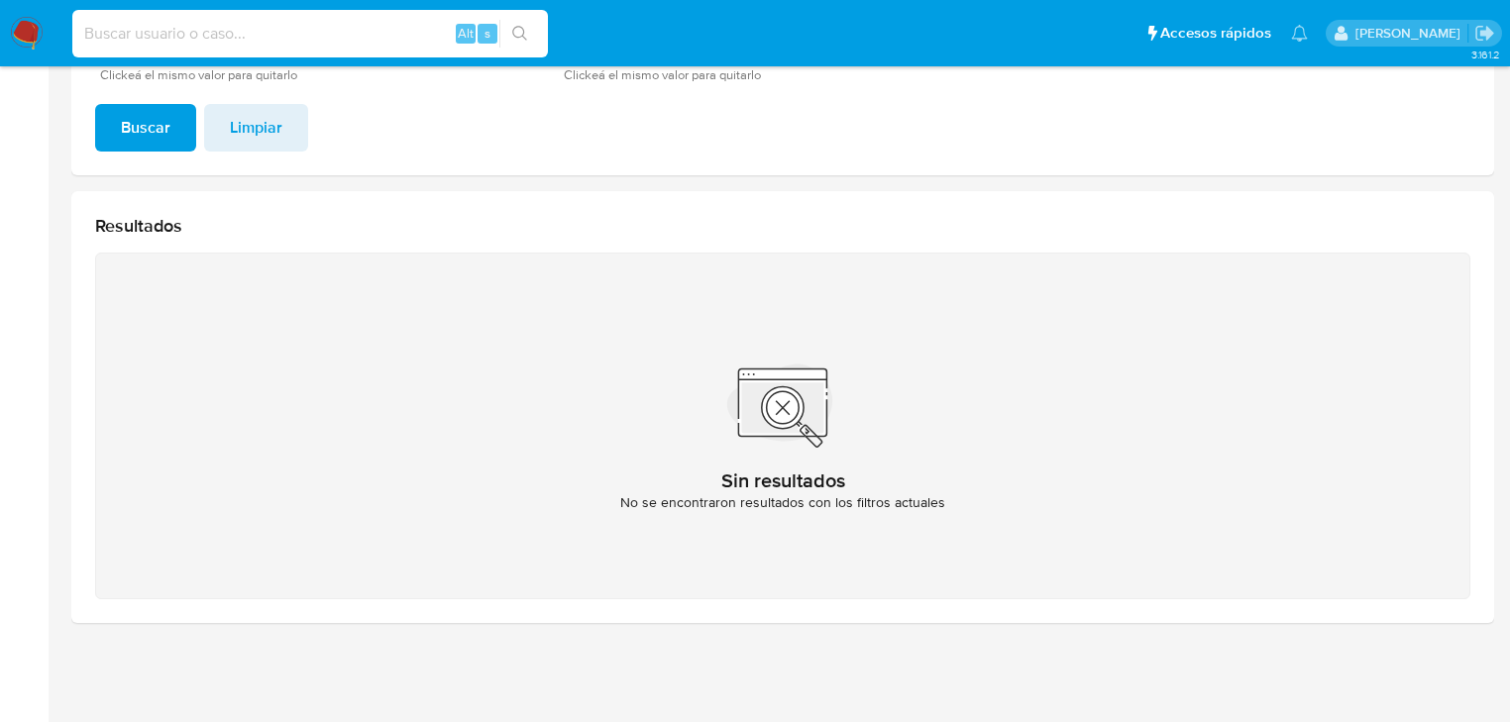
click at [117, 32] on input at bounding box center [310, 34] width 476 height 26
paste input "EXCELSIOR RESORT SA DE CV"
drag, startPoint x: 118, startPoint y: 33, endPoint x: 0, endPoint y: -9, distance: 125.1
click at [0, 0] on html "Pausado Ver notificaciones EXCELSIOR RESORT SA DE CV Alt s Accesos rápidos Pres…" at bounding box center [755, 125] width 1510 height 1196
type input "EXCELSIOR RESORT SA DE CV"
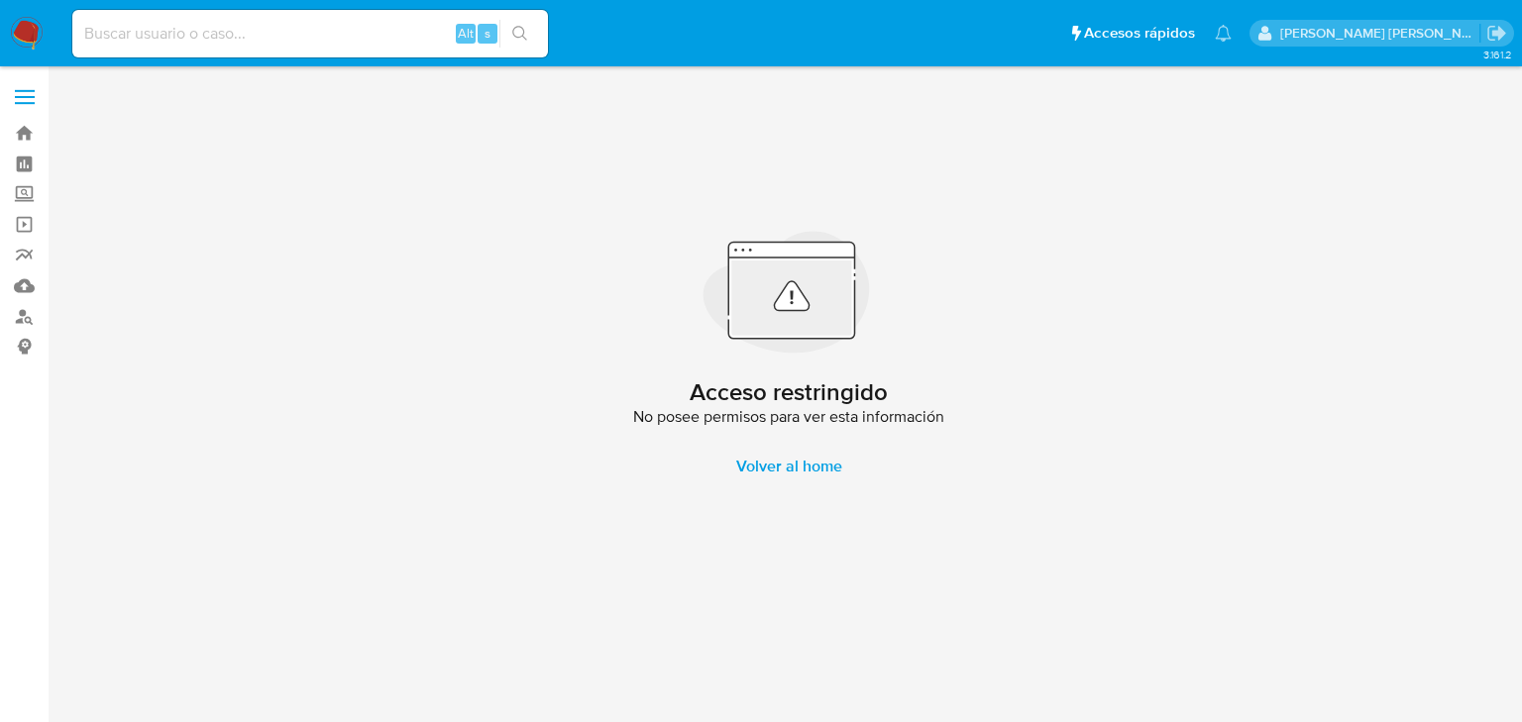
click at [156, 44] on input at bounding box center [310, 34] width 476 height 26
paste input "1zv5sehXhV4Pn5gP3WBE0Cdp"
type input "1zv5sehXhV4Pn5gP3WBE0Cdp"
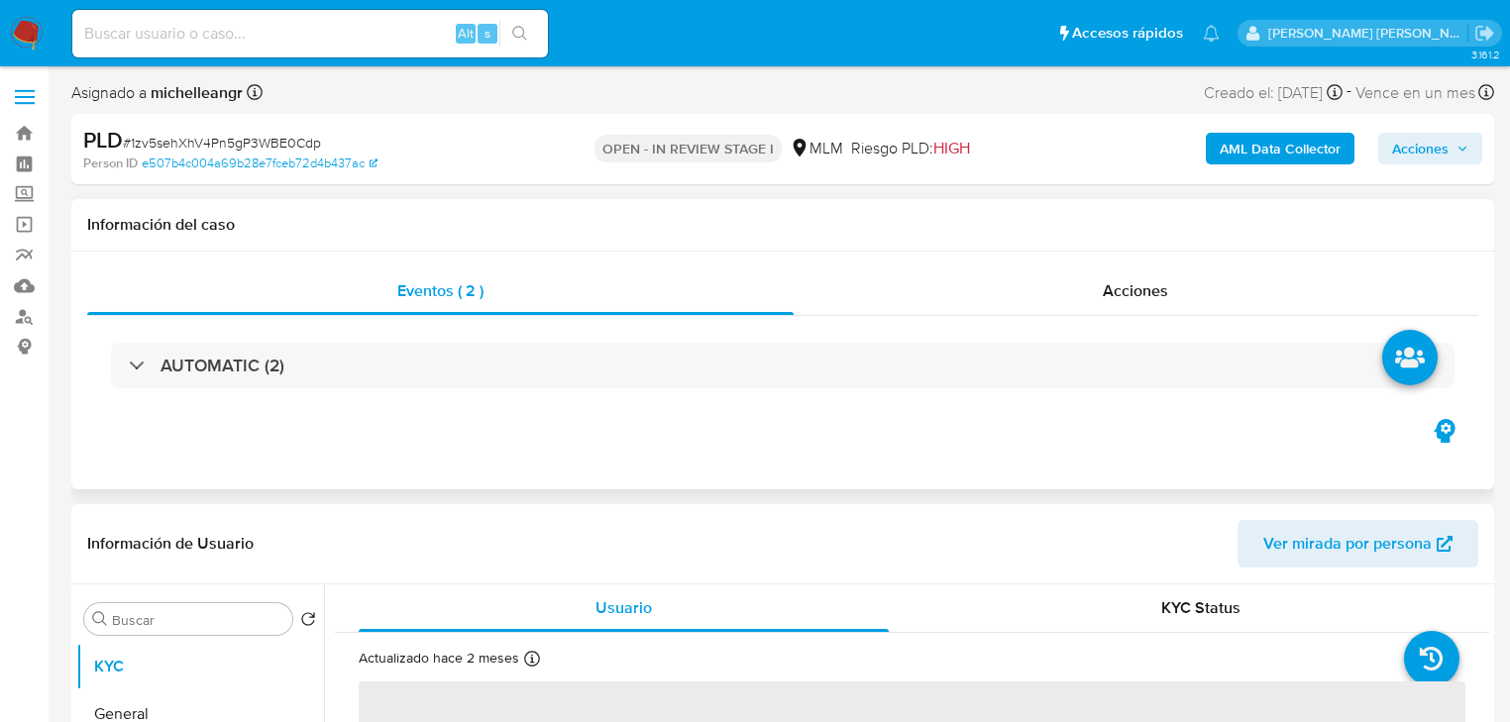
select select "10"
click at [151, 320] on div "AUTOMATIC (2)" at bounding box center [782, 365] width 1391 height 99
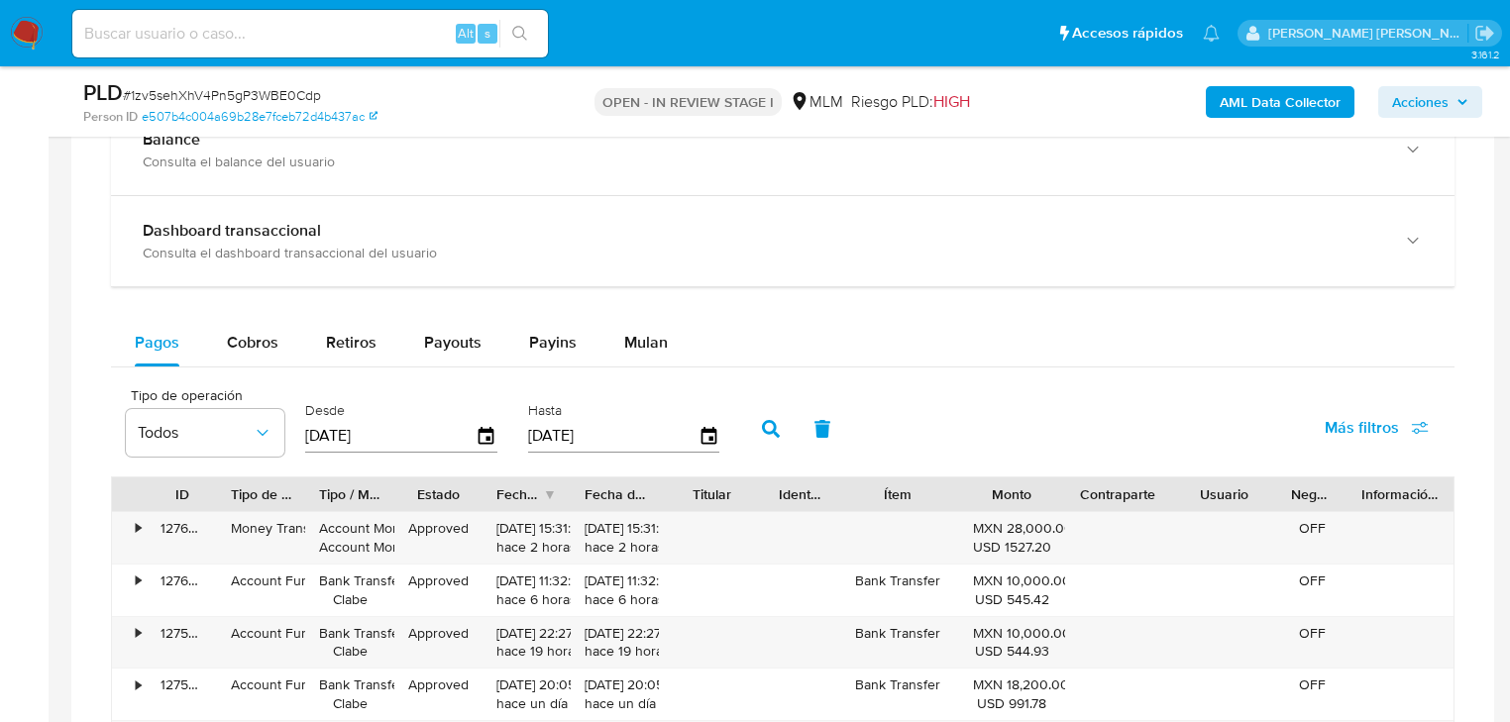
scroll to position [1506, 0]
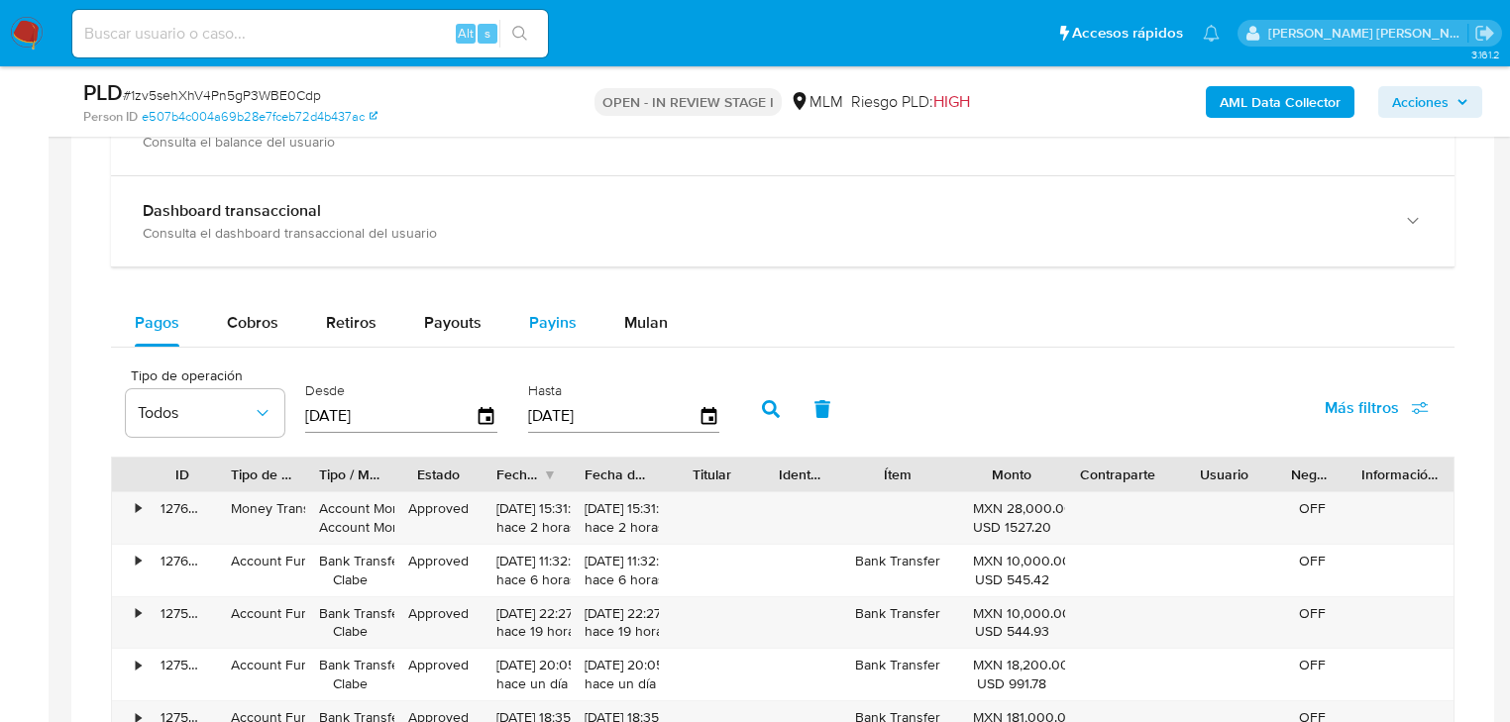
drag, startPoint x: 560, startPoint y: 312, endPoint x: 551, endPoint y: 317, distance: 10.2
click at [559, 313] on div "Payins" at bounding box center [553, 323] width 48 height 48
select select "10"
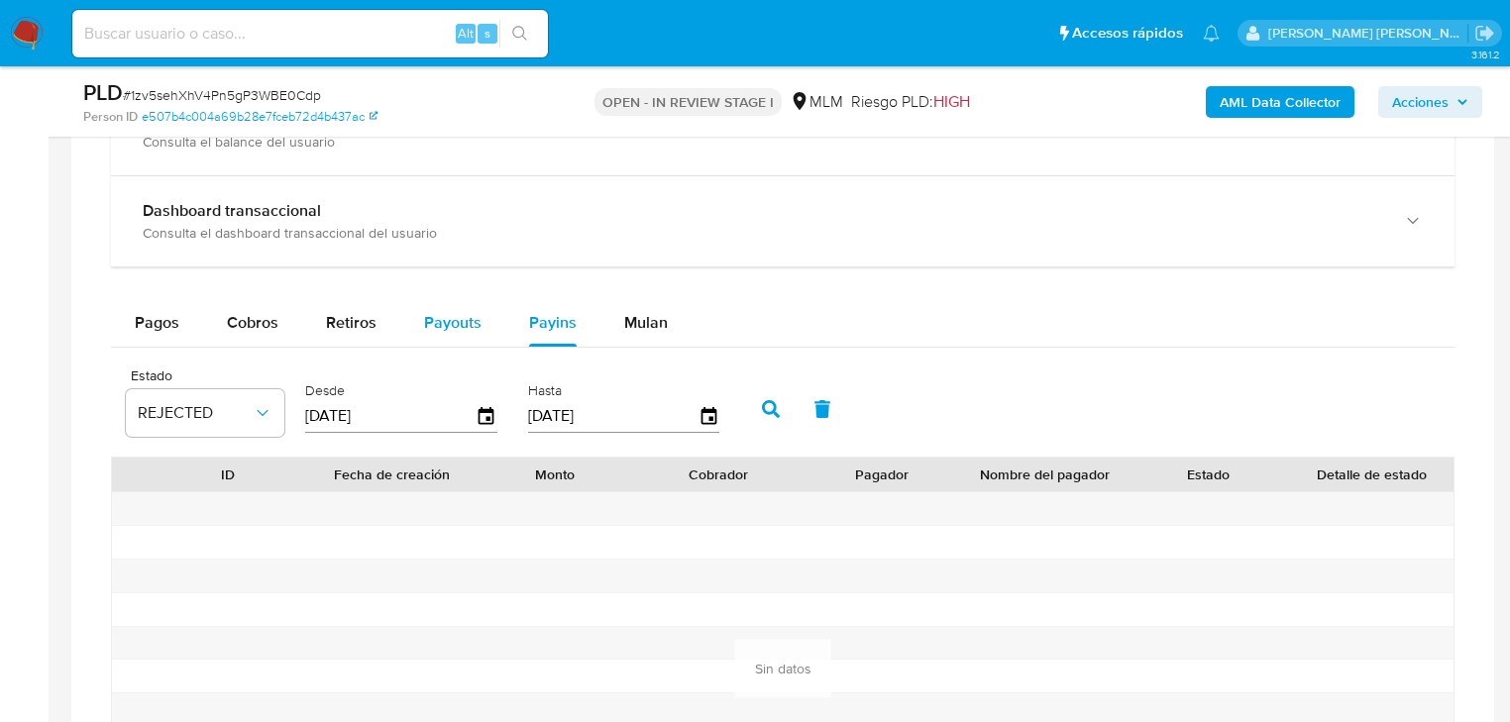
click at [448, 325] on span "Payouts" at bounding box center [452, 322] width 57 height 23
select select "10"
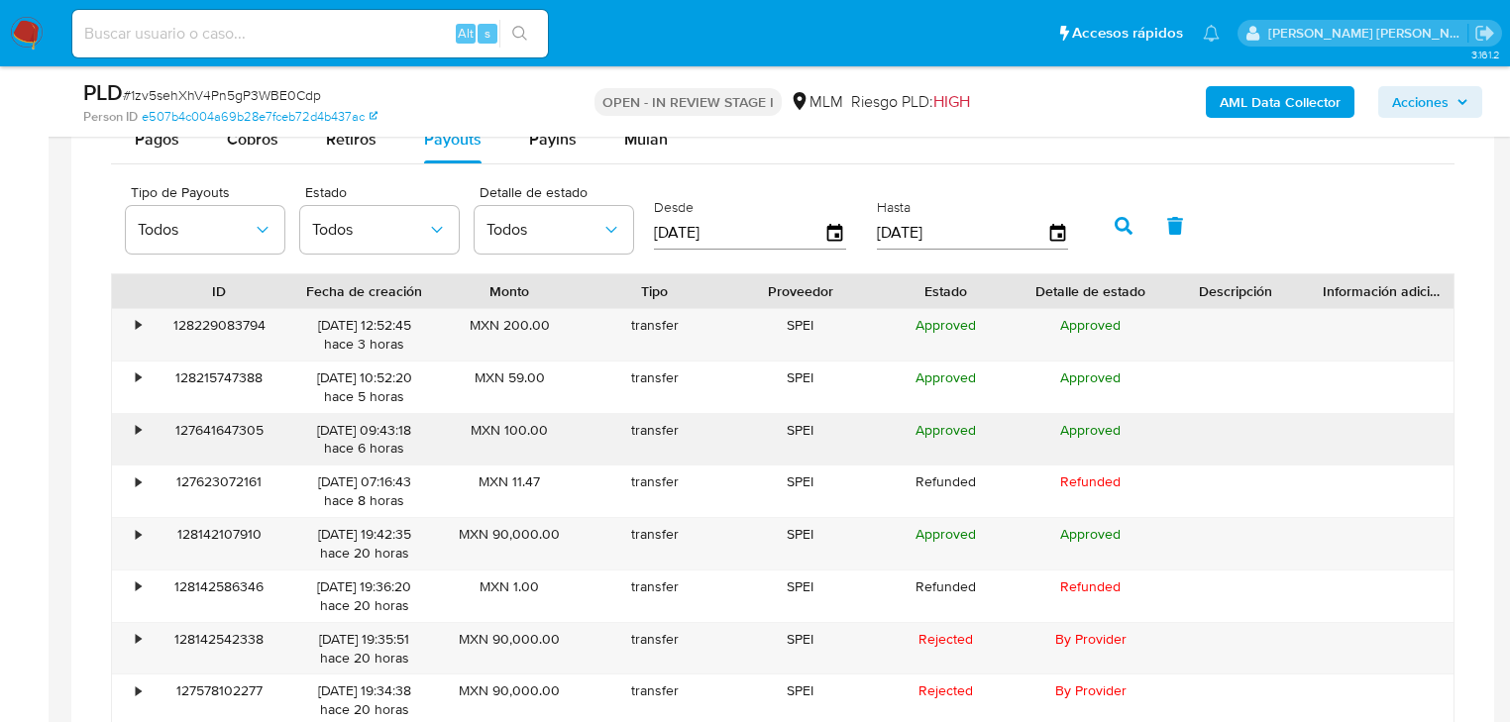
scroll to position [1823, 0]
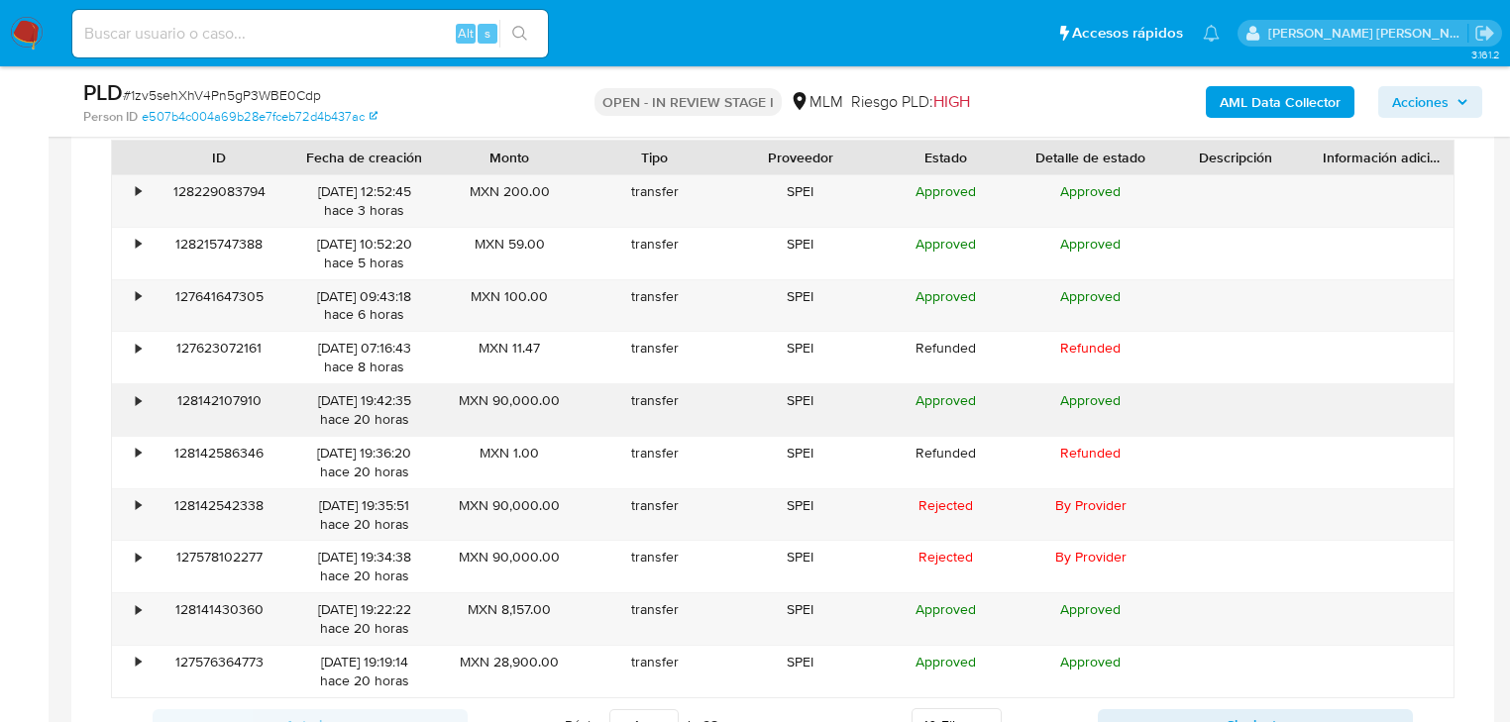
click at [135, 404] on div "•" at bounding box center [129, 411] width 35 height 52
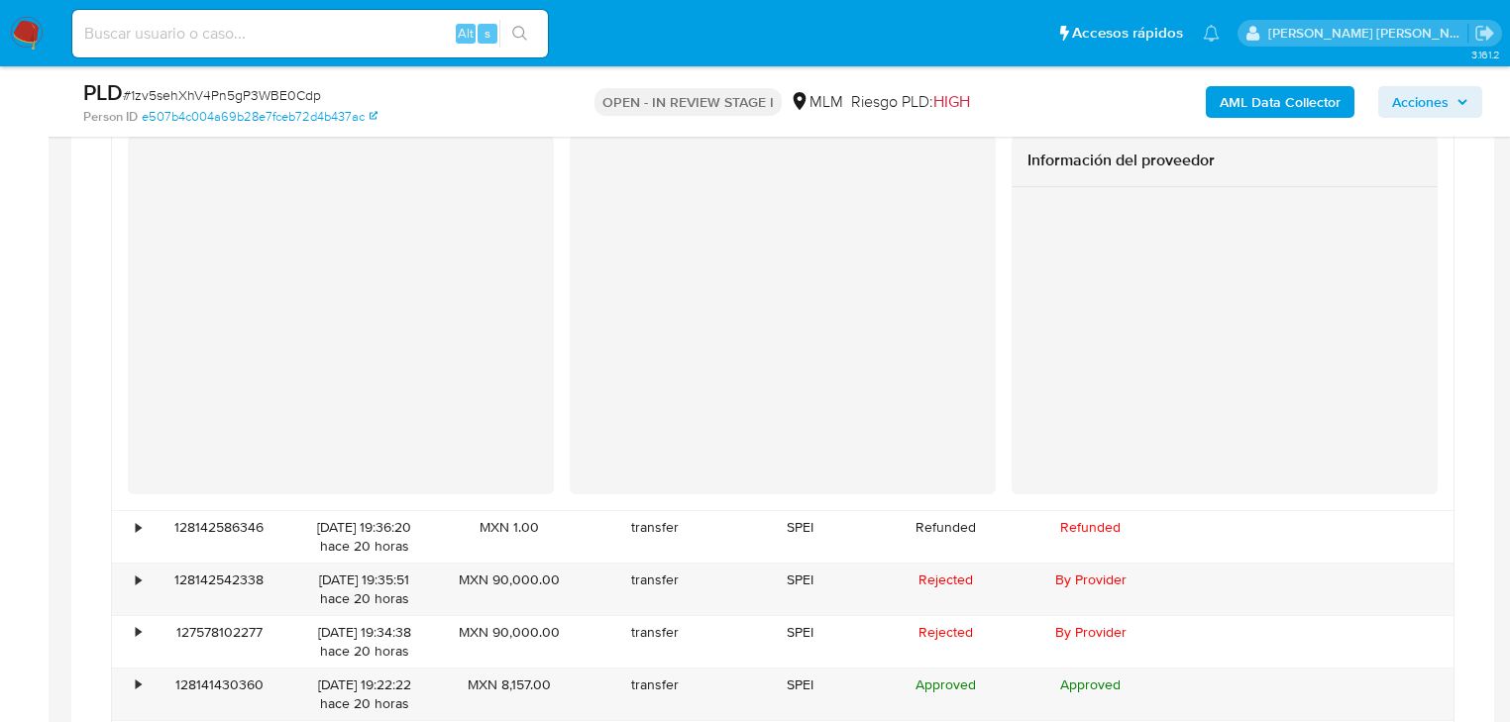
scroll to position [2378, 0]
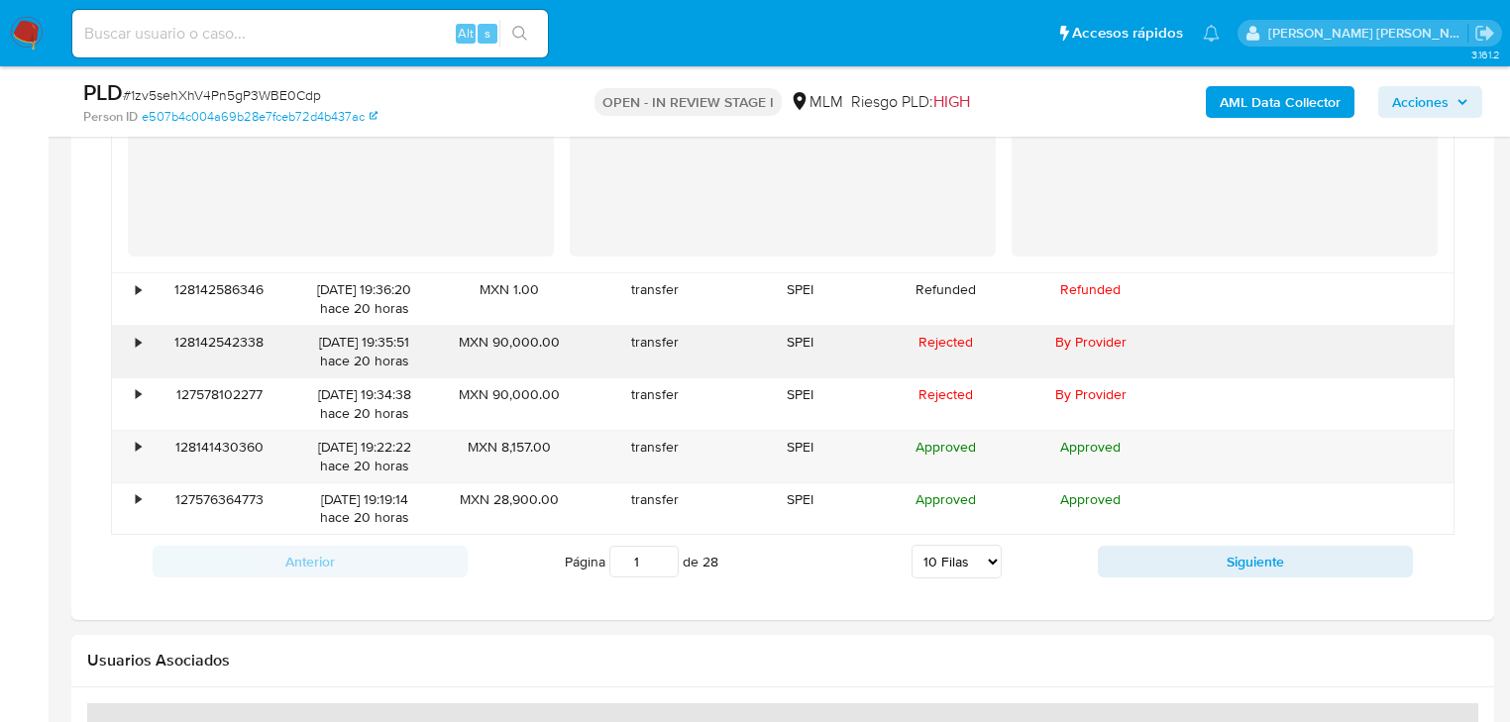
click at [135, 329] on div "•" at bounding box center [129, 352] width 35 height 52
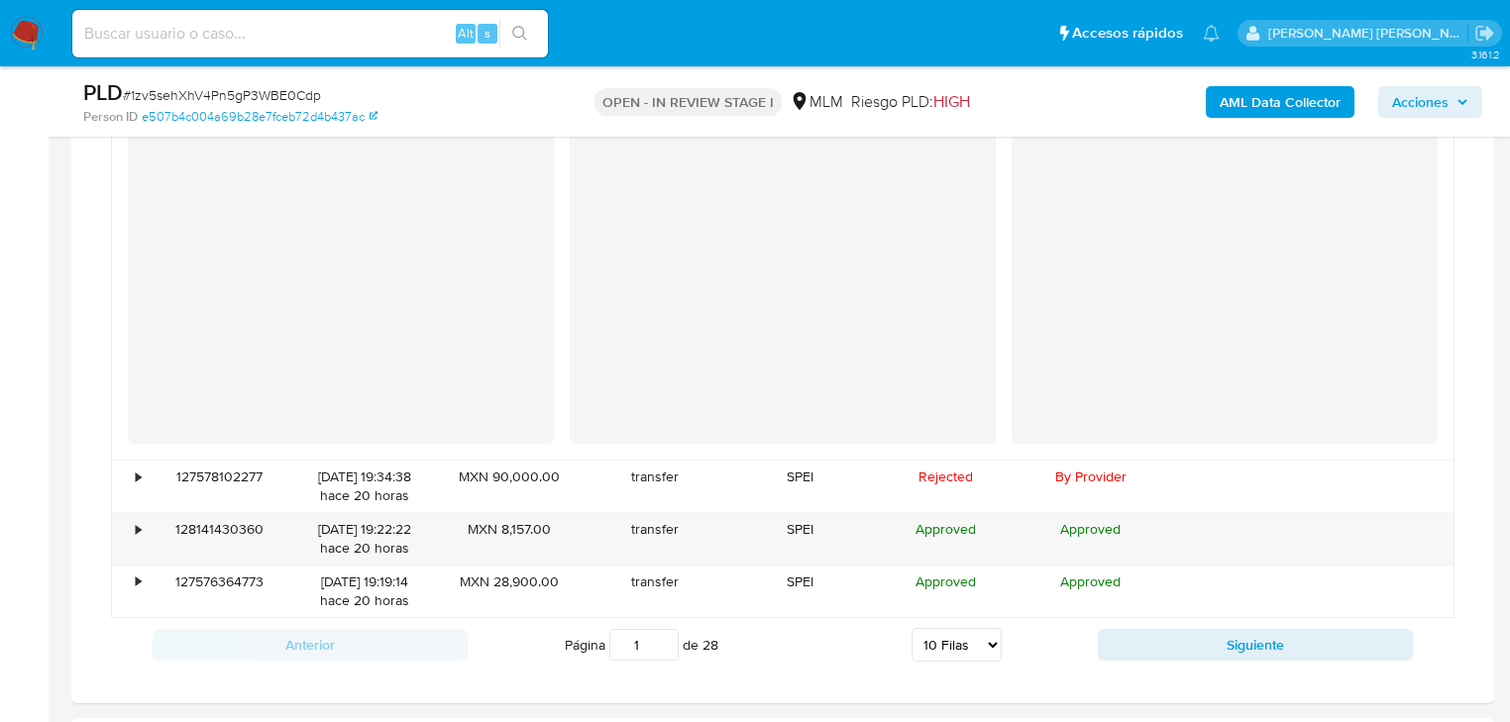
scroll to position [2775, 0]
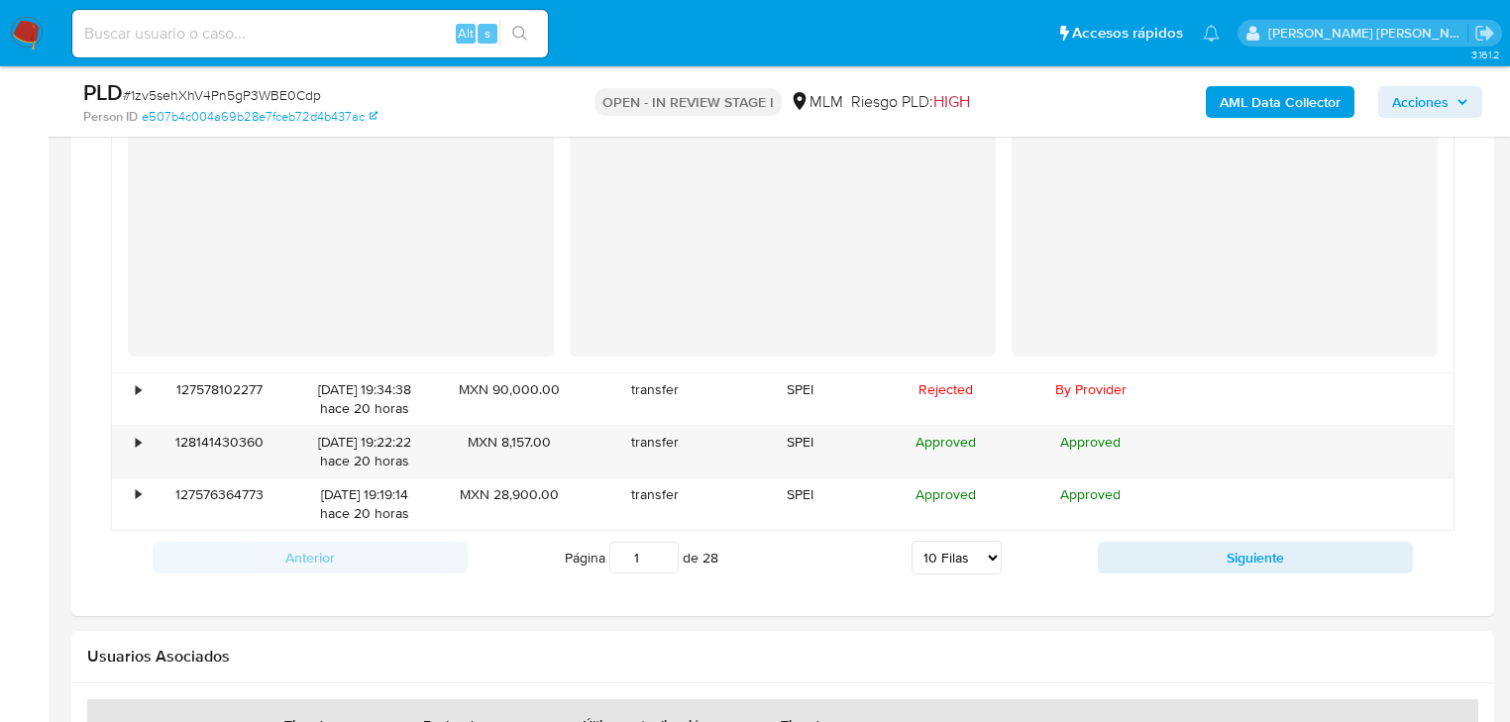
click at [1124, 555] on button "Siguiente" at bounding box center [1255, 558] width 315 height 32
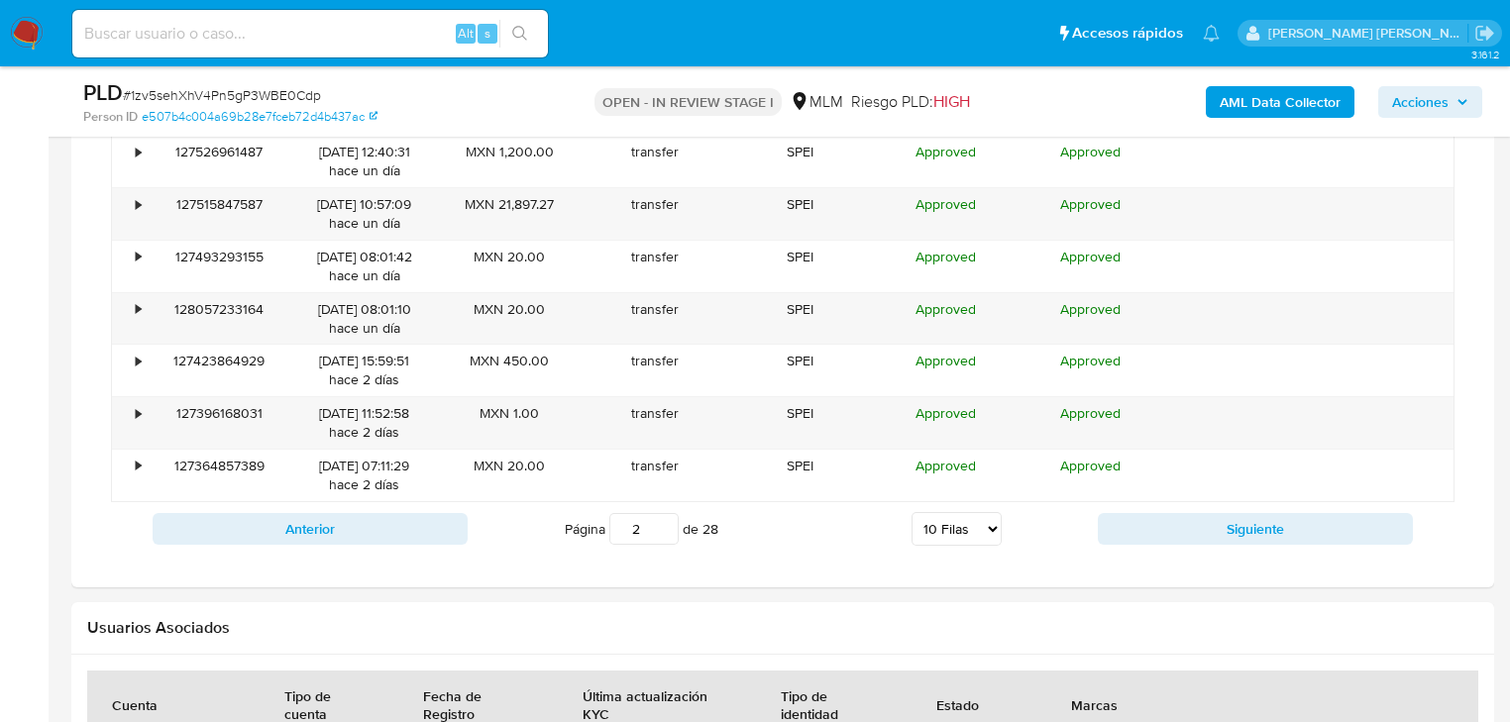
scroll to position [1903, 0]
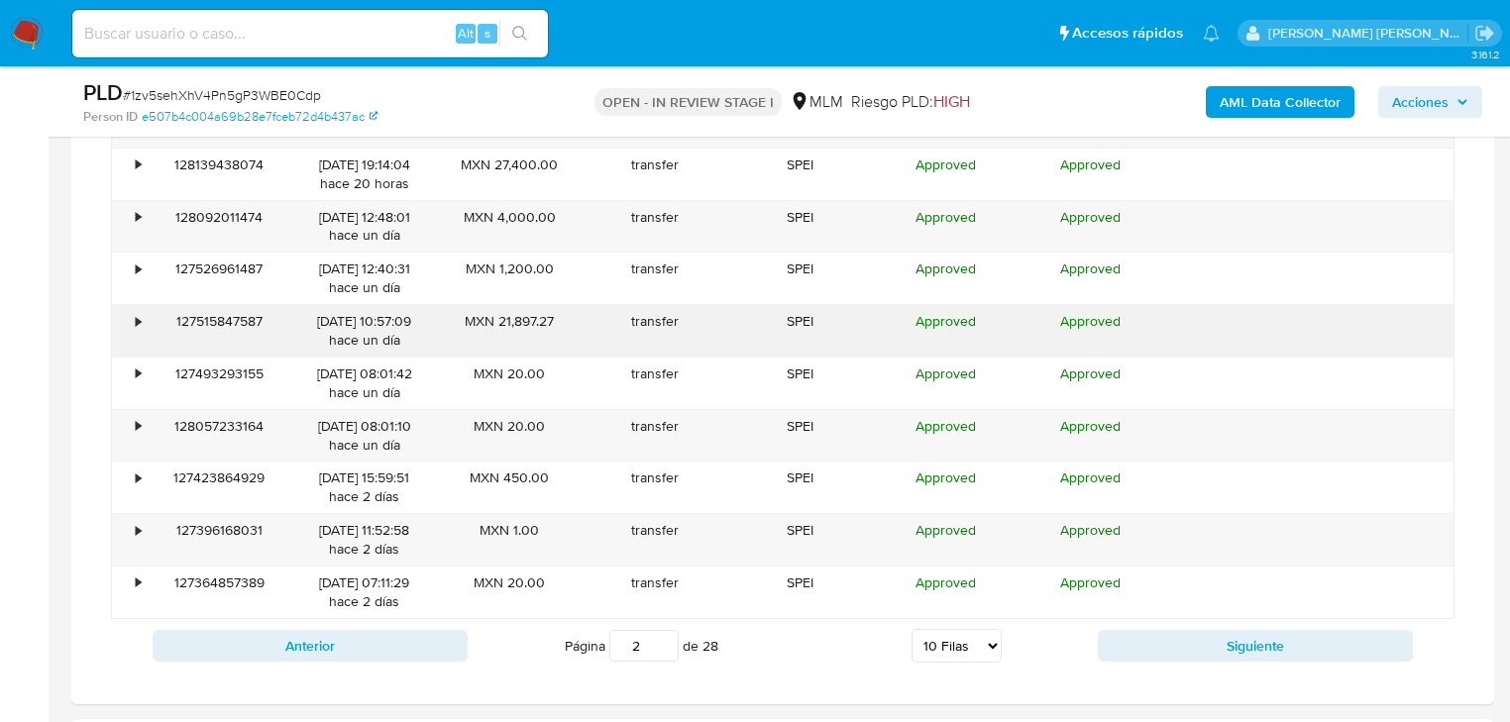
click at [131, 321] on div "•" at bounding box center [129, 331] width 35 height 52
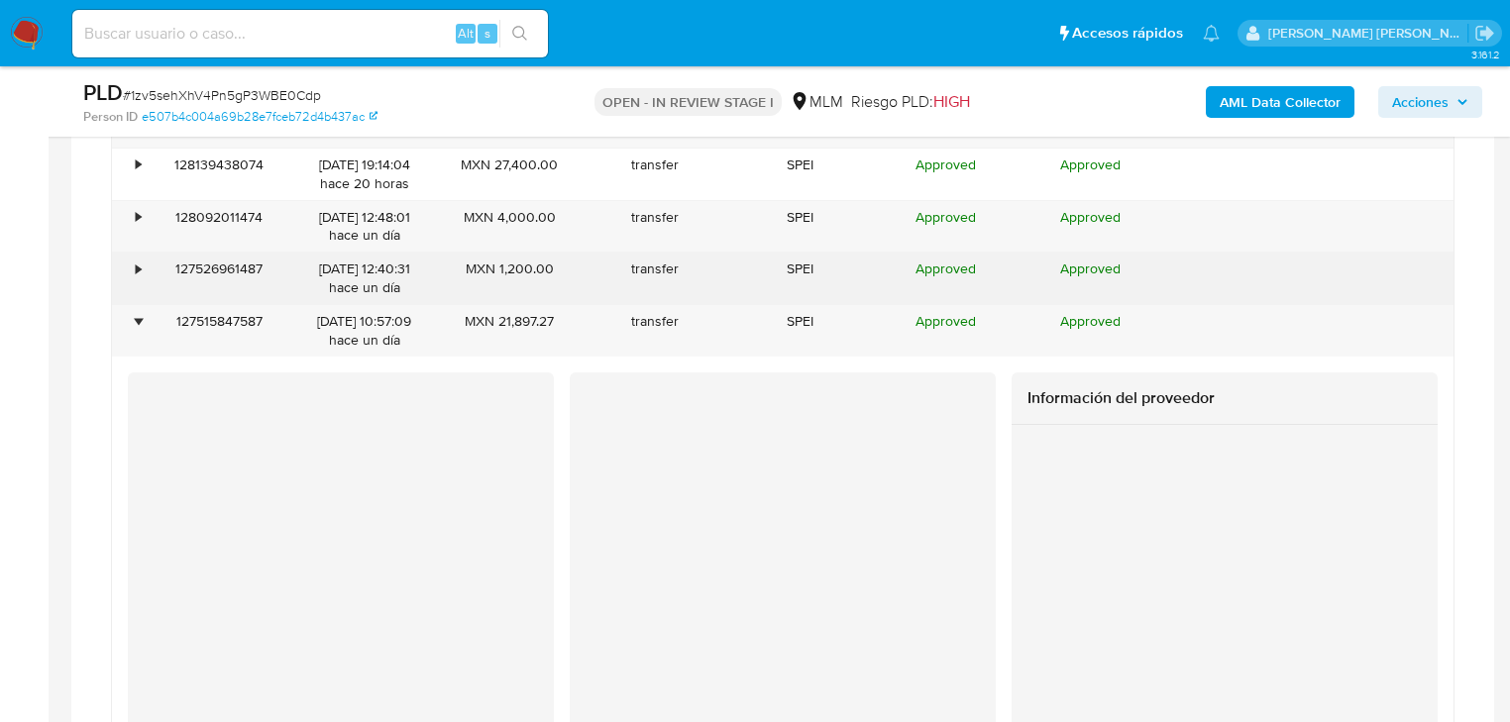
drag, startPoint x: 141, startPoint y: 274, endPoint x: 145, endPoint y: 221, distance: 52.7
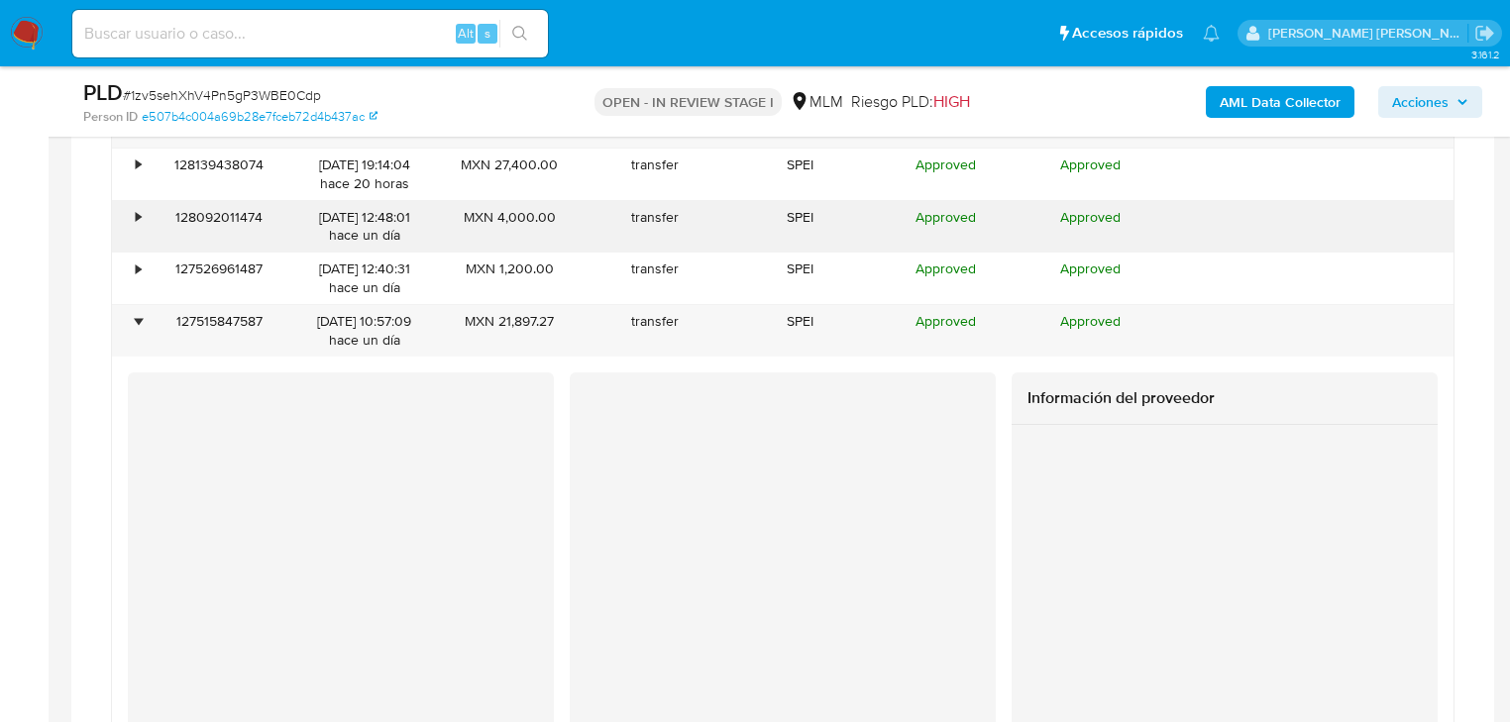
click at [143, 269] on div "•" at bounding box center [129, 279] width 35 height 52
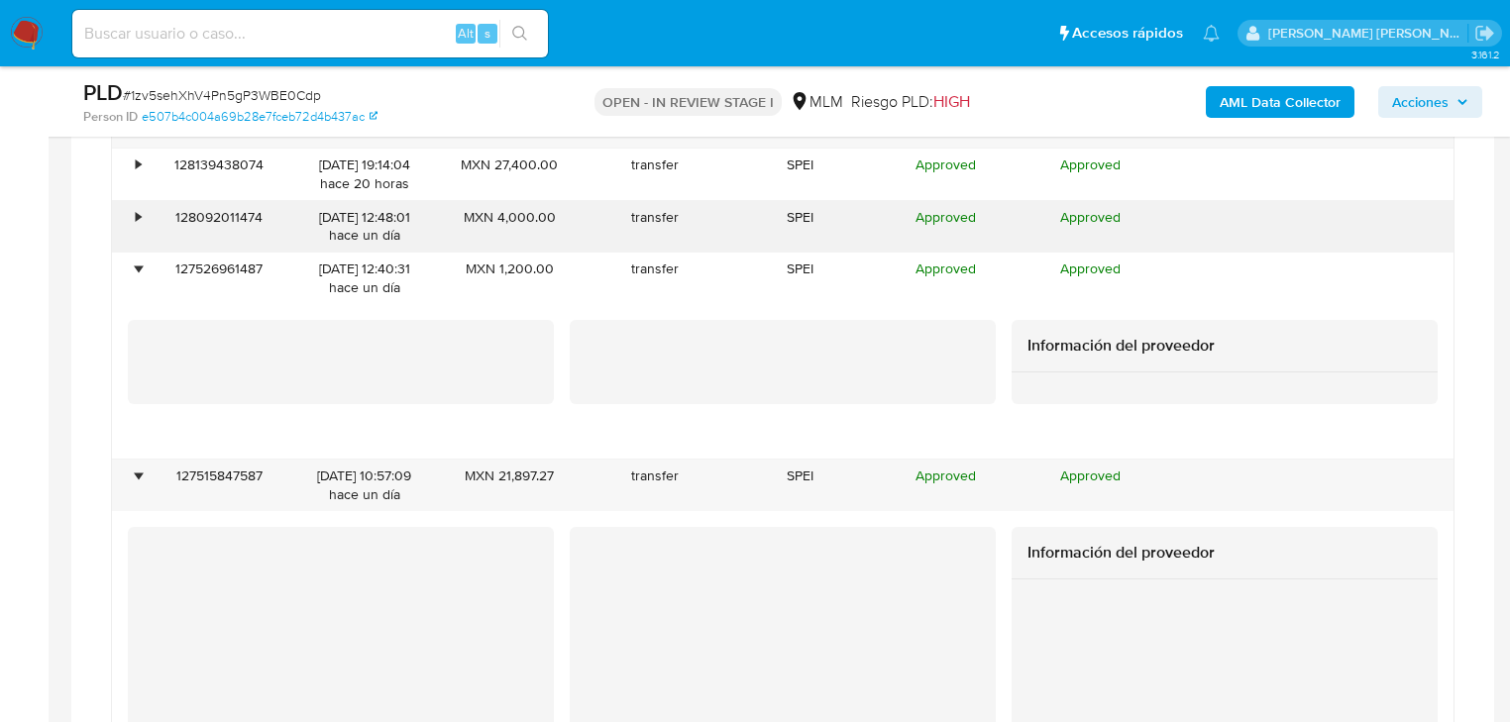
click at [141, 218] on div "•" at bounding box center [129, 227] width 35 height 52
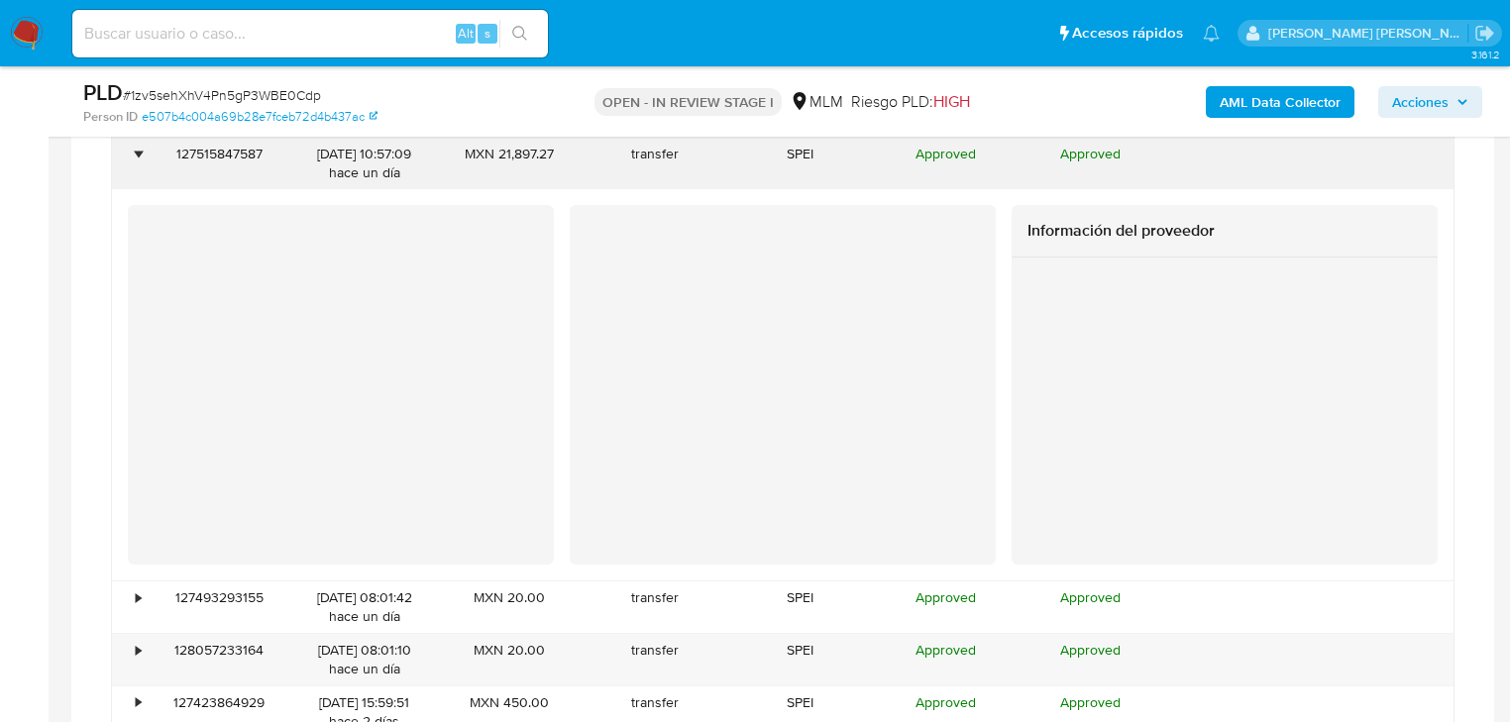
scroll to position [3251, 0]
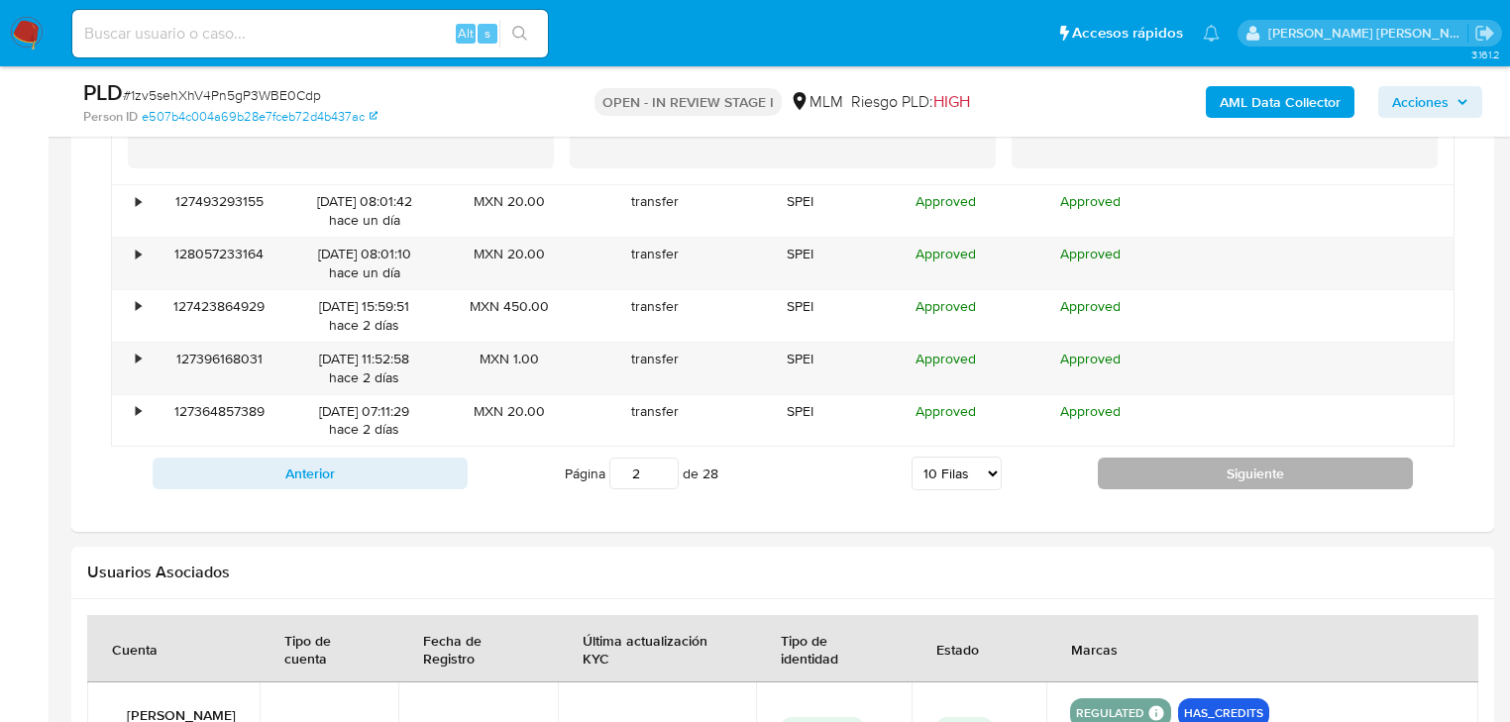
click at [1246, 476] on button "Siguiente" at bounding box center [1255, 474] width 315 height 32
type input "3"
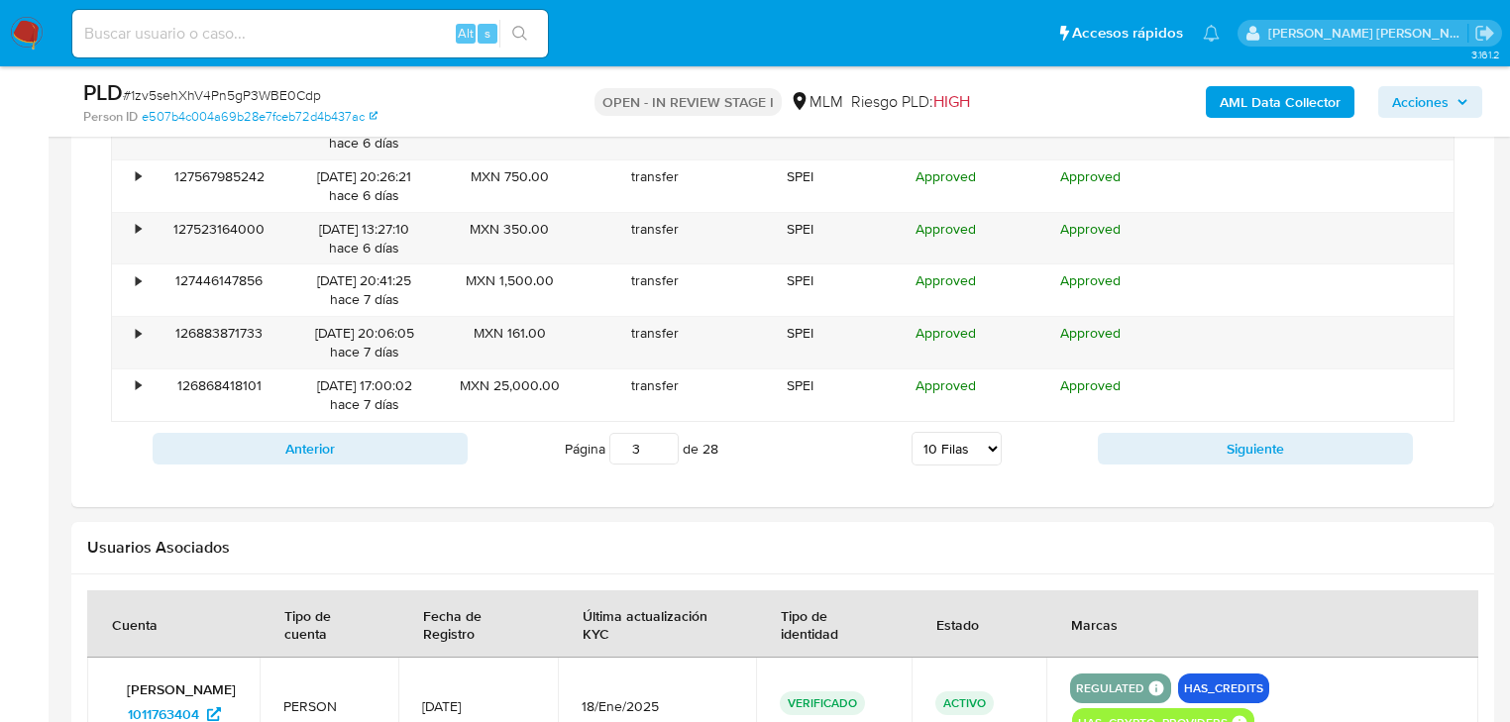
scroll to position [1753, 0]
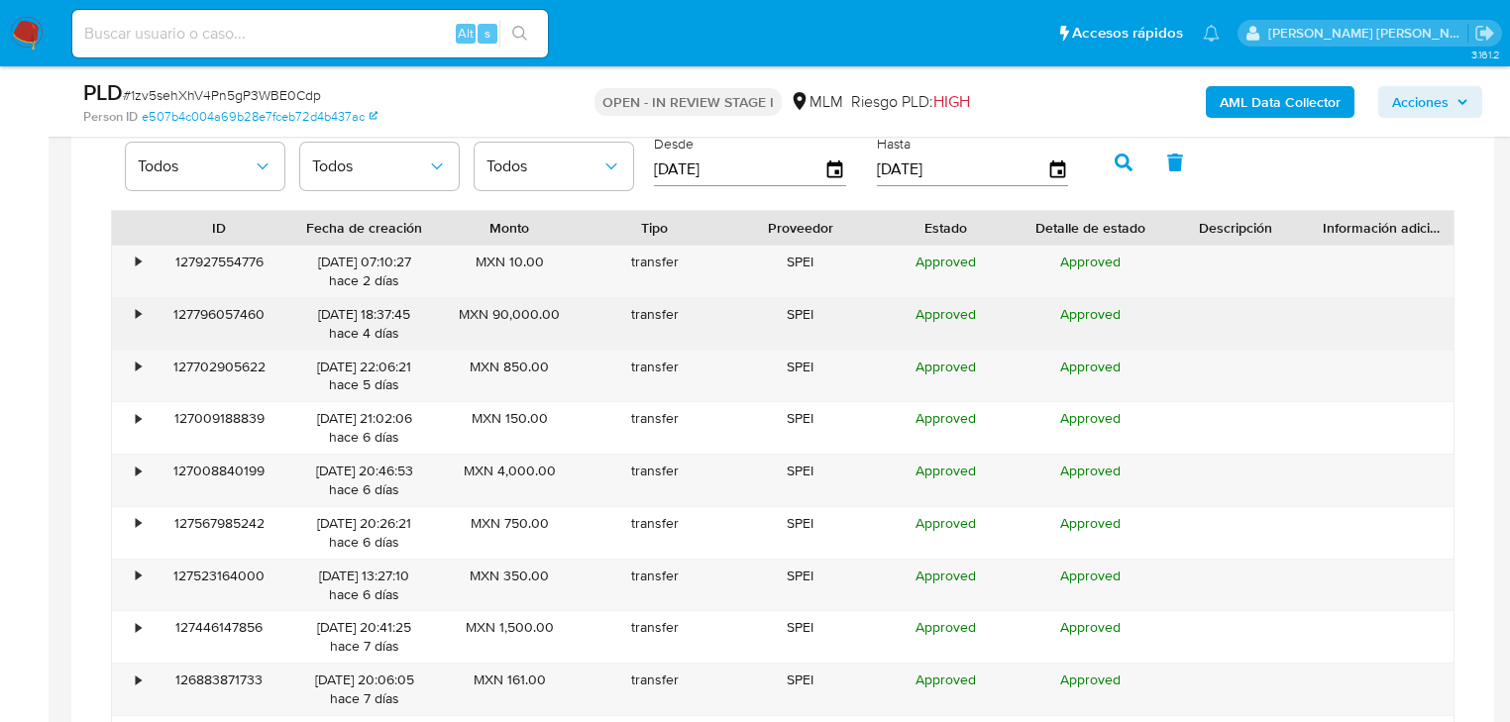
click at [136, 308] on div "•" at bounding box center [138, 314] width 5 height 19
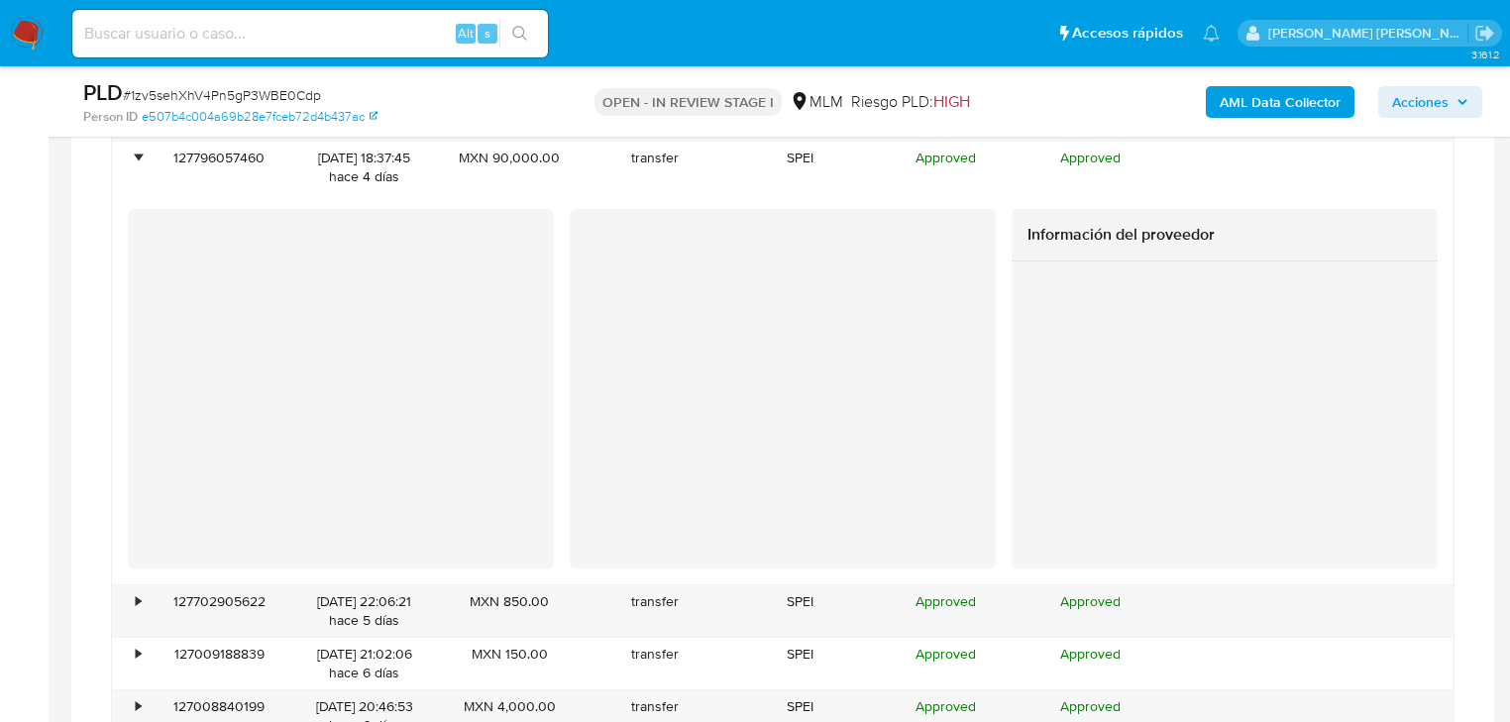
scroll to position [1991, 0]
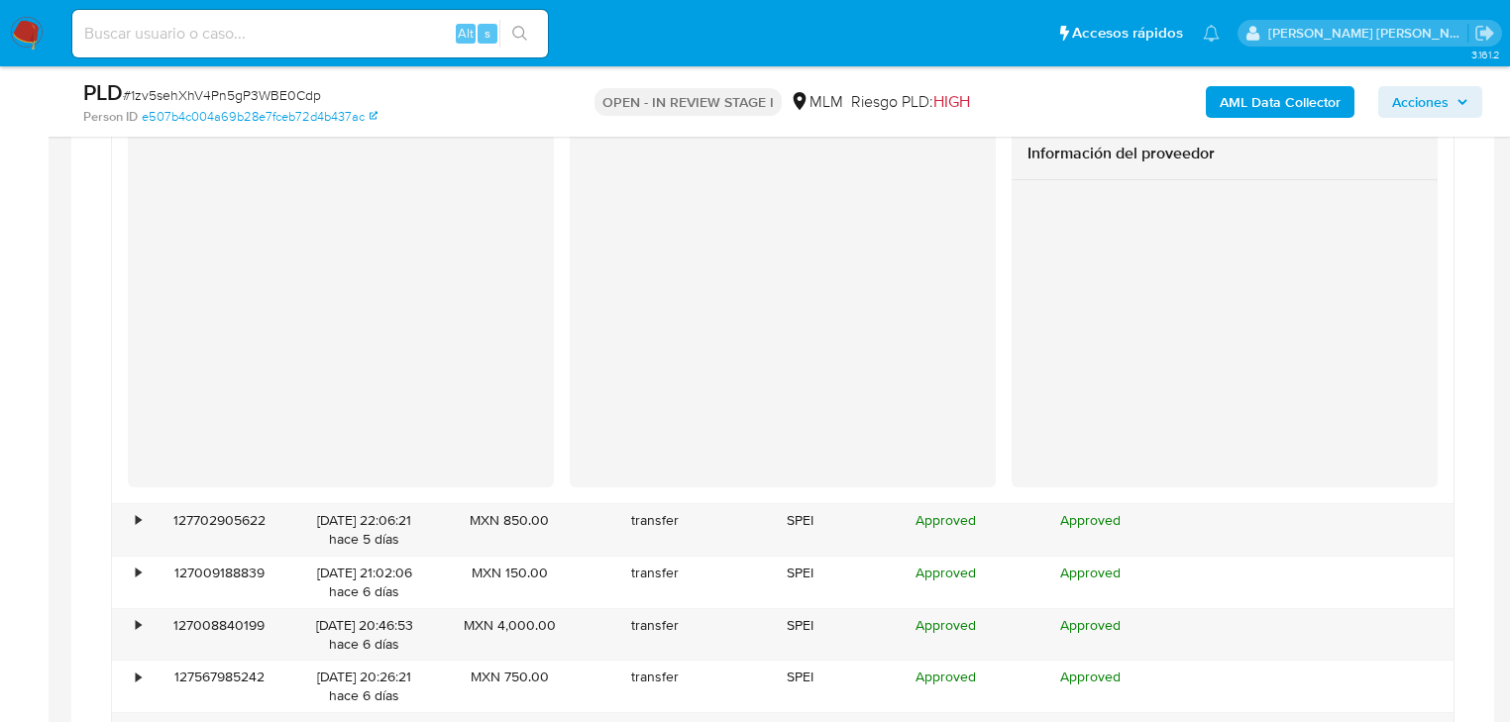
click at [125, 16] on div "Alt s" at bounding box center [310, 34] width 476 height 48
click at [99, 24] on input at bounding box center [310, 34] width 476 height 26
paste input "1zv5sehXhV4Pn5gP3WBE0Cdp"
type input "1zv5sehXhV4Pn5gP3WBE0Cdp"
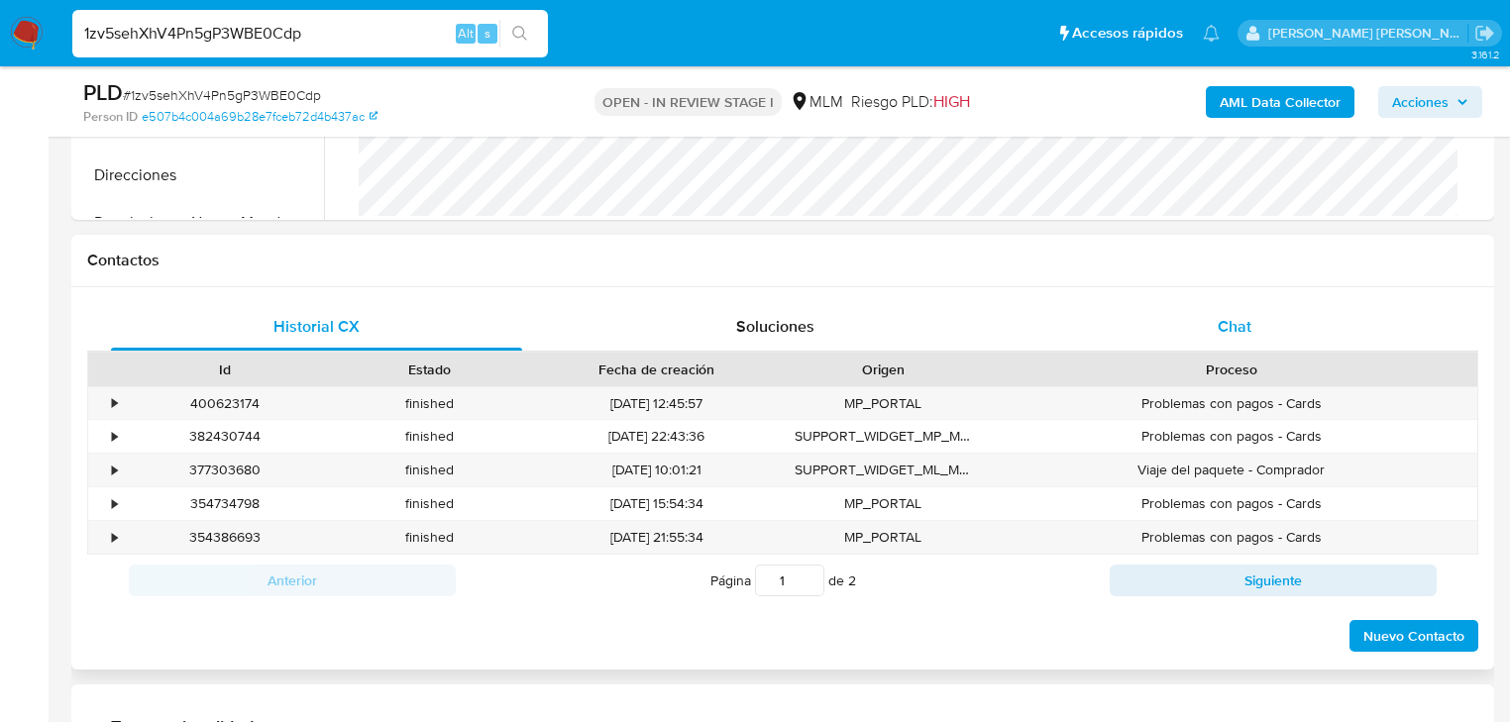
click at [1246, 329] on span "Chat" at bounding box center [1235, 326] width 34 height 23
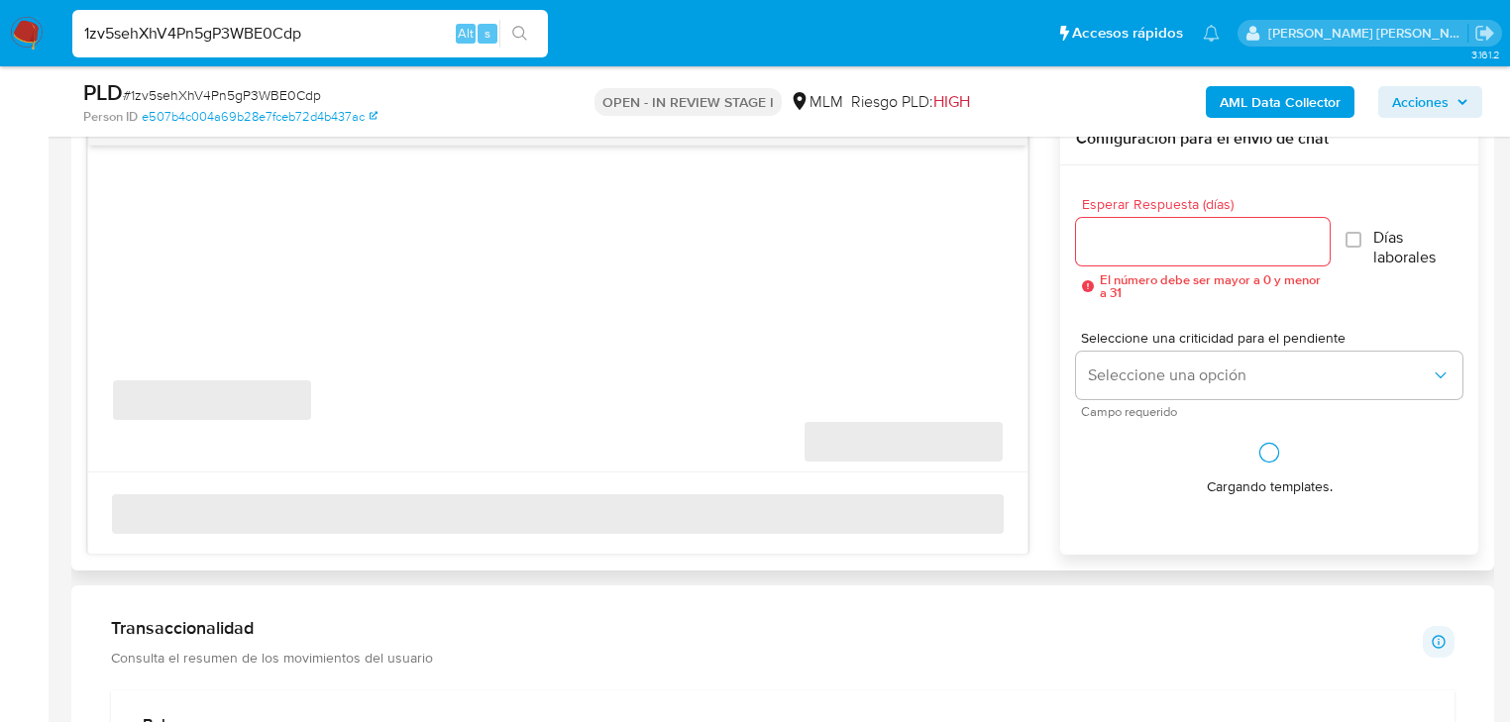
scroll to position [1119, 0]
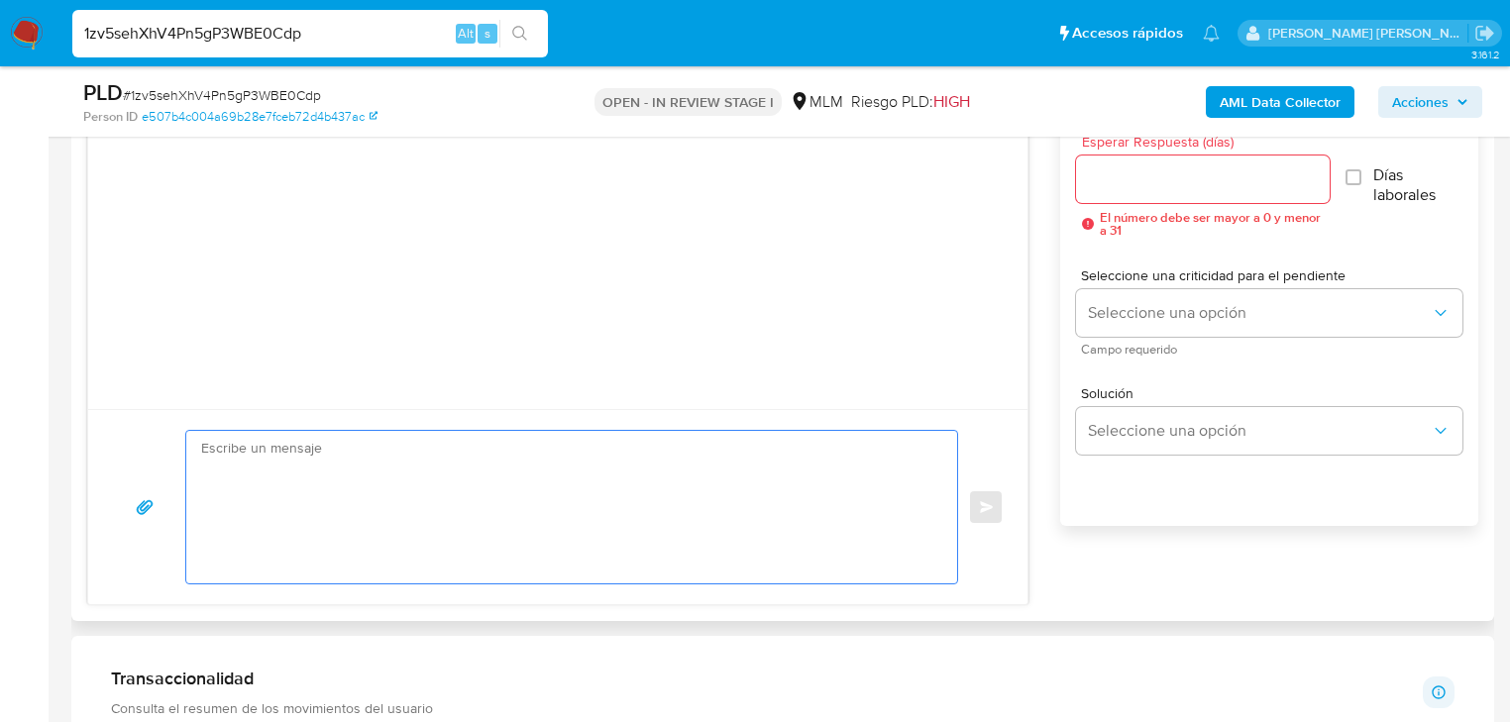
click at [305, 468] on textarea at bounding box center [566, 507] width 731 height 153
paste textarea "Estimado Marco Antonio, Te comunicamos que se ha identificado un cambio en el u…"
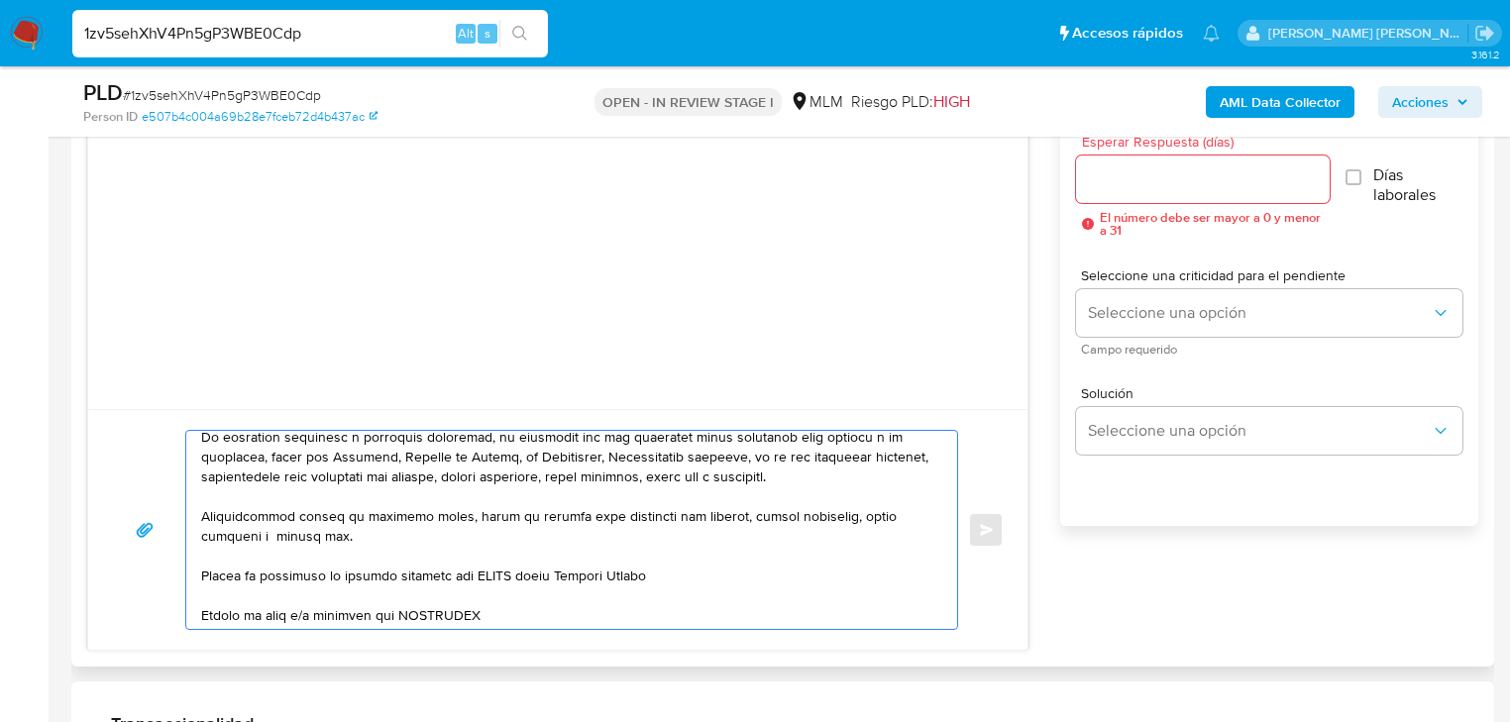
scroll to position [0, 0]
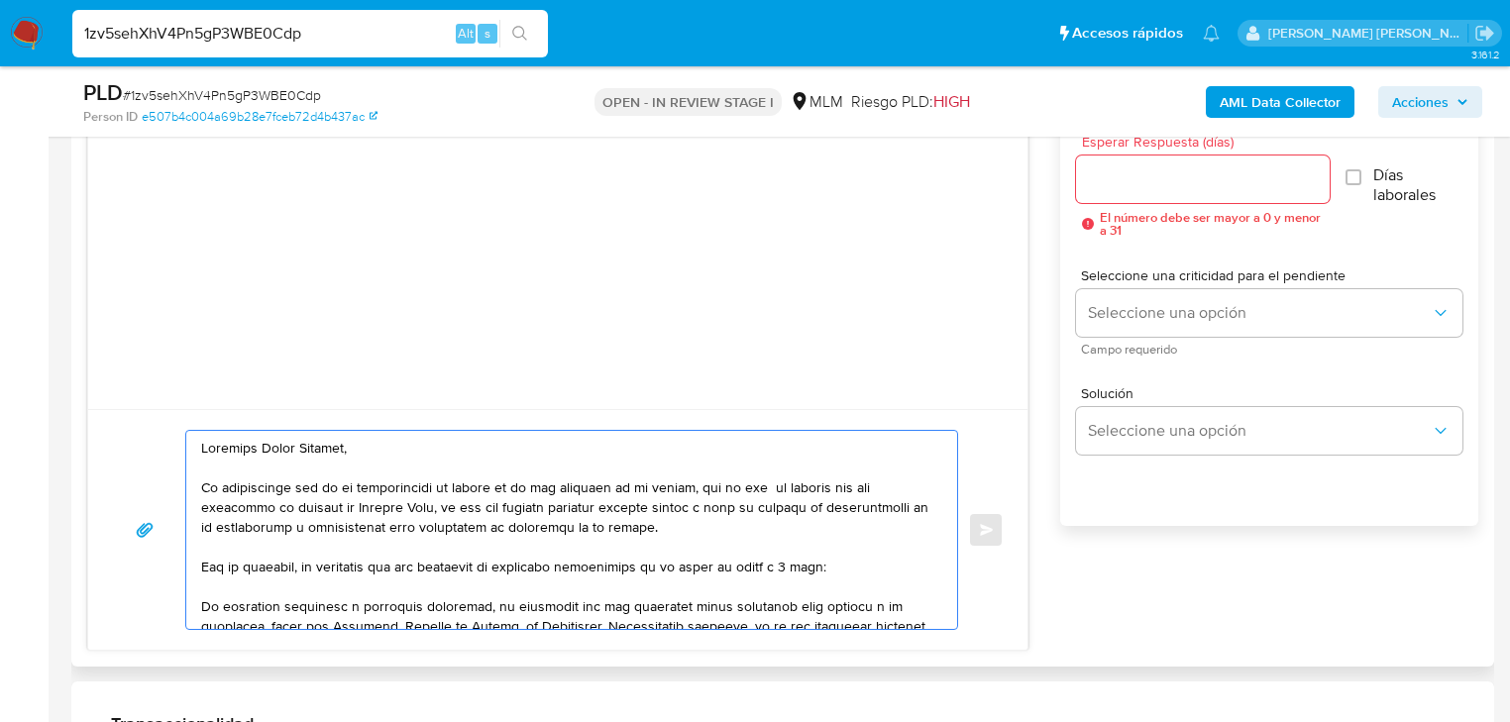
click at [202, 453] on textarea at bounding box center [566, 530] width 731 height 198
drag, startPoint x: 368, startPoint y: 446, endPoint x: 259, endPoint y: 448, distance: 109.0
click at [259, 448] on textarea at bounding box center [566, 530] width 731 height 198
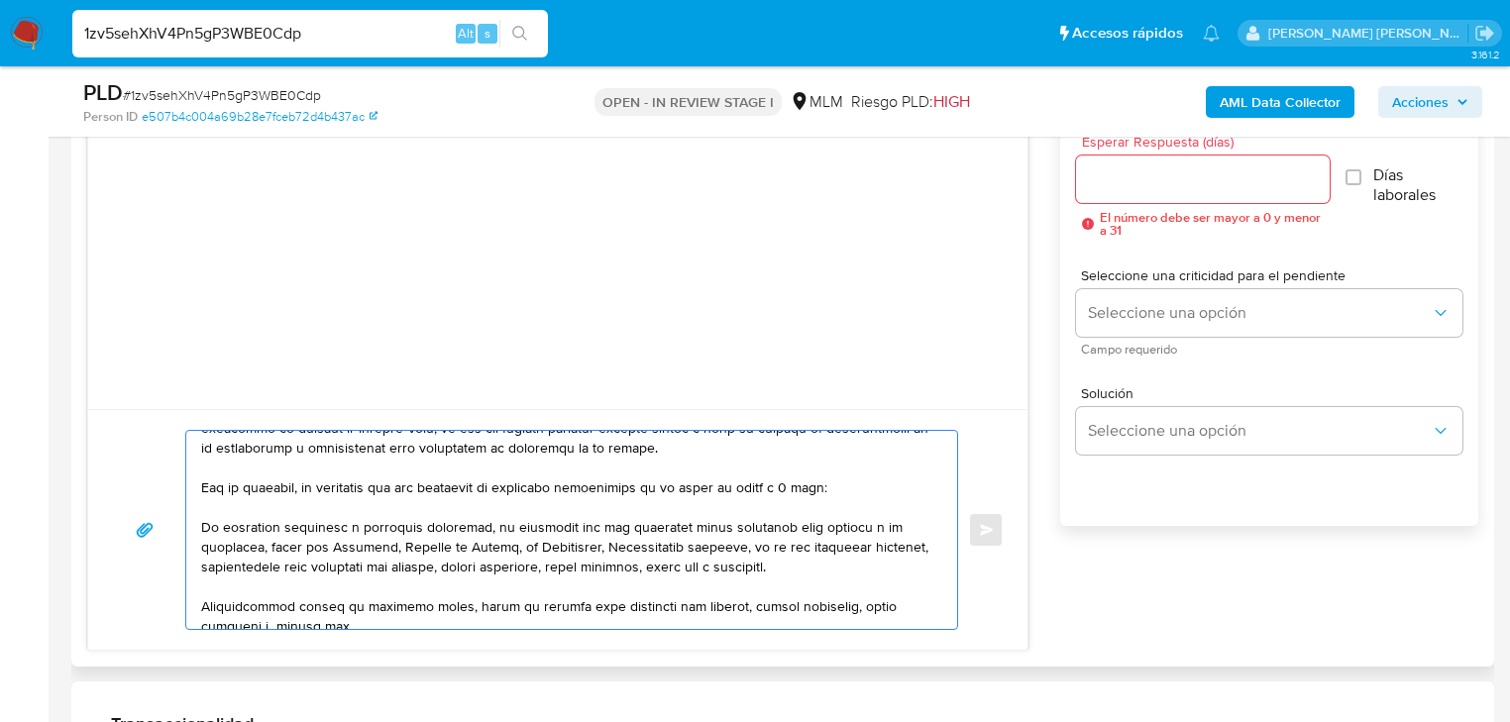
click at [202, 517] on textarea at bounding box center [566, 530] width 731 height 198
click at [198, 520] on div at bounding box center [566, 530] width 761 height 198
click at [201, 521] on textarea at bounding box center [566, 530] width 731 height 198
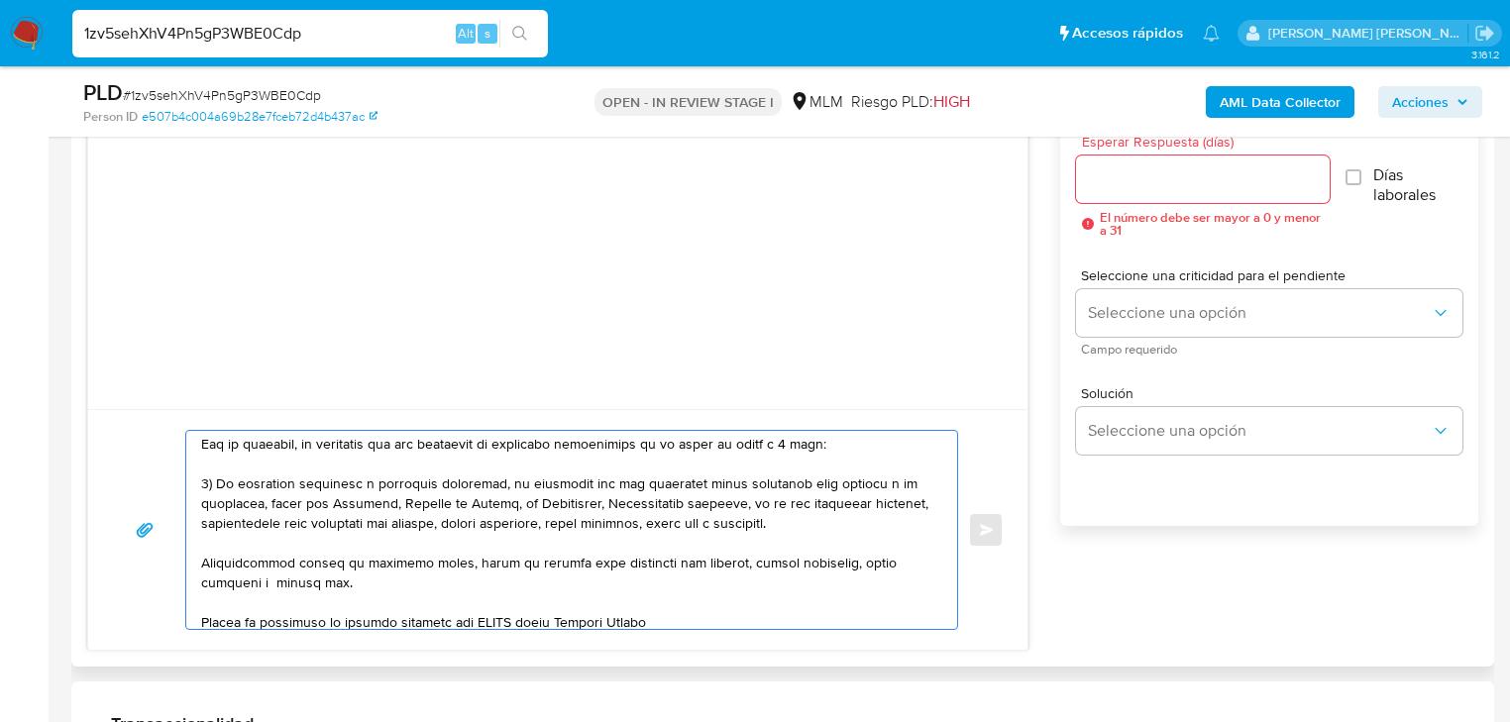
scroll to position [159, 0]
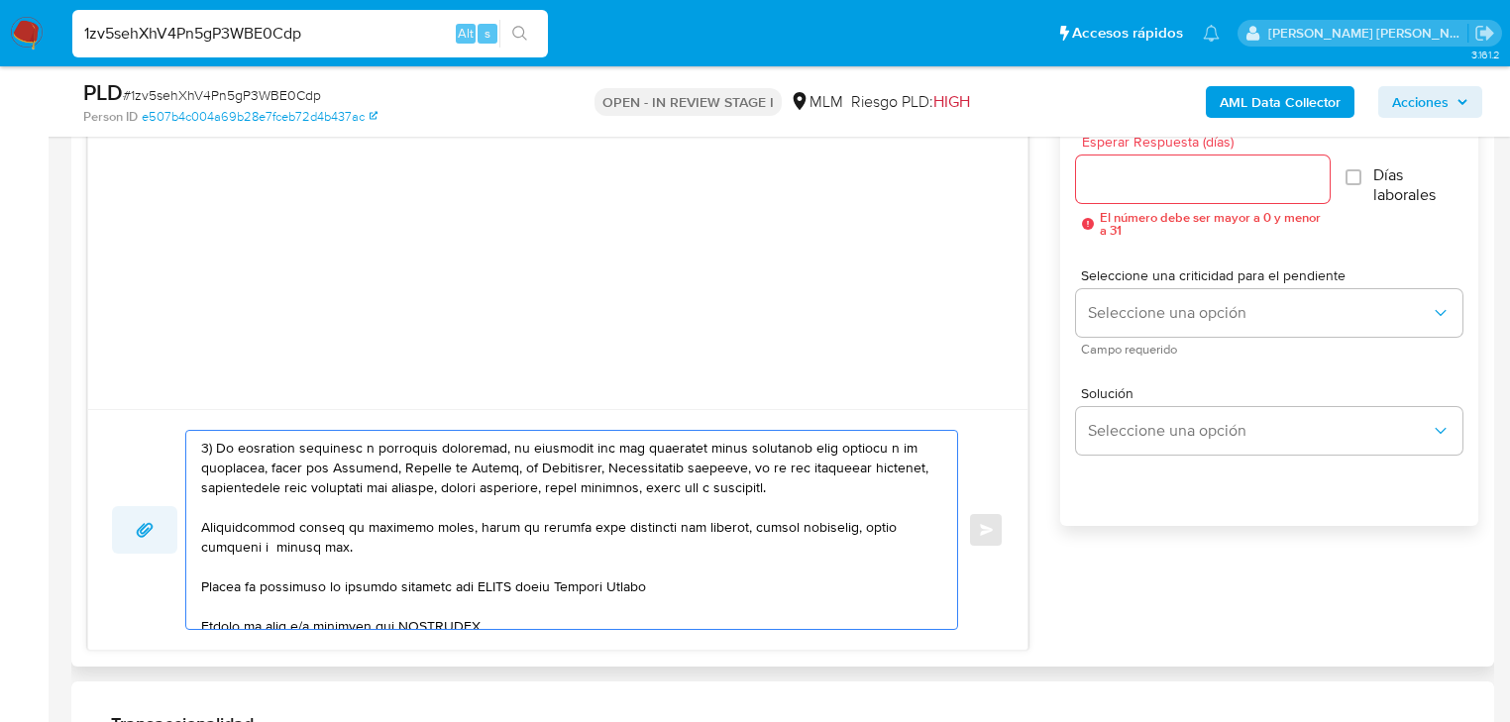
drag, startPoint x: 325, startPoint y: 559, endPoint x: 173, endPoint y: 523, distance: 155.8
click at [173, 523] on div "Enviar" at bounding box center [558, 530] width 892 height 200
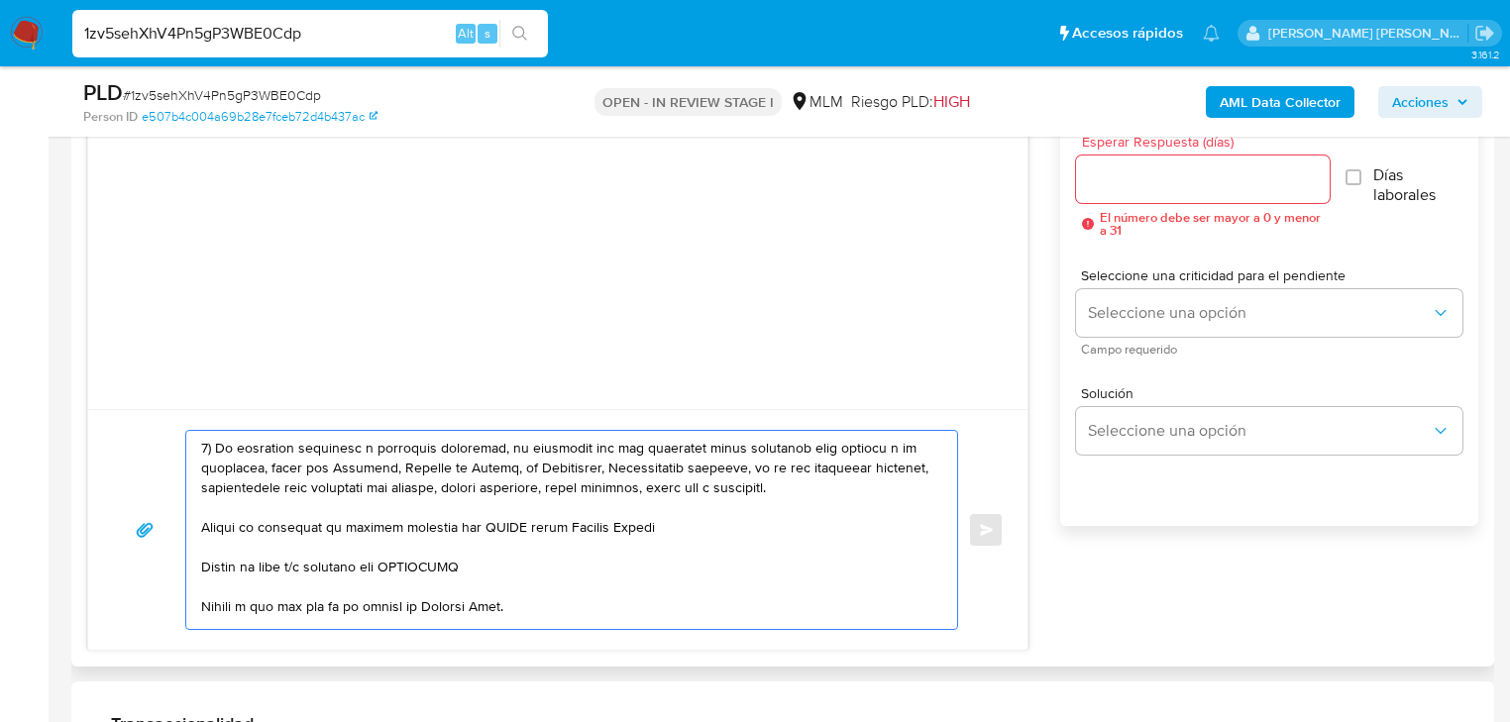
click at [202, 524] on textarea at bounding box center [566, 530] width 731 height 198
drag, startPoint x: 604, startPoint y: 529, endPoint x: 244, endPoint y: 496, distance: 361.2
click at [223, 511] on textarea at bounding box center [566, 530] width 731 height 198
click at [641, 530] on textarea at bounding box center [566, 530] width 731 height 198
drag, startPoint x: 716, startPoint y: 533, endPoint x: 222, endPoint y: 522, distance: 494.6
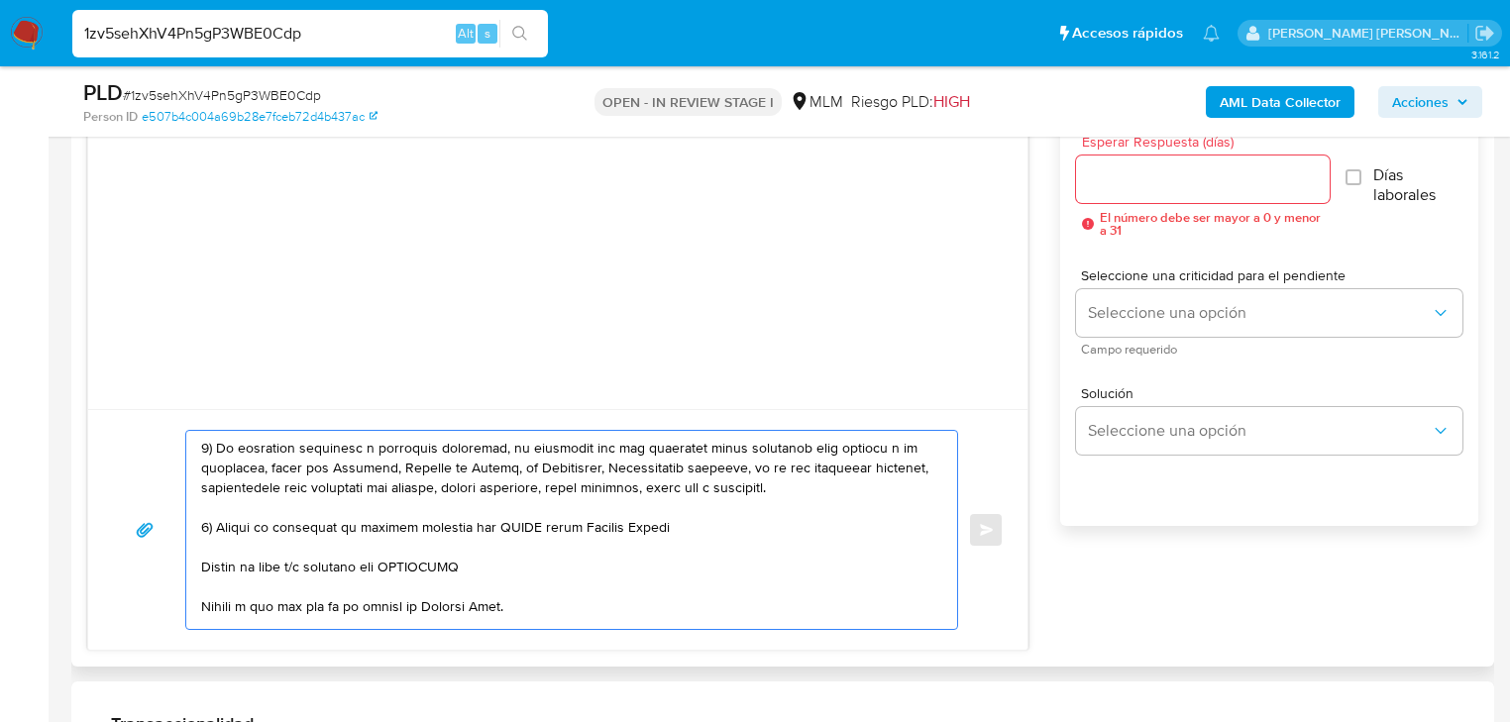
click at [219, 524] on textarea at bounding box center [566, 530] width 731 height 198
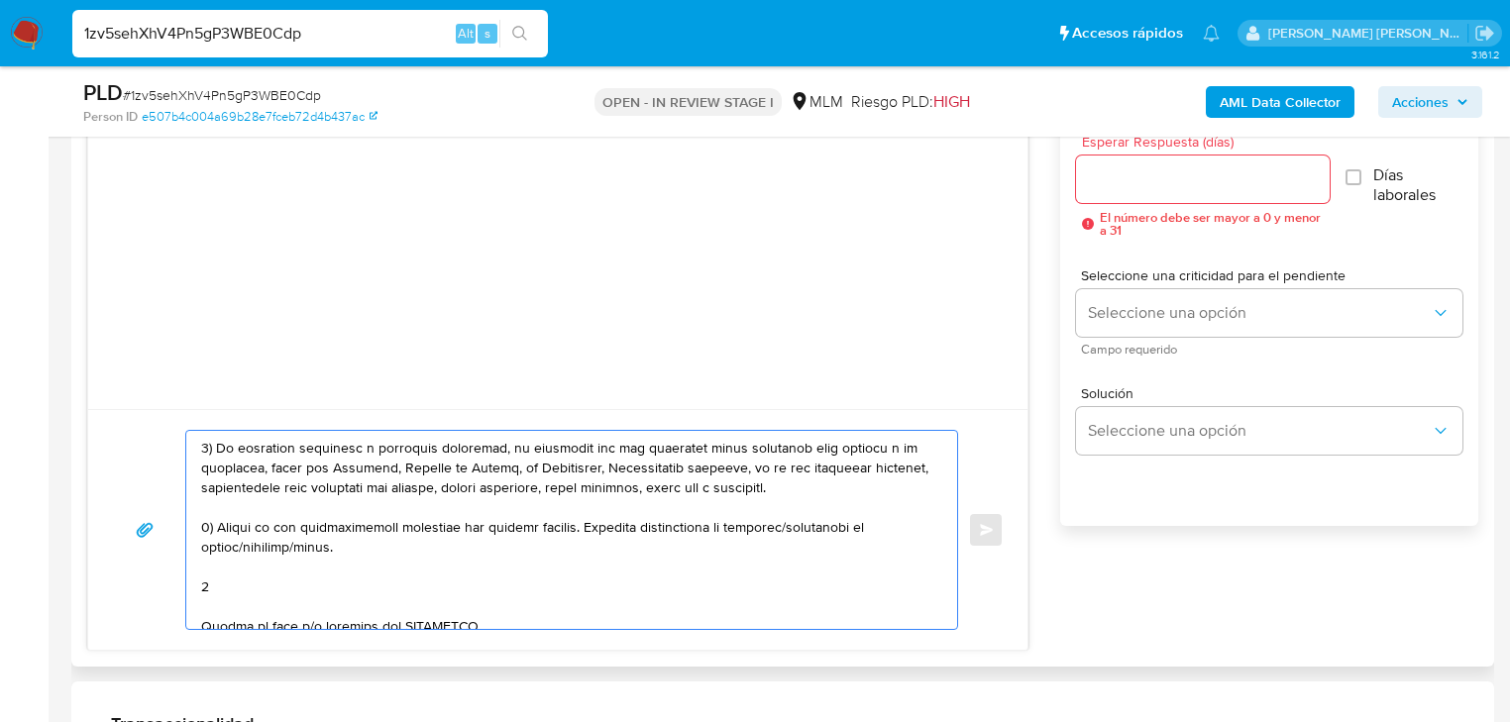
click at [246, 586] on textarea at bounding box center [566, 530] width 731 height 198
click at [703, 585] on textarea at bounding box center [566, 530] width 731 height 198
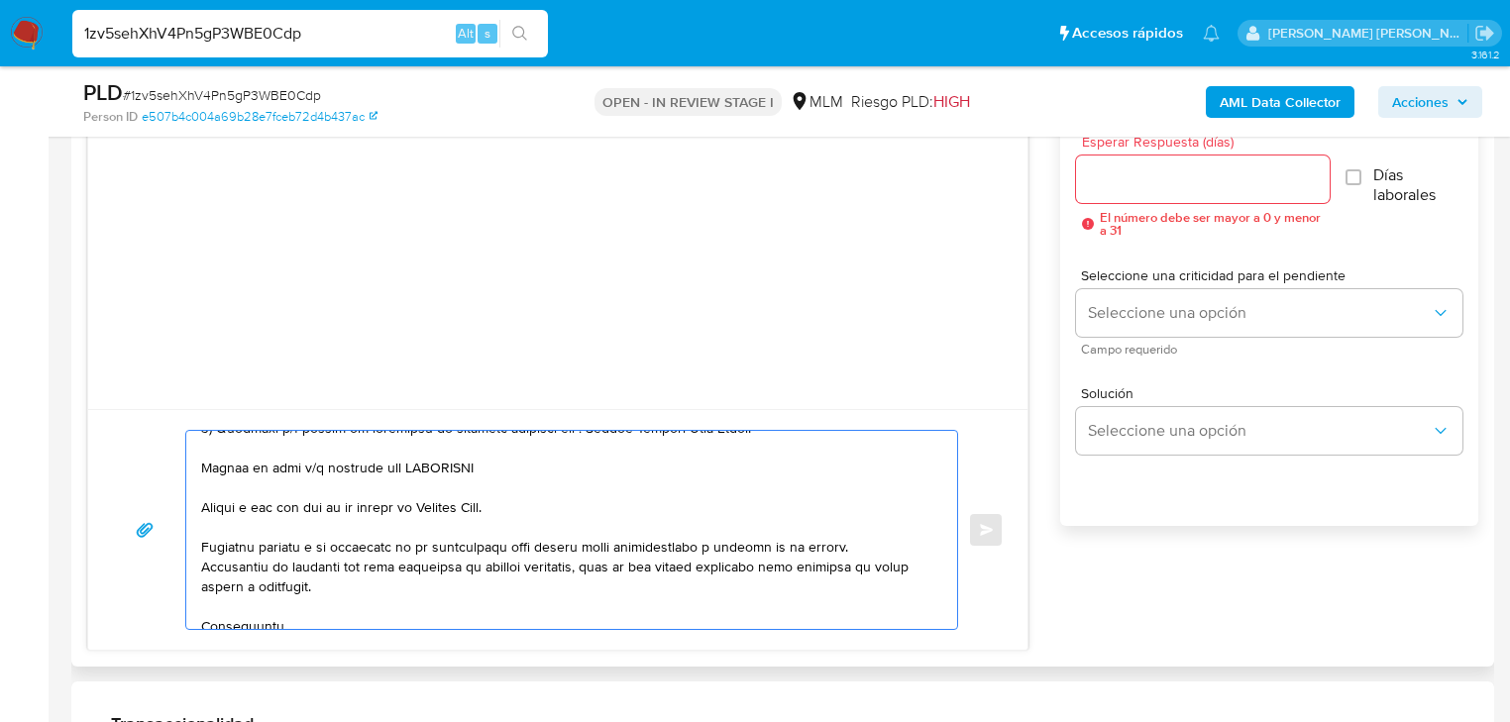
click at [202, 464] on textarea at bounding box center [566, 530] width 731 height 198
click at [467, 472] on textarea at bounding box center [566, 530] width 731 height 198
paste textarea "name: EXCELSIOR RESORT SA DE CV || alias:"
drag, startPoint x: 454, startPoint y: 472, endPoint x: 411, endPoint y: 465, distance: 43.2
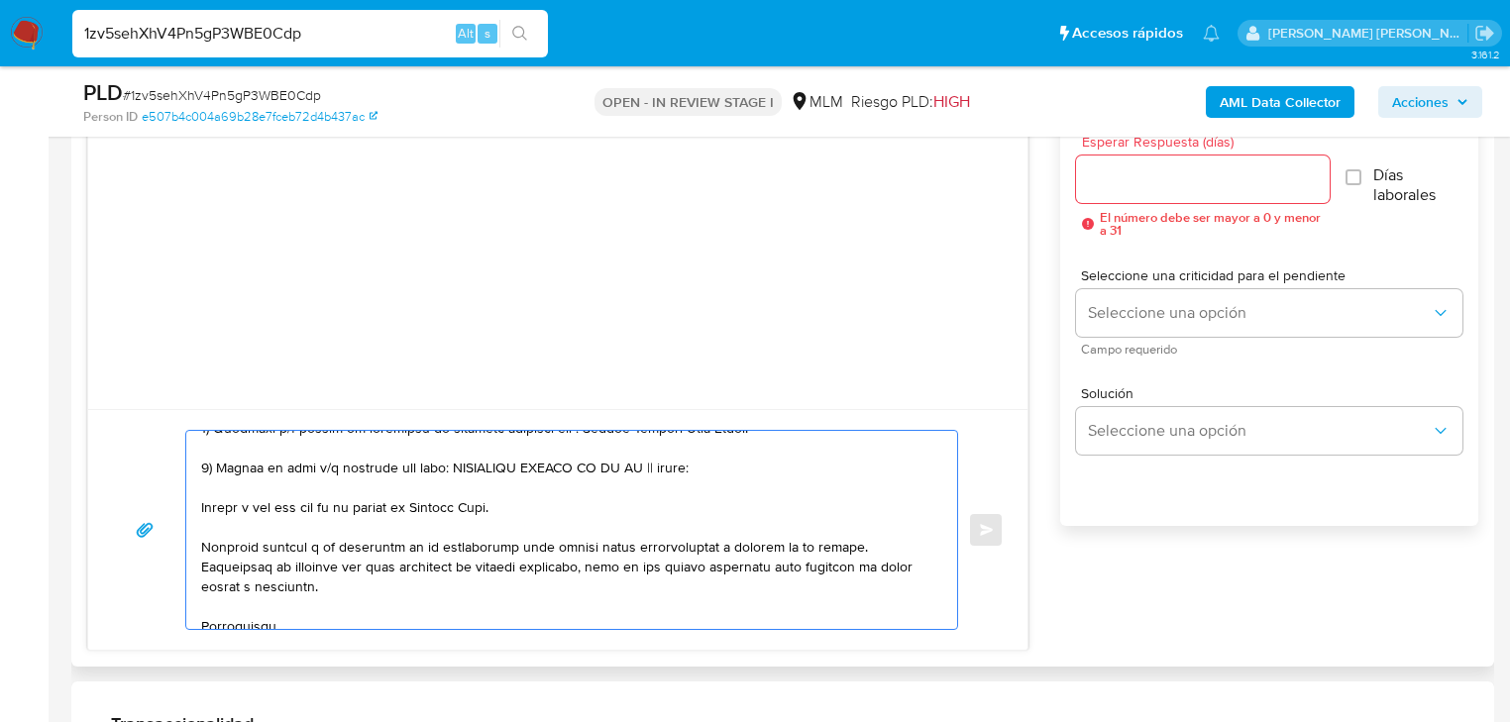
click at [411, 465] on textarea at bounding box center [566, 530] width 731 height 198
drag, startPoint x: 658, startPoint y: 471, endPoint x: 620, endPoint y: 466, distance: 38.0
click at [620, 466] on textarea at bounding box center [566, 530] width 731 height 198
click at [844, 469] on textarea at bounding box center [566, 530] width 731 height 198
drag, startPoint x: 790, startPoint y: 465, endPoint x: 962, endPoint y: 472, distance: 172.6
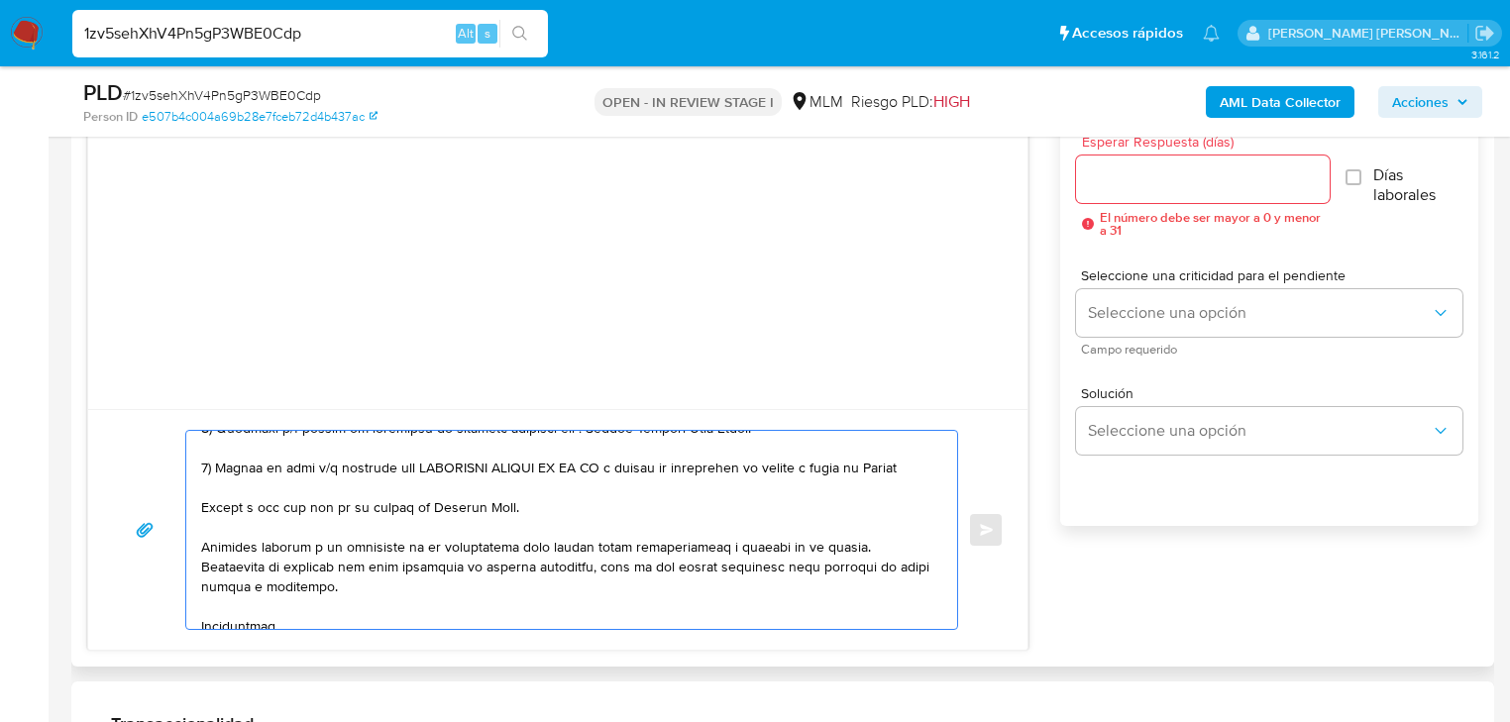
click at [962, 472] on div "Enviar" at bounding box center [558, 530] width 892 height 200
click at [915, 463] on textarea at bounding box center [566, 530] width 731 height 198
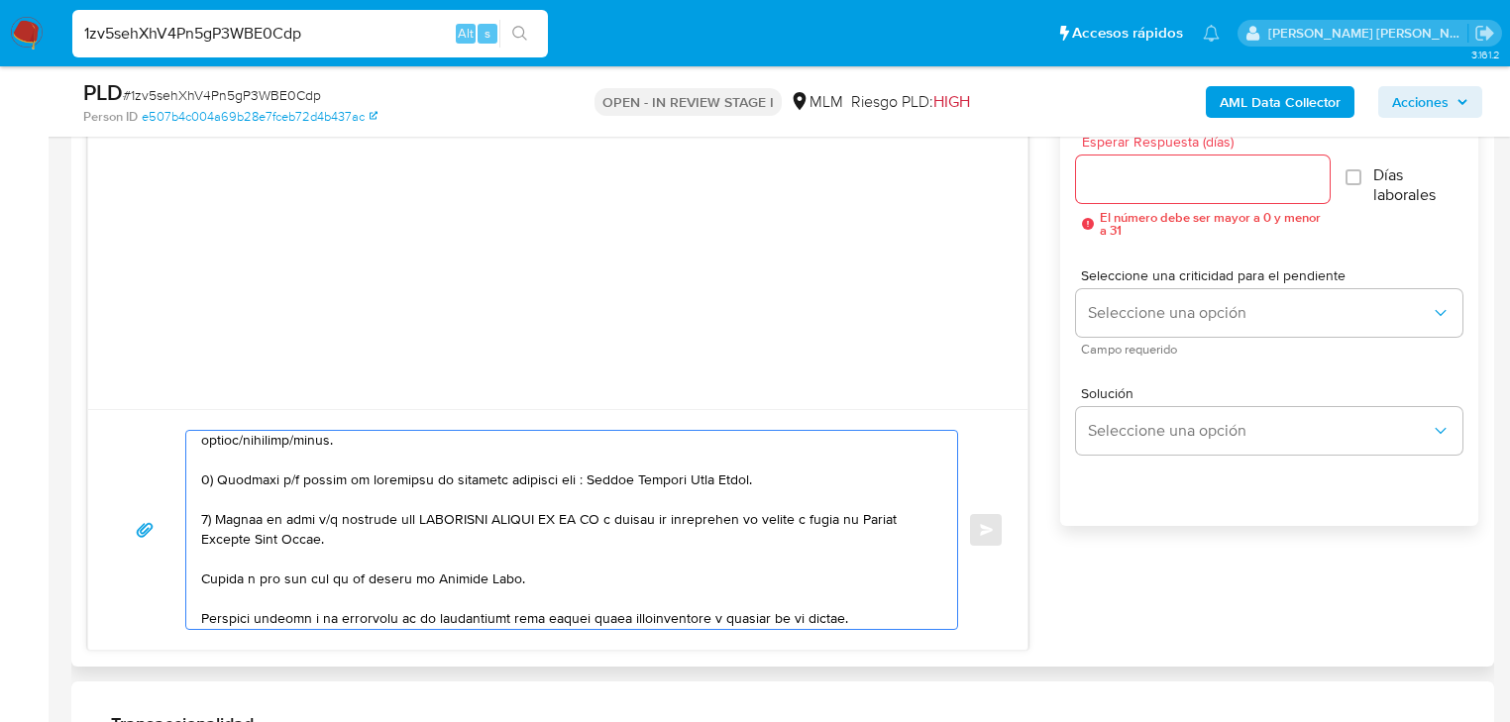
scroll to position [364, 0]
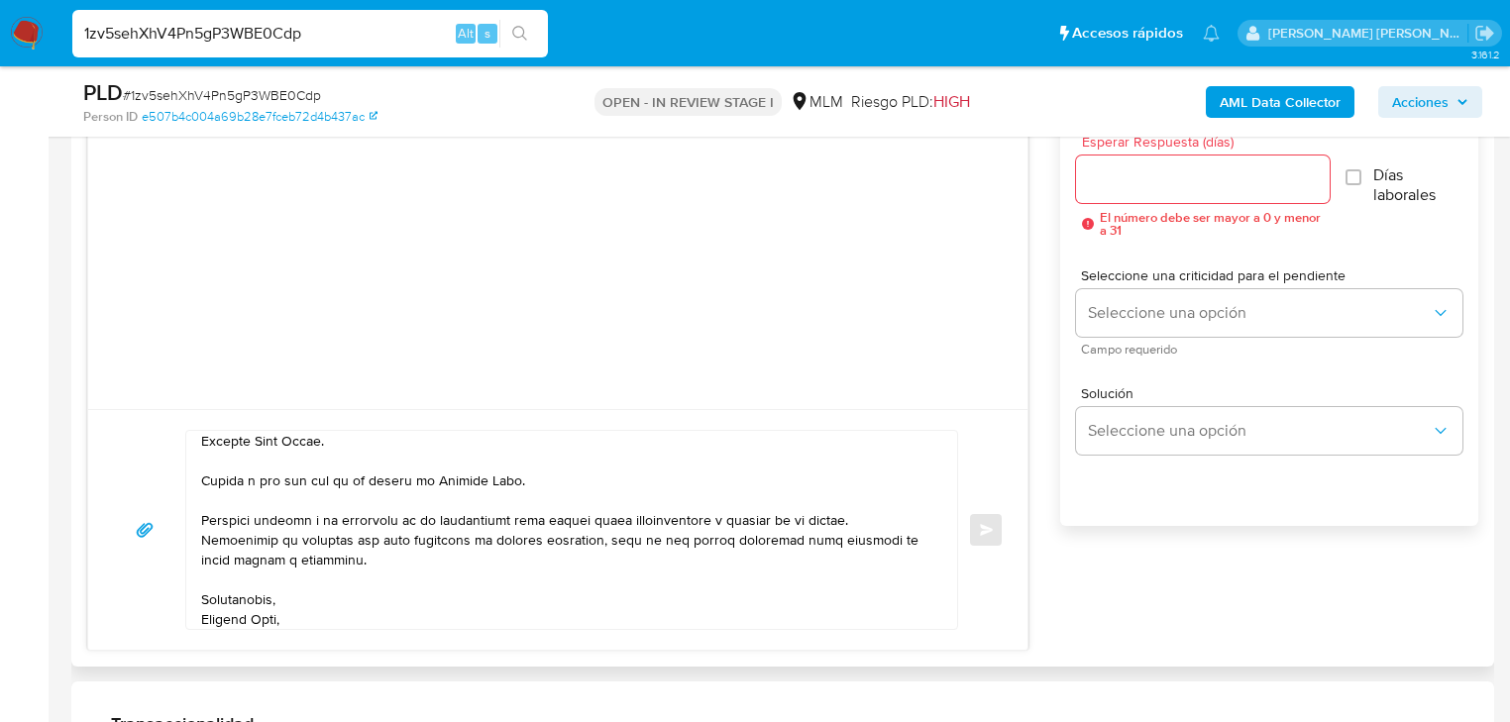
click at [196, 471] on div at bounding box center [566, 530] width 761 height 198
click at [201, 474] on textarea at bounding box center [566, 530] width 731 height 198
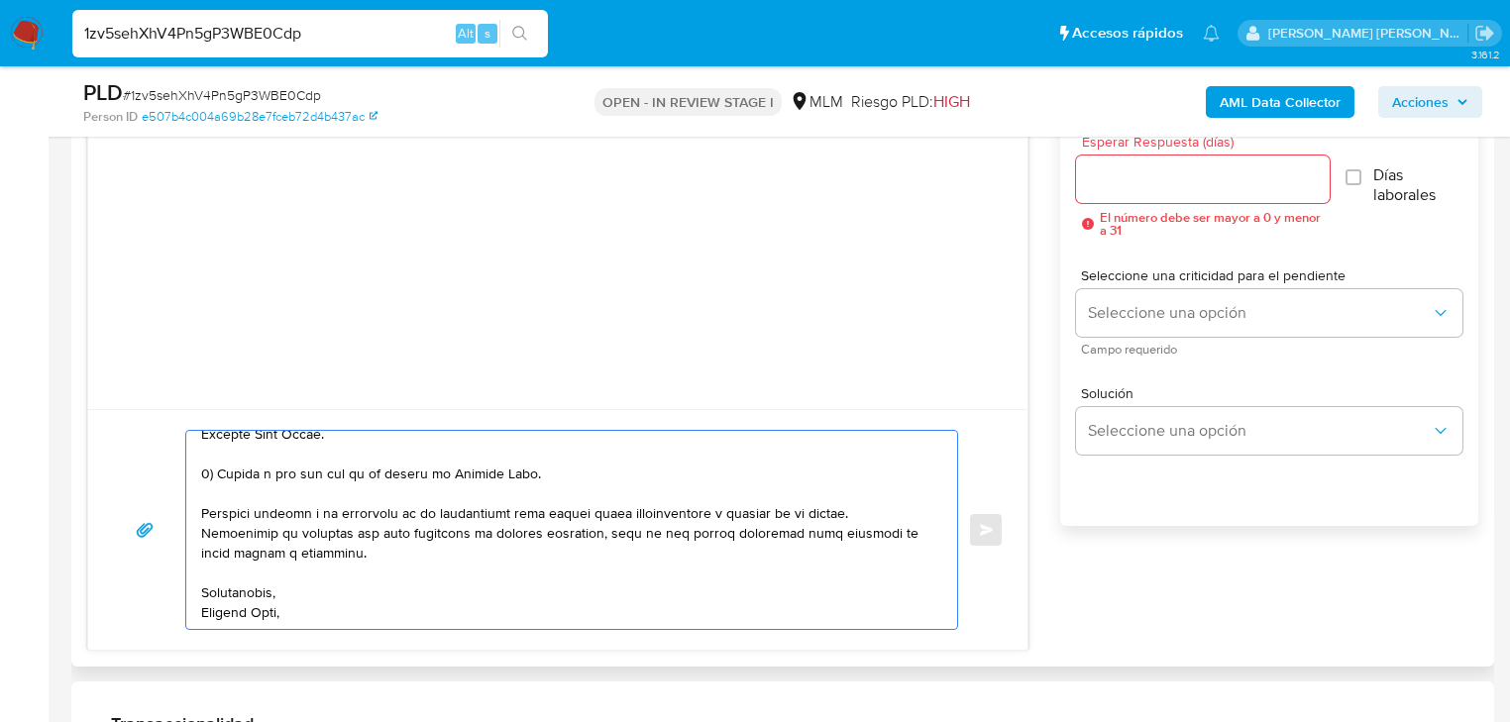
click at [306, 617] on textarea at bounding box center [566, 530] width 731 height 198
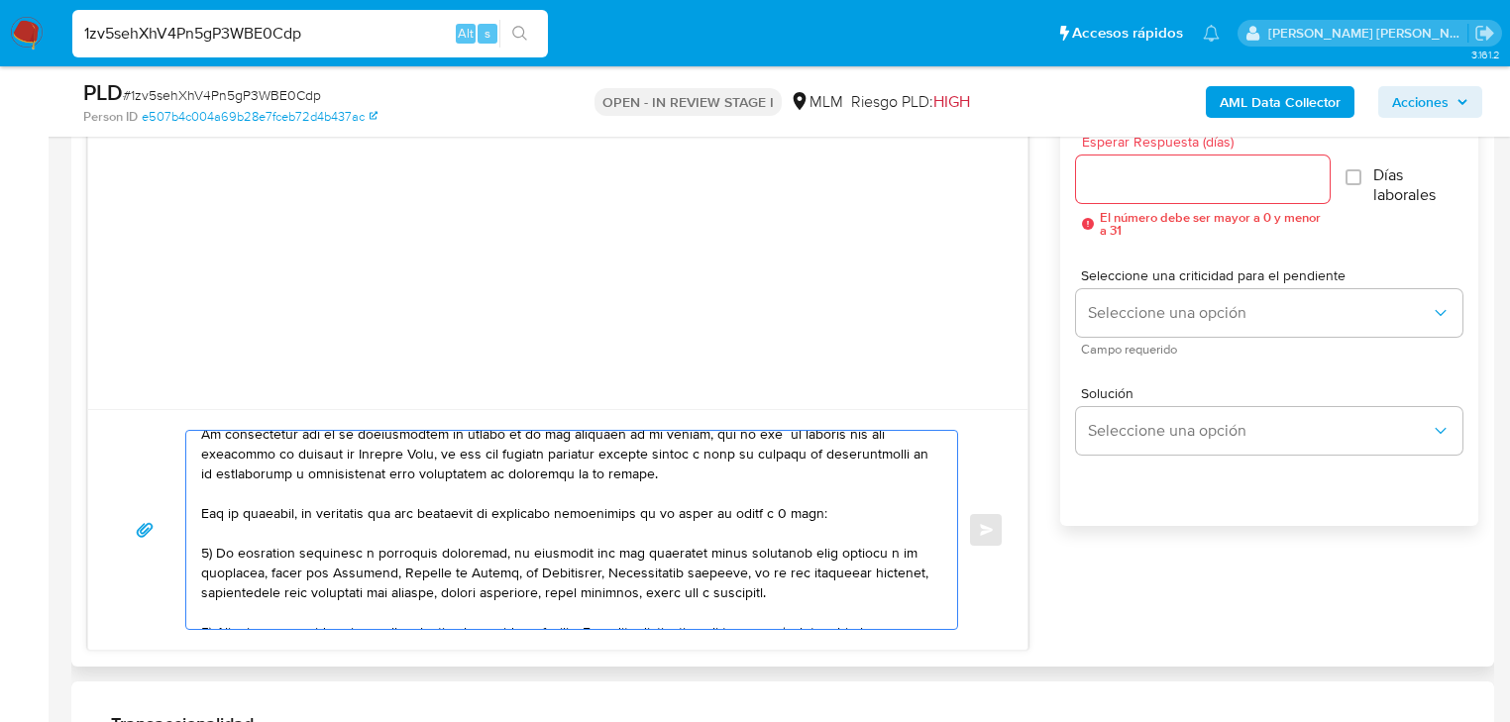
scroll to position [0, 0]
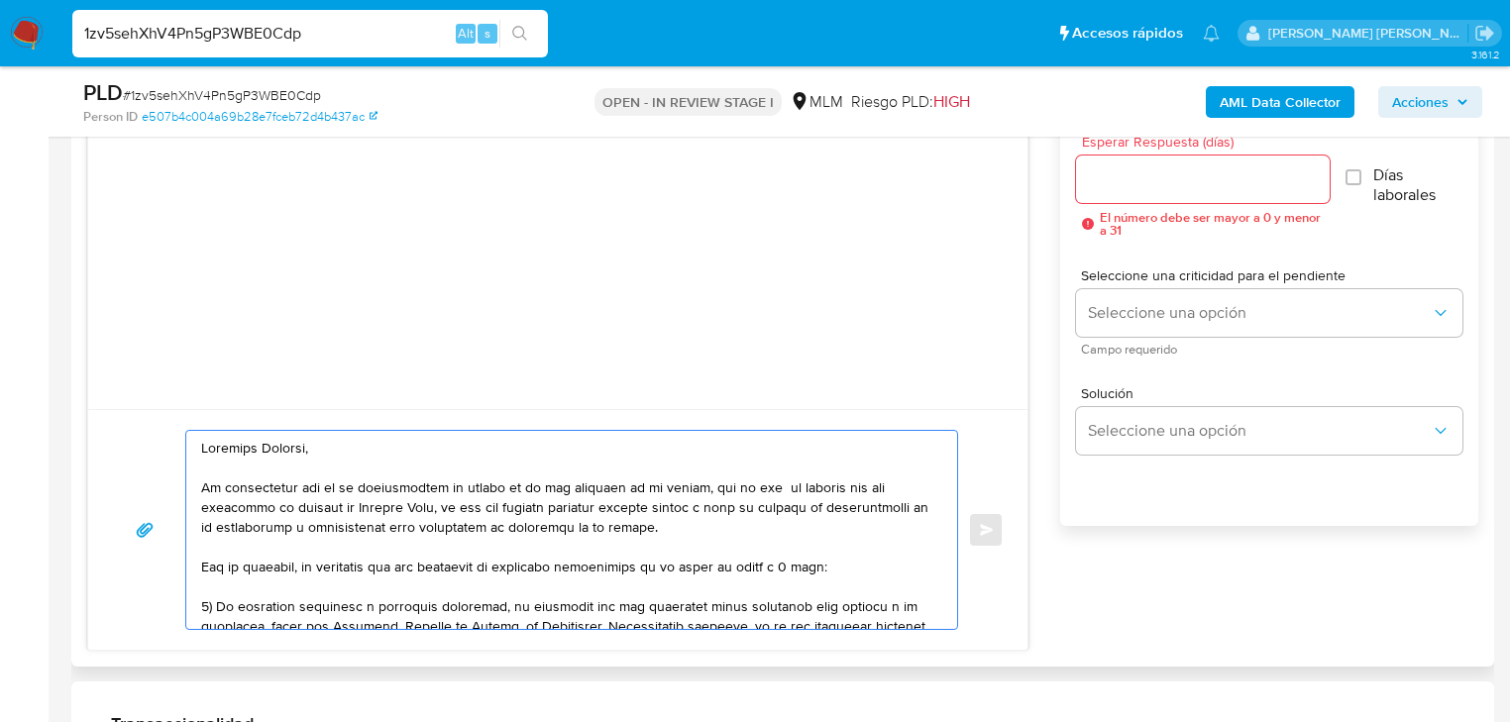
type textarea "Estimado Brandon, Te comunicamos que se ha identificado un cambio en el uso hab…"
click at [1208, 179] on input "Esperar Respuesta (días)" at bounding box center [1203, 179] width 254 height 26
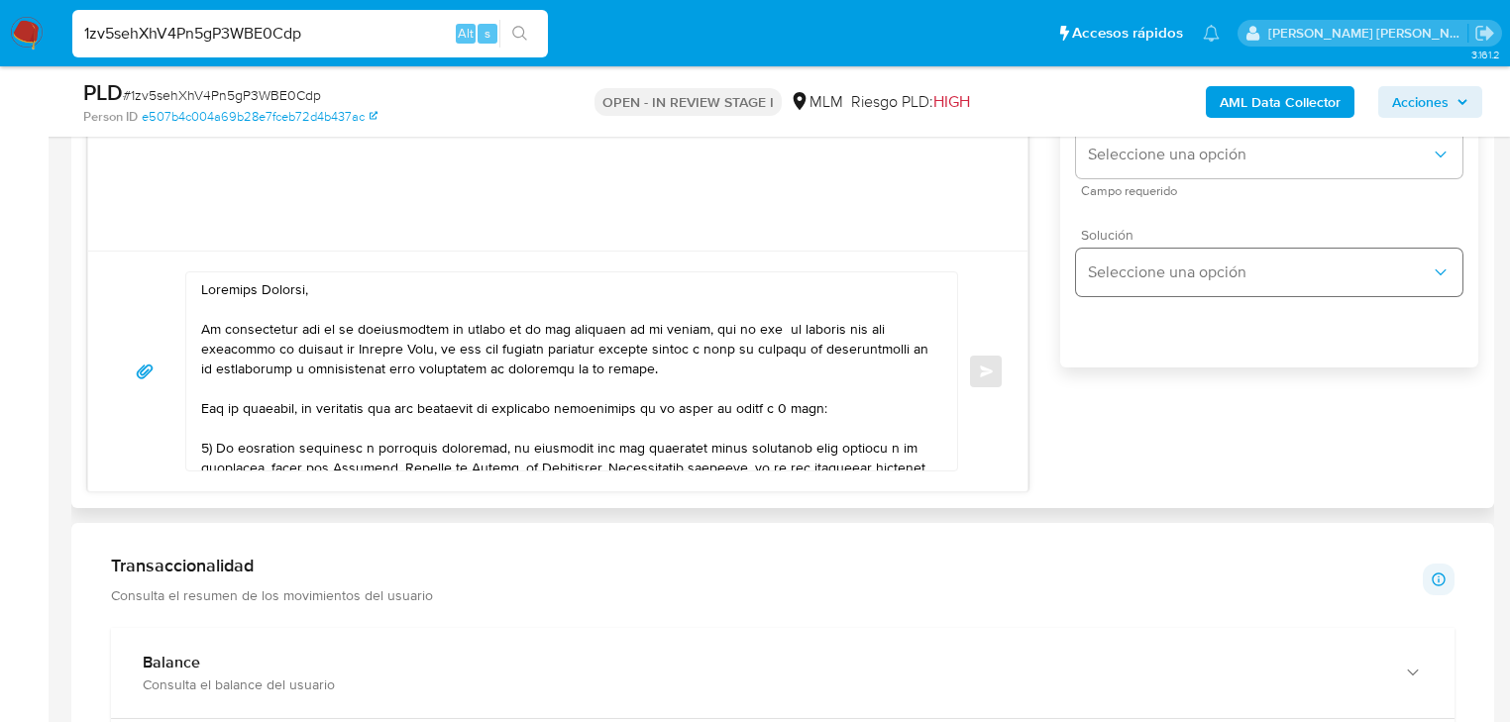
scroll to position [960, 0]
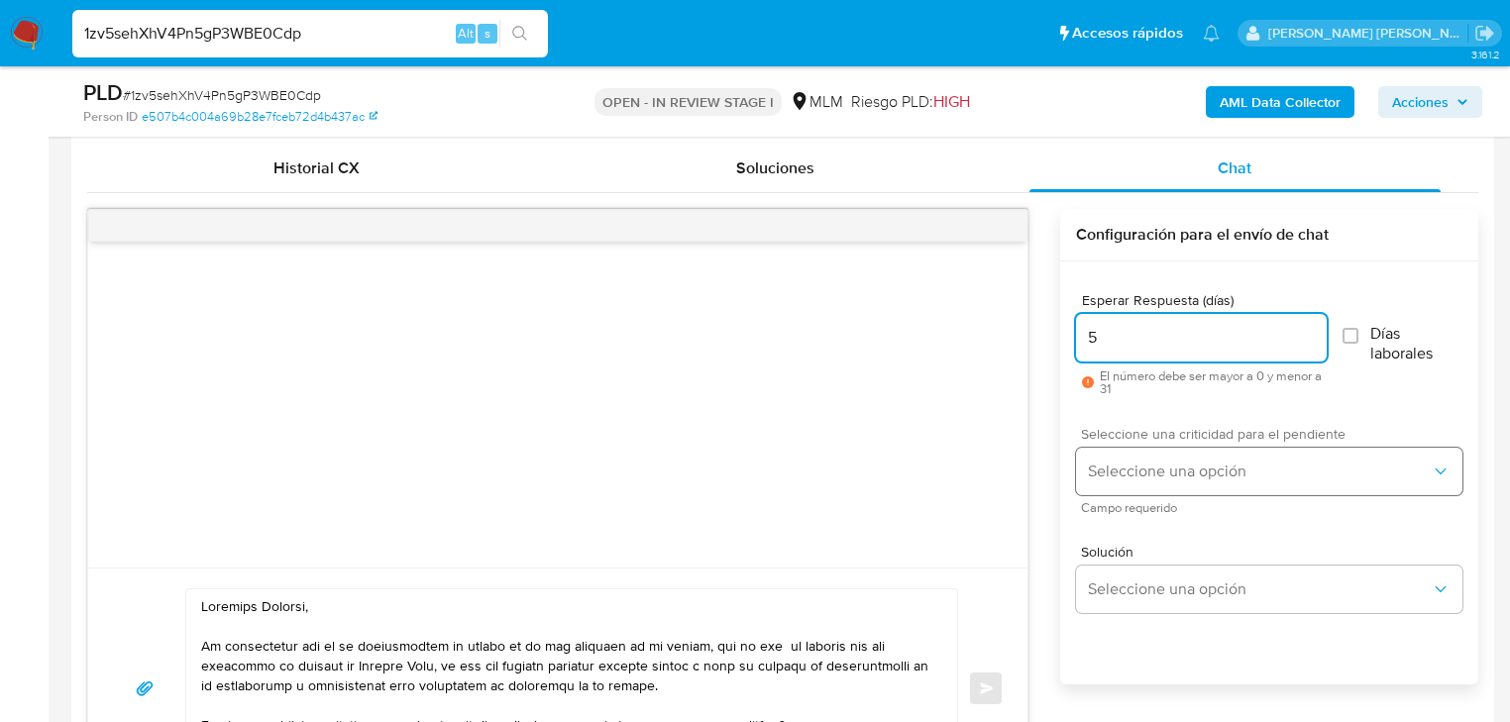
type input "5"
click at [1189, 476] on span "Seleccione una opción" at bounding box center [1259, 472] width 343 height 20
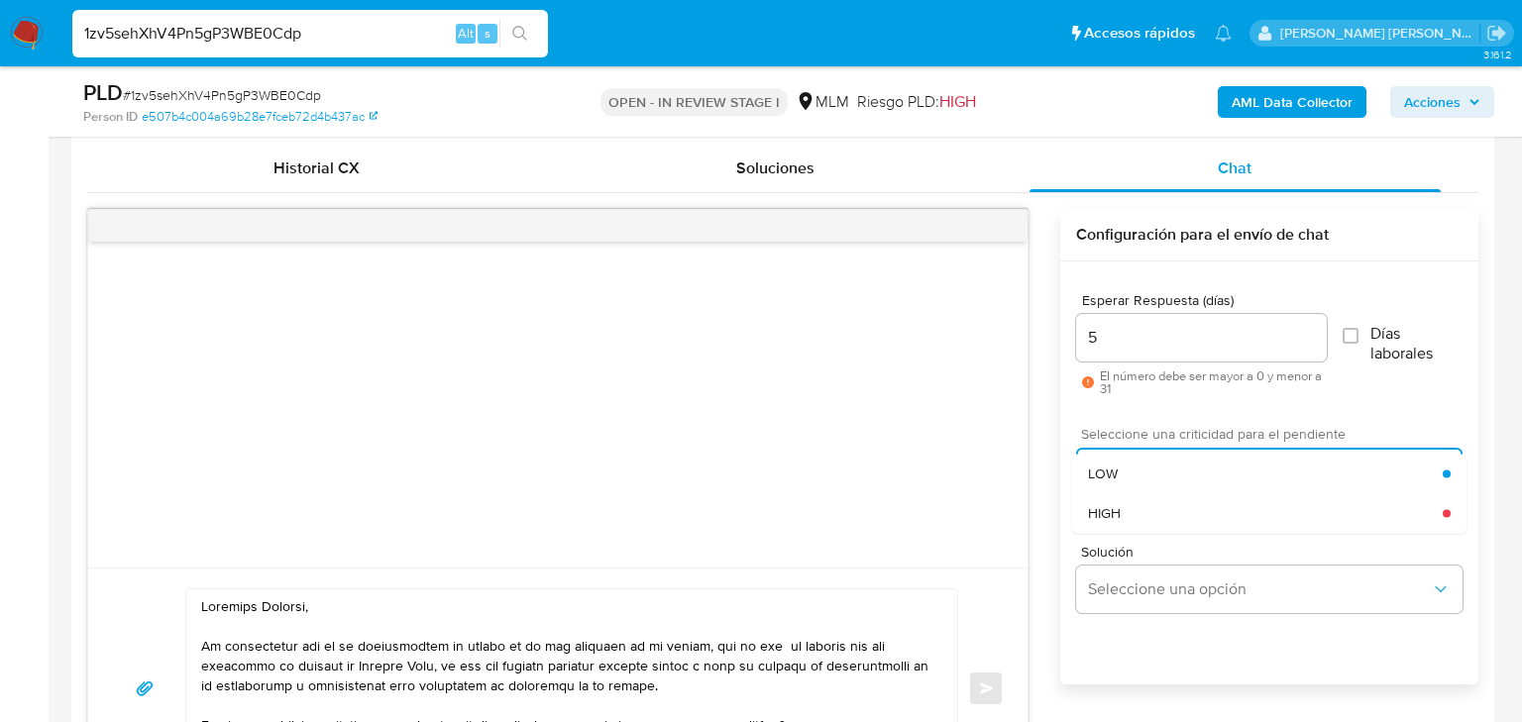
click at [1148, 507] on div "HIGH" at bounding box center [1265, 514] width 355 height 40
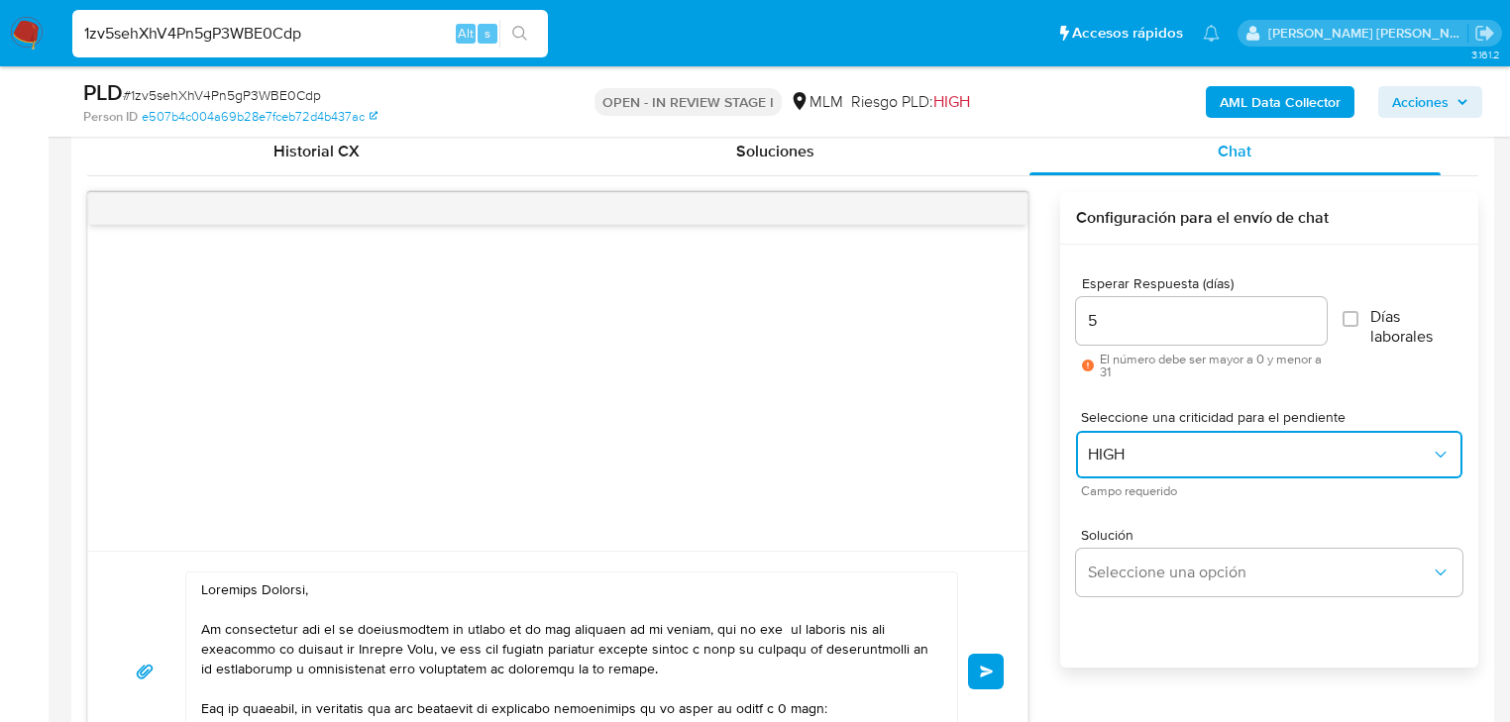
scroll to position [1119, 0]
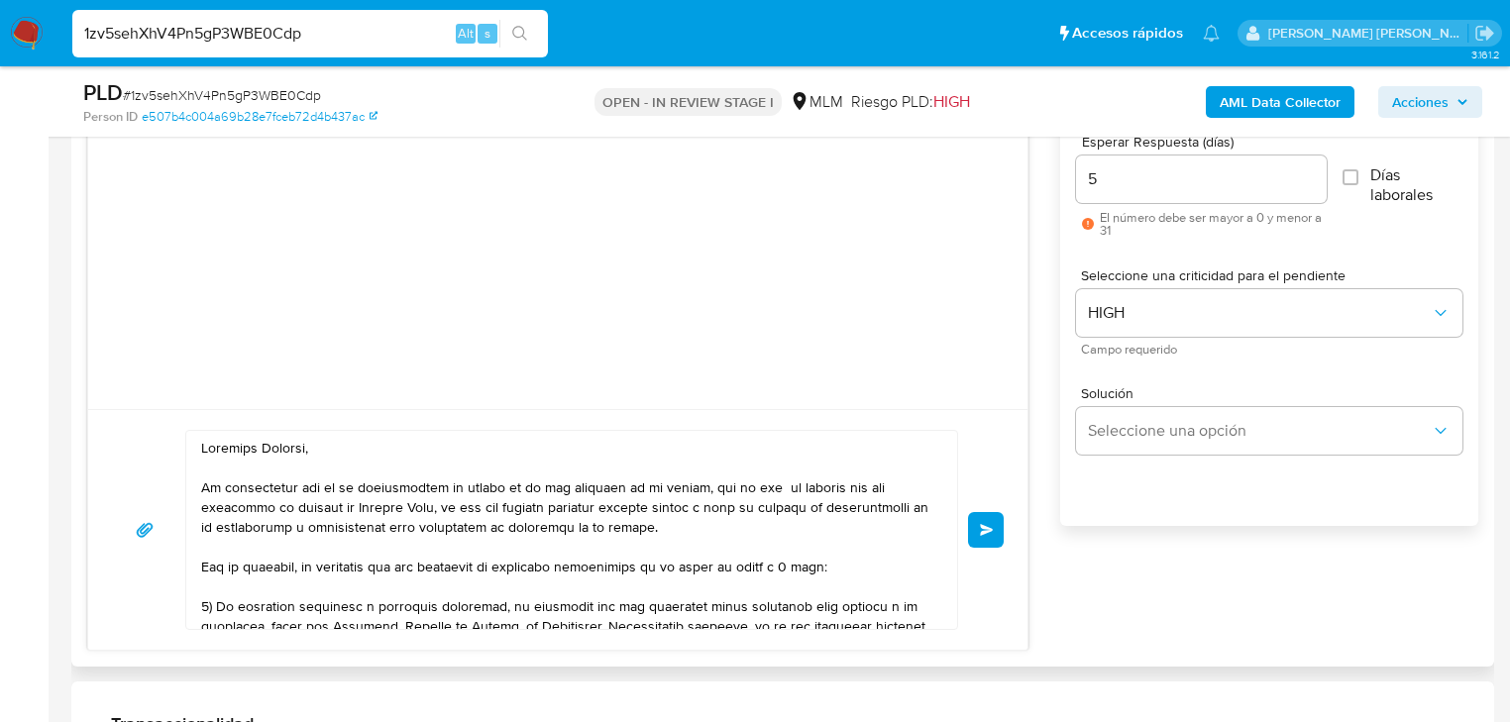
click at [994, 530] on button "Enviar" at bounding box center [986, 530] width 36 height 36
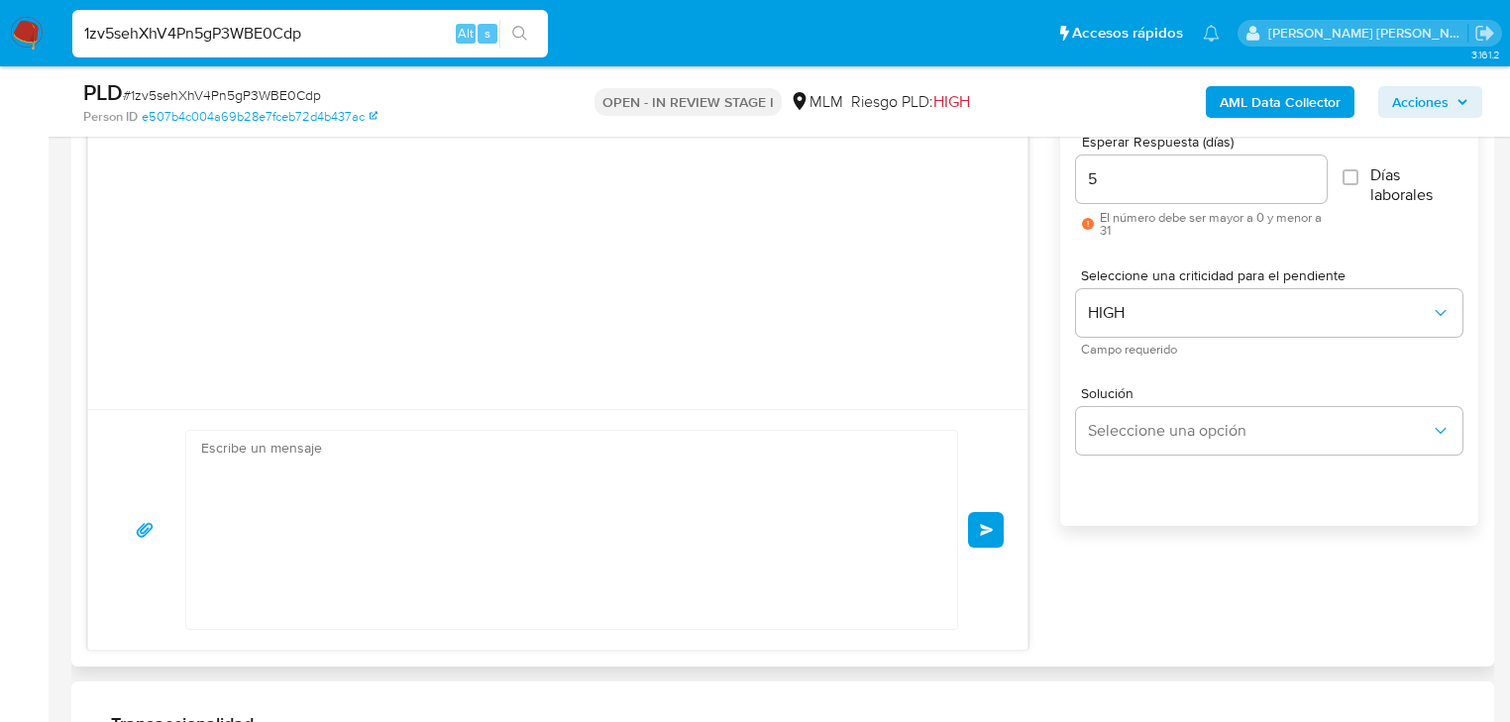
scroll to position [473, 0]
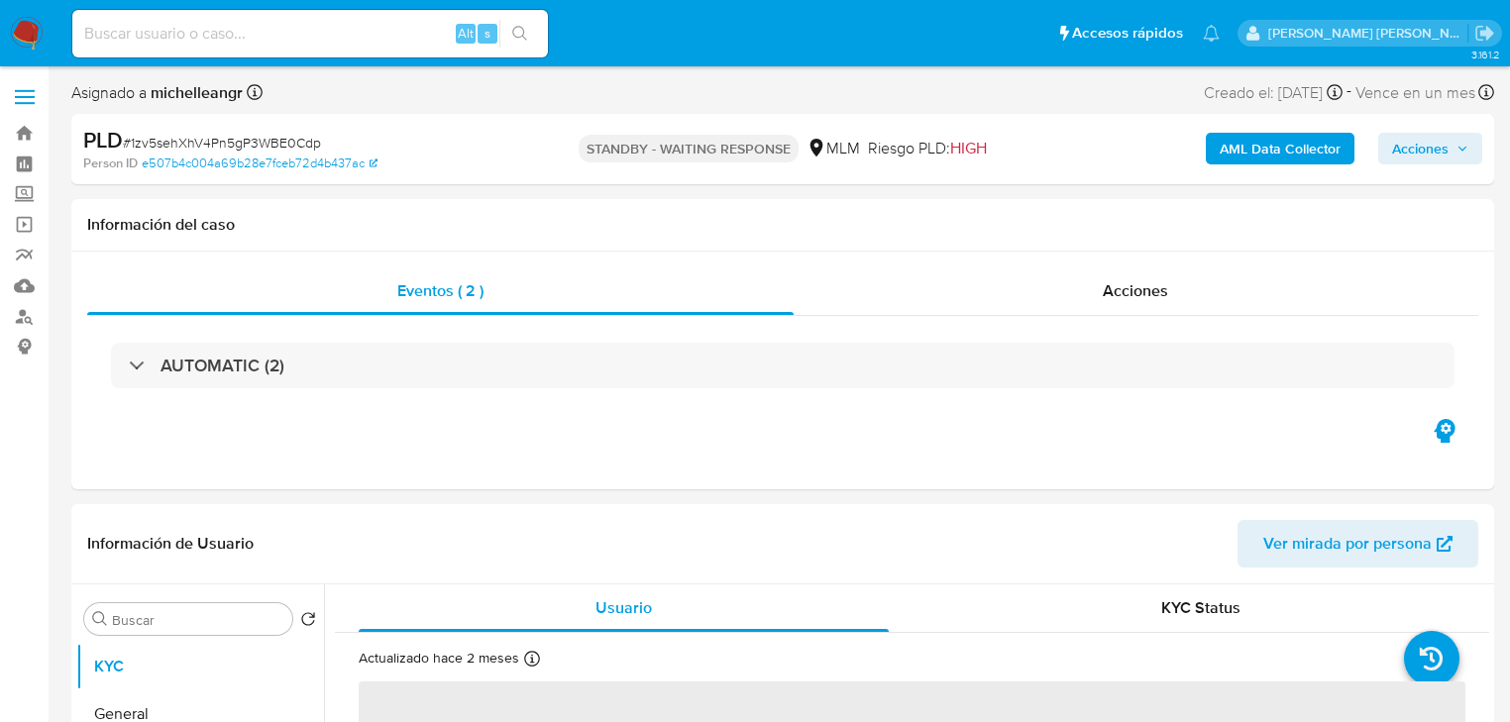
select select "10"
